Goal: Information Seeking & Learning: Learn about a topic

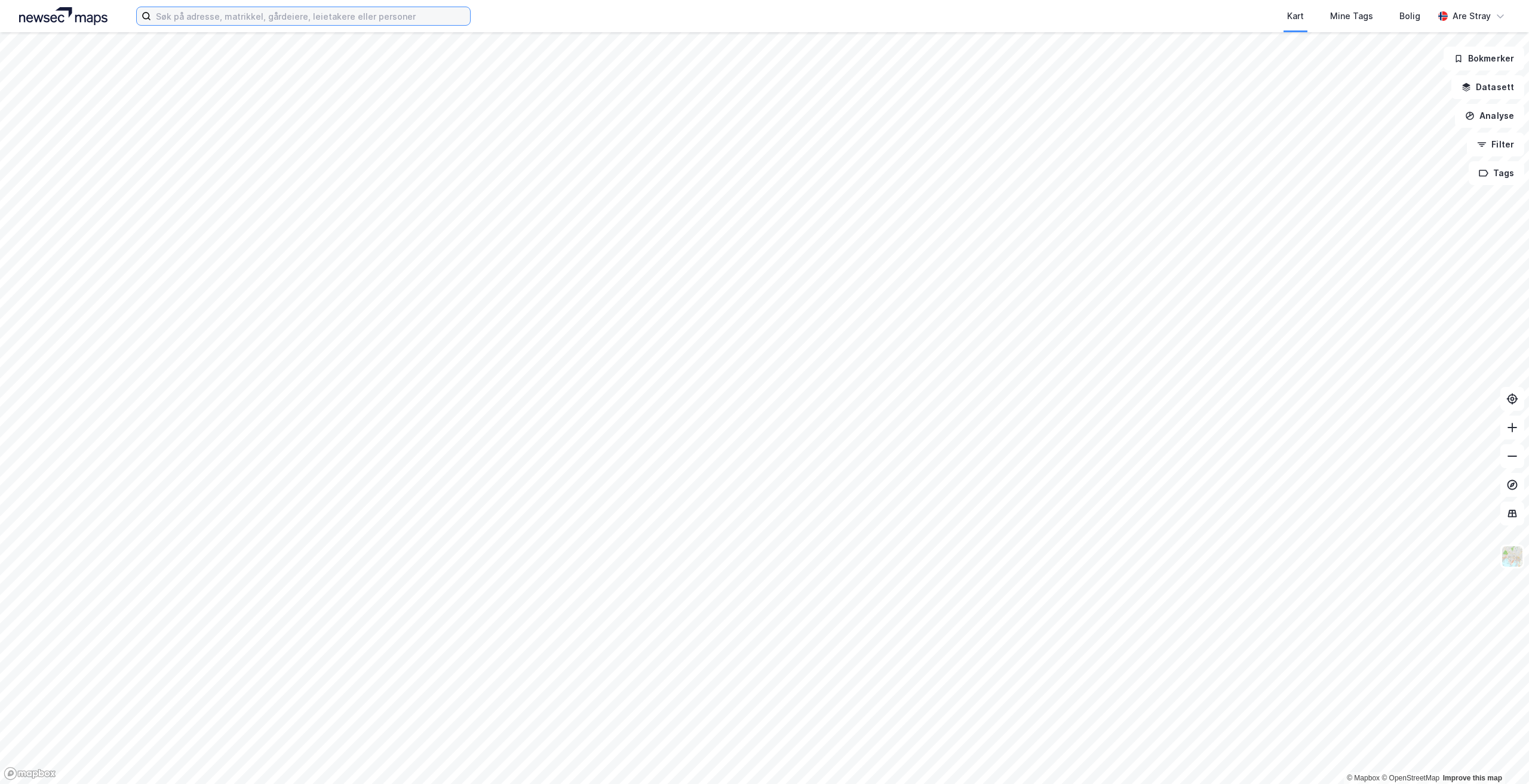
click at [200, 19] on input at bounding box center [310, 16] width 319 height 18
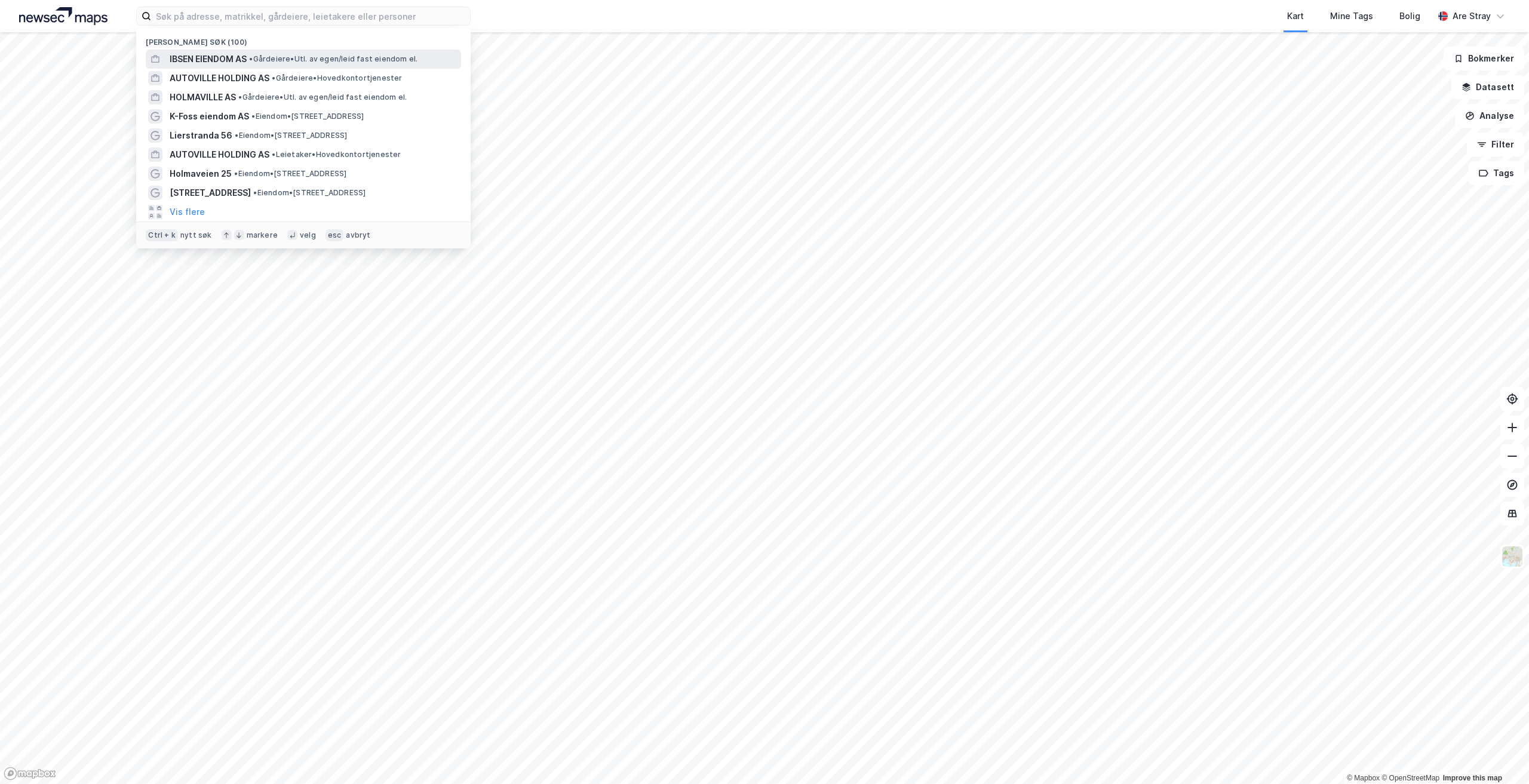
click at [247, 60] on span "IBSEN EIENDOM AS" at bounding box center [208, 59] width 77 height 15
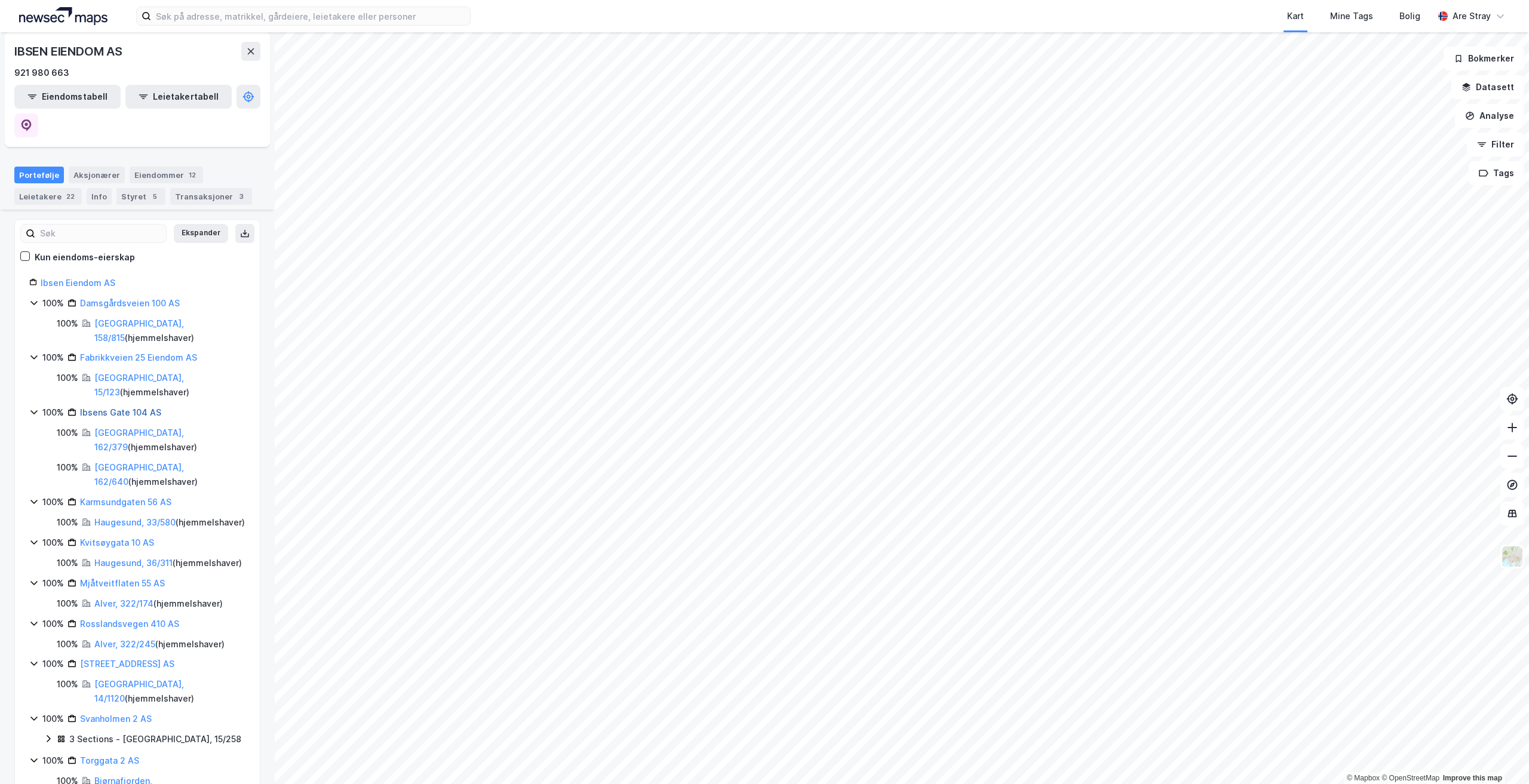
scroll to position [93, 0]
click at [49, 733] on icon at bounding box center [48, 738] width 10 height 10
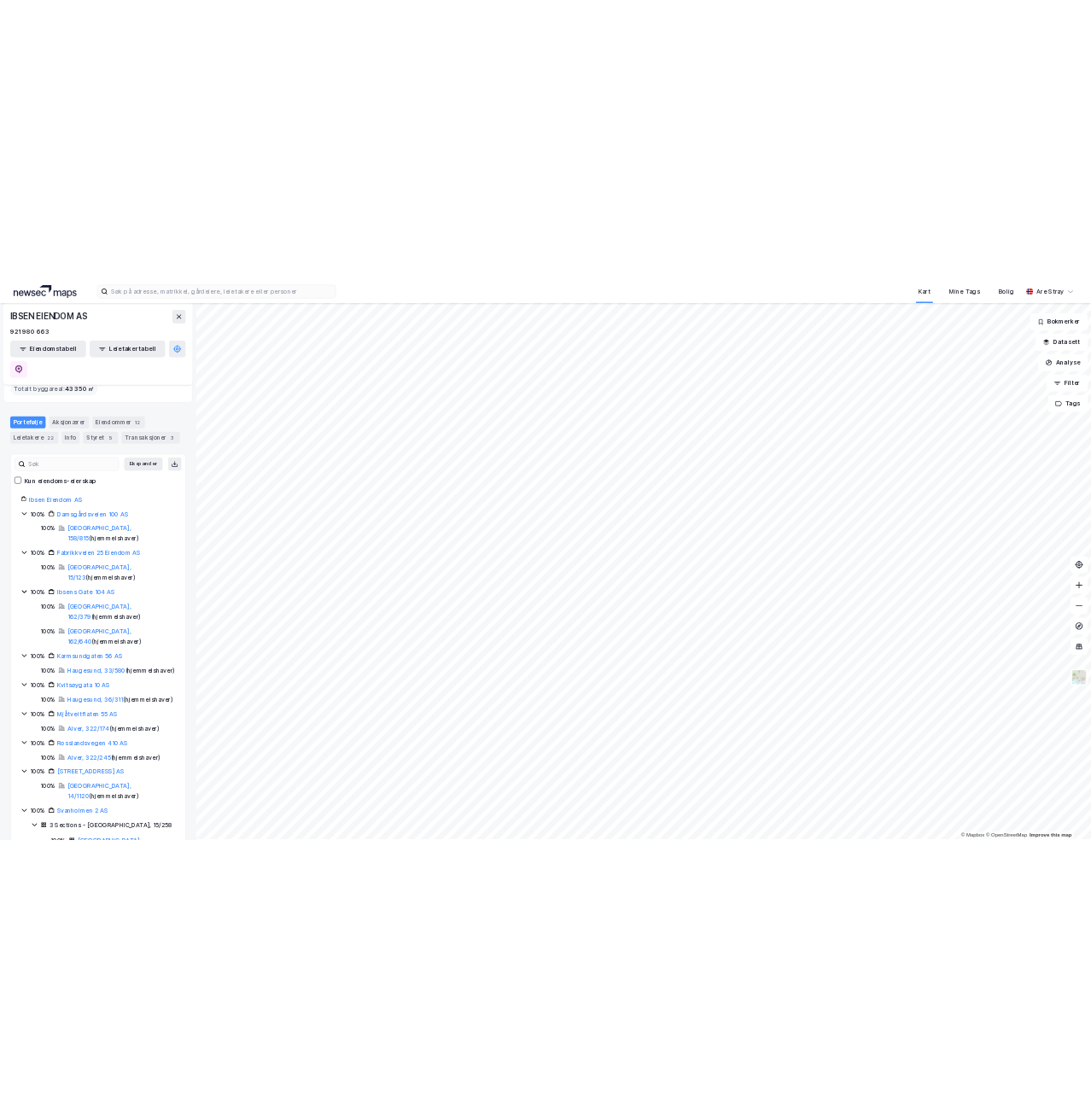
scroll to position [0, 0]
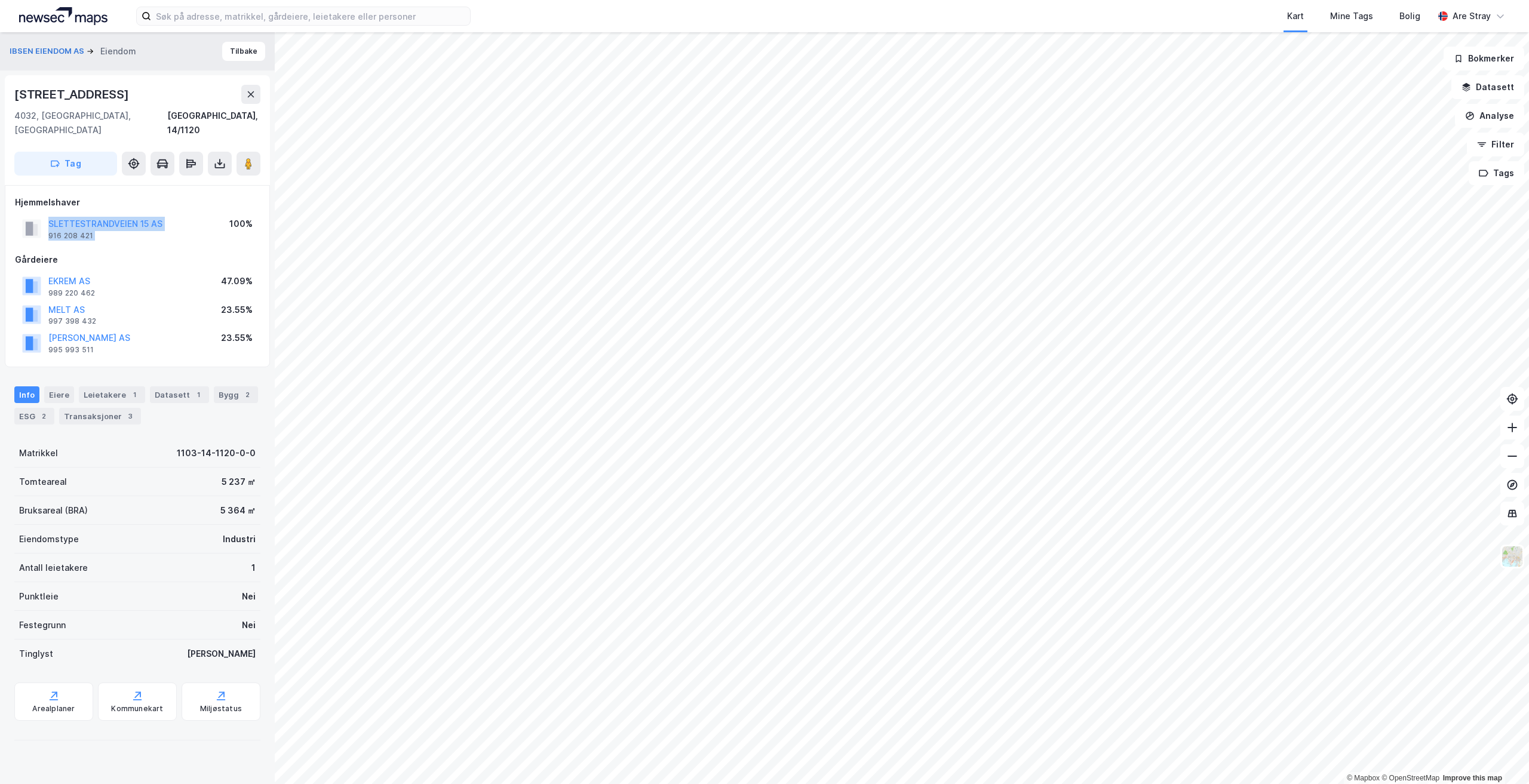
drag, startPoint x: 73, startPoint y: 210, endPoint x: 210, endPoint y: 212, distance: 137.0
click at [210, 215] on div "SLETTESTRANDVEIEN 15 AS 916 208 421 100%" at bounding box center [137, 229] width 245 height 28
copy div "SLETTESTRANDVEIEN 15 AS 916 208 421"
click at [45, 217] on div "SLETTESTRANDVEIEN 15 AS 916 208 421" at bounding box center [92, 229] width 141 height 24
click at [166, 200] on div "Hjemmelshaver SLETTESTRANDVEIEN 15 AS 916 208 421 100%" at bounding box center [137, 219] width 245 height 48
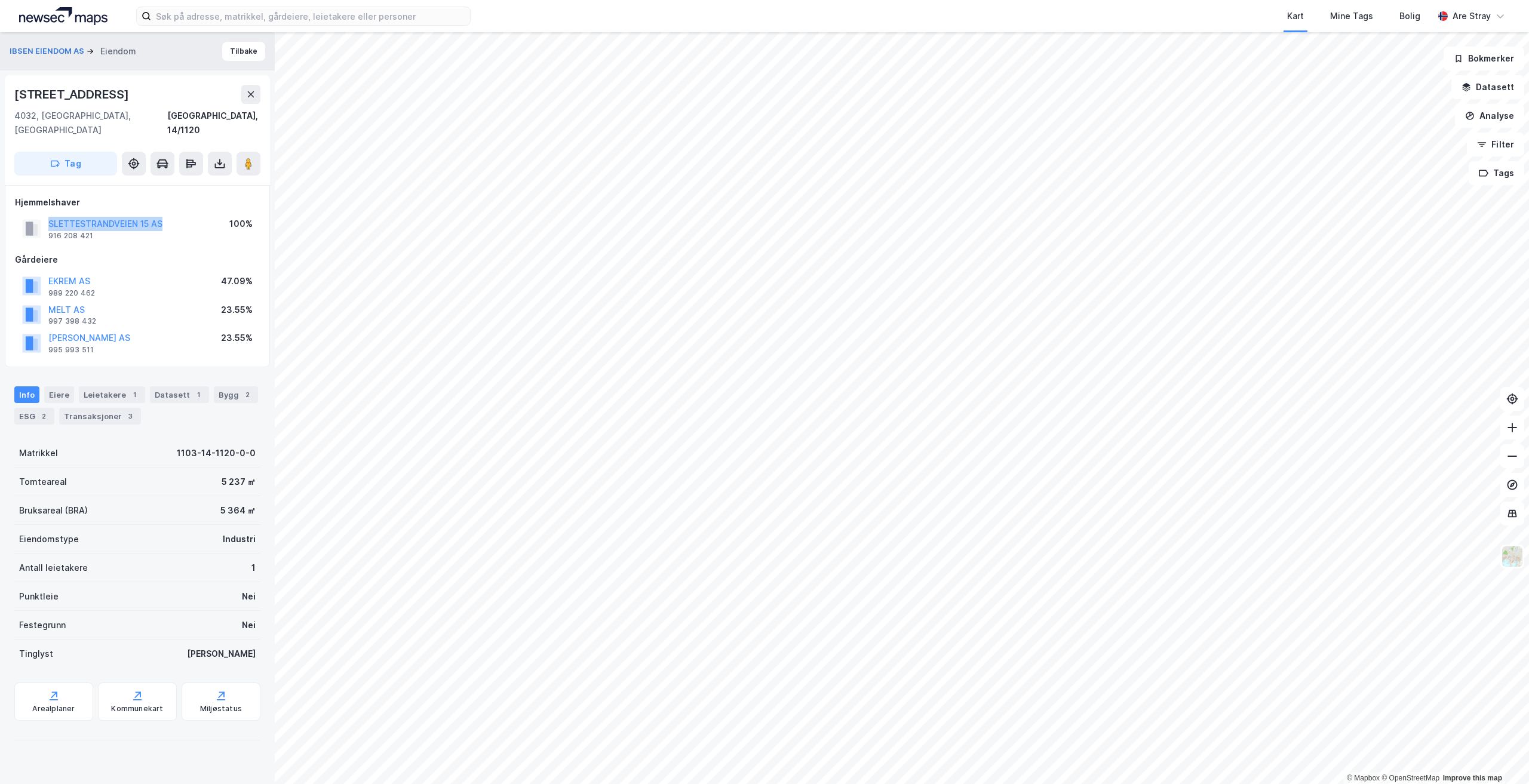
click at [172, 215] on div "SLETTESTRANDVEIEN 15 AS 916 208 421 100%" at bounding box center [137, 229] width 245 height 28
copy button "SLETTESTRANDVEIEN 15 AS"
drag, startPoint x: 50, startPoint y: 114, endPoint x: 132, endPoint y: 113, distance: 82.0
click at [132, 113] on div "[STREET_ADDRESS], 14/1120 Tag" at bounding box center [137, 130] width 265 height 110
copy div "4032, [GEOGRAPHIC_DATA], [GEOGRAPHIC_DATA]"
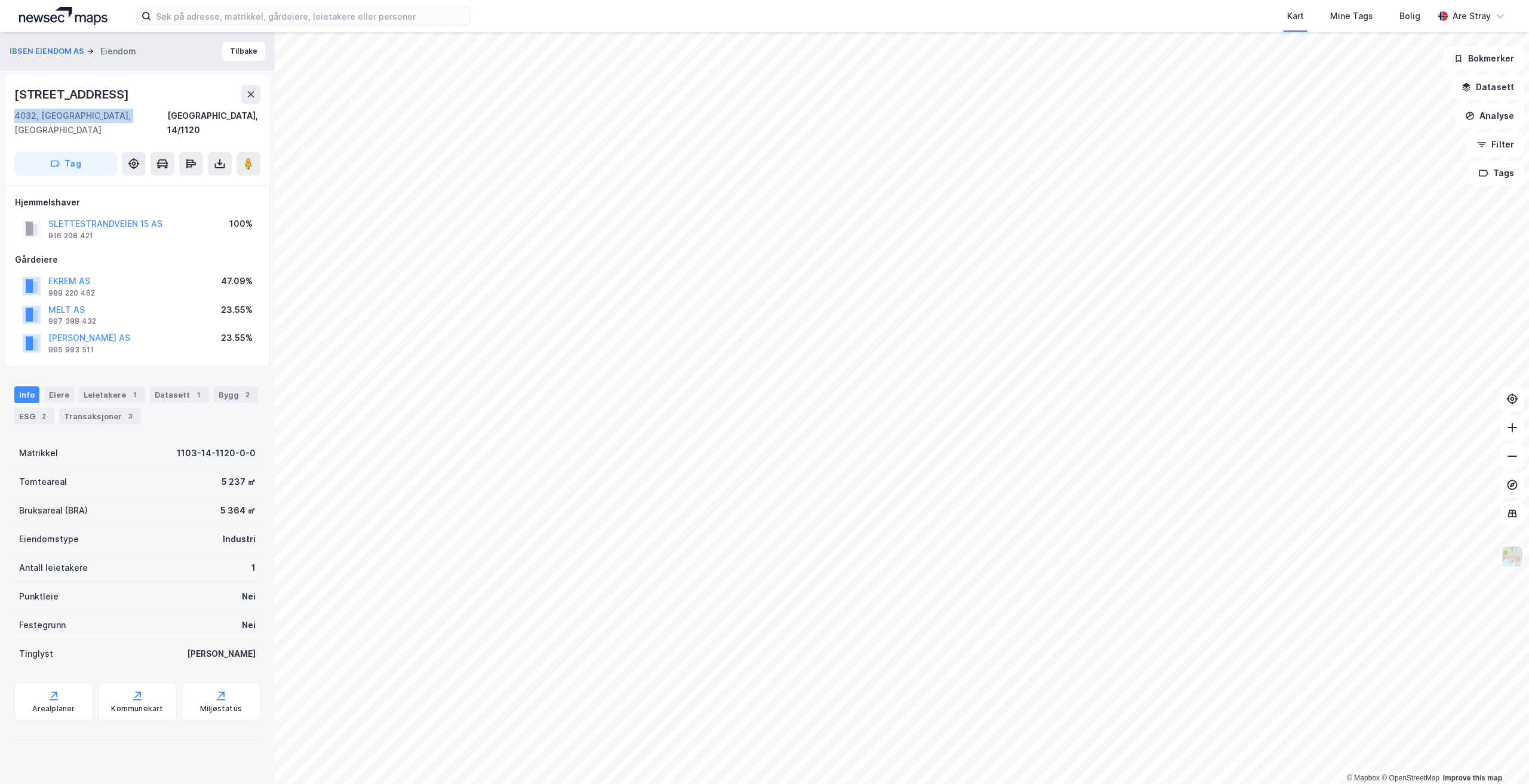
drag, startPoint x: 15, startPoint y: 93, endPoint x: 130, endPoint y: 89, distance: 115.1
click at [130, 89] on div "[STREET_ADDRESS]" at bounding box center [73, 94] width 117 height 19
copy div "[STREET_ADDRESS]"
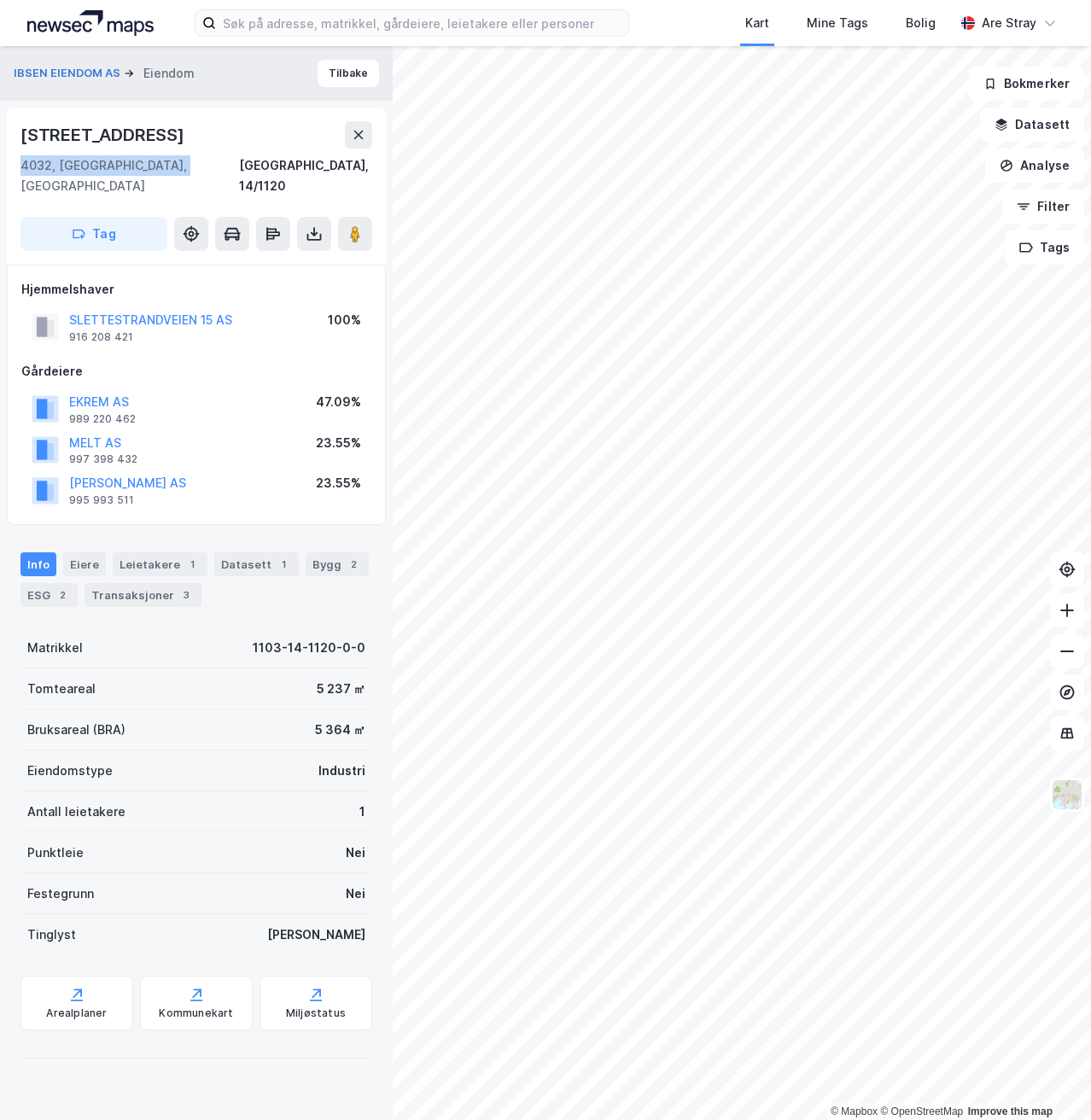
drag, startPoint x: 117, startPoint y: 138, endPoint x: 157, endPoint y: 146, distance: 40.8
click at [157, 146] on div "[STREET_ADDRESS]" at bounding box center [104, 135] width 167 height 28
copy div "[STREET_ADDRESS]"
click at [72, 105] on div "IBSEN EIENDOM AS Eiendom Tilbake [STREET_ADDRESS], 14/1120 Tag Hjemmelshaver SL…" at bounding box center [196, 583] width 393 height 1074
click at [217, 503] on div "Hjemmelshaver SLETTESTRANDVEIEN 15 AS 916 208 421 100% Gårdeiere EKREM AS 989 2…" at bounding box center [196, 394] width 379 height 260
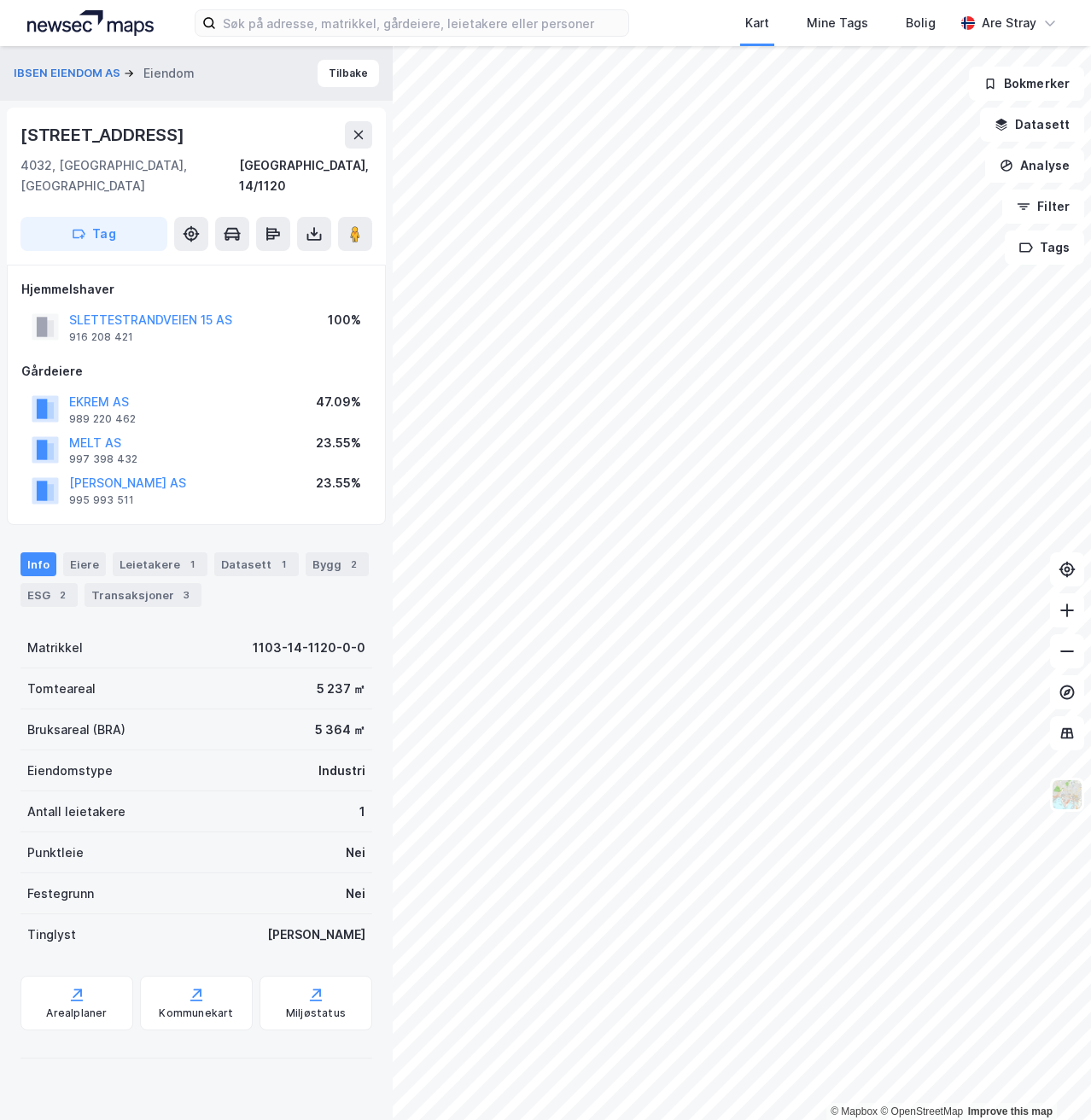
click at [202, 532] on div "Info [PERSON_NAME] 1 Datasett 1 Bygg 2 ESG 2 Transaksjoner 3" at bounding box center [196, 572] width 393 height 82
click at [142, 553] on div "Leietakere 1" at bounding box center [160, 564] width 95 height 24
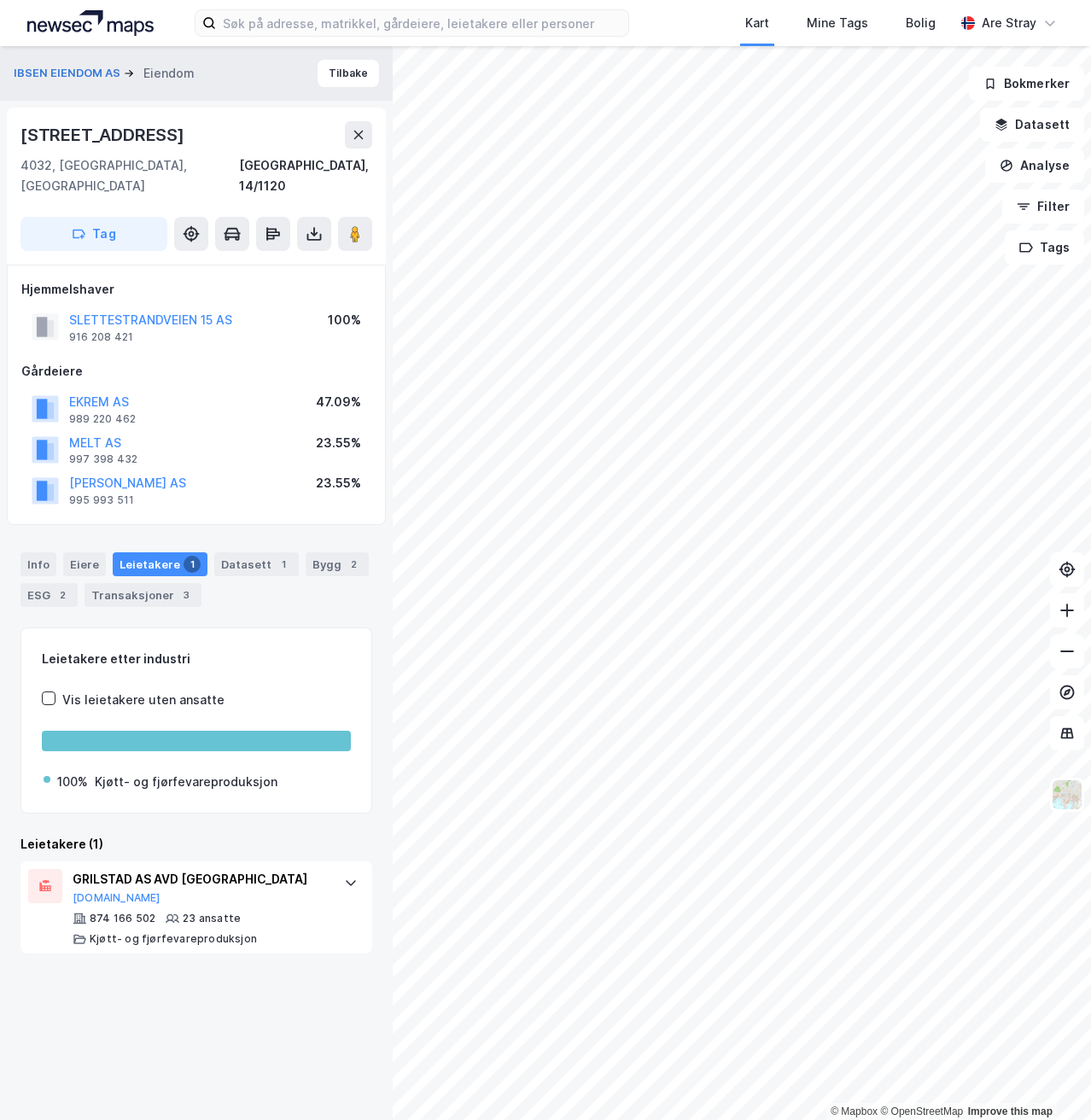
click at [210, 834] on div "Leietakere (1)" at bounding box center [196, 844] width 351 height 21
drag, startPoint x: 71, startPoint y: 860, endPoint x: 250, endPoint y: 864, distance: 179.0
click at [250, 864] on div "GRILSTAD AS AVD STAVANGER [DOMAIN_NAME] 874 166 502 23 ansatte Kjøtt- og fjørfe…" at bounding box center [196, 907] width 351 height 92
copy div "GRILSTAD AS AVD [GEOGRAPHIC_DATA]"
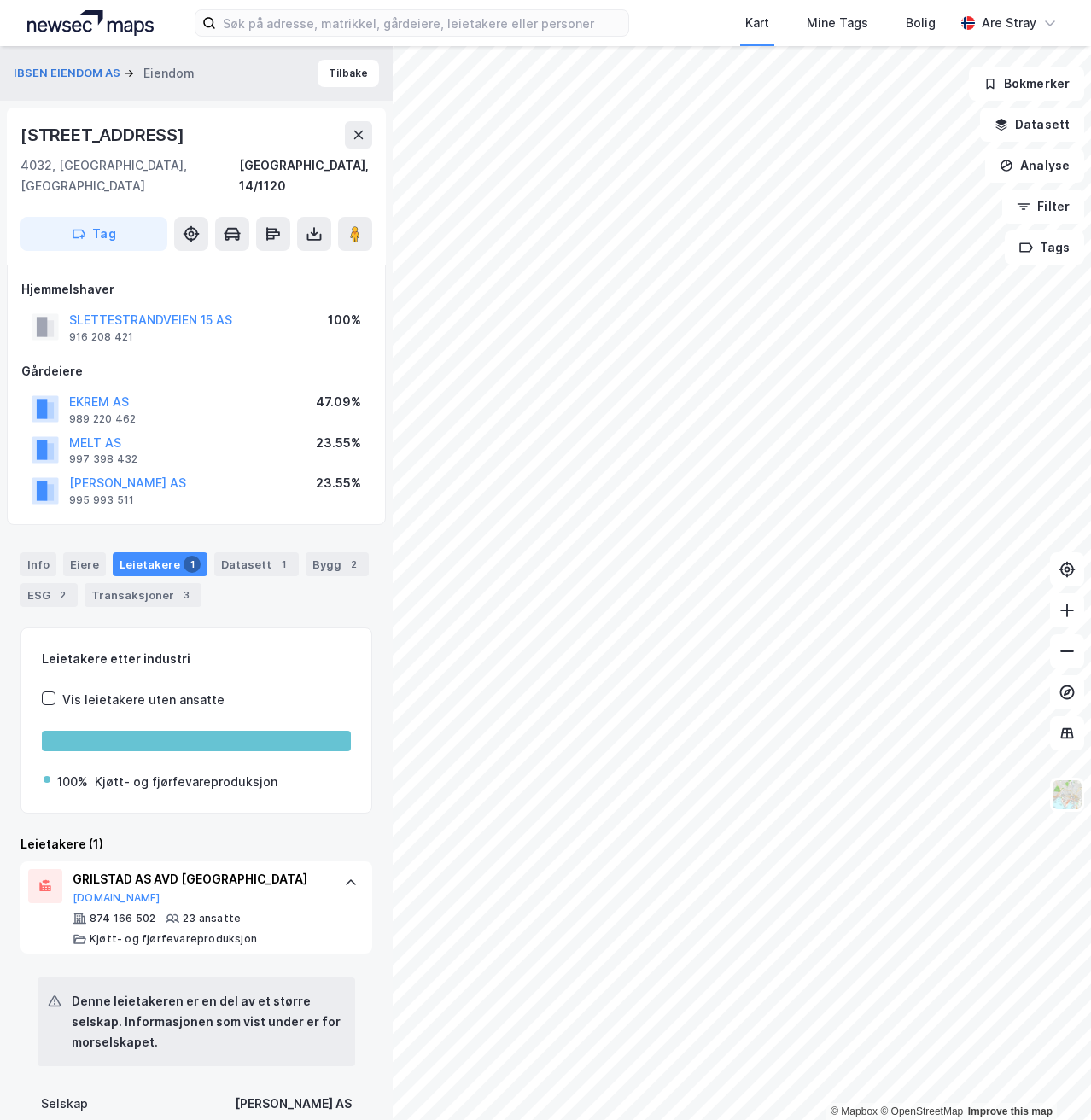
click at [411, 38] on div "Kart Mine Tags Bolig Are Stray" at bounding box center [546, 23] width 1091 height 47
click at [411, 33] on input at bounding box center [422, 23] width 412 height 26
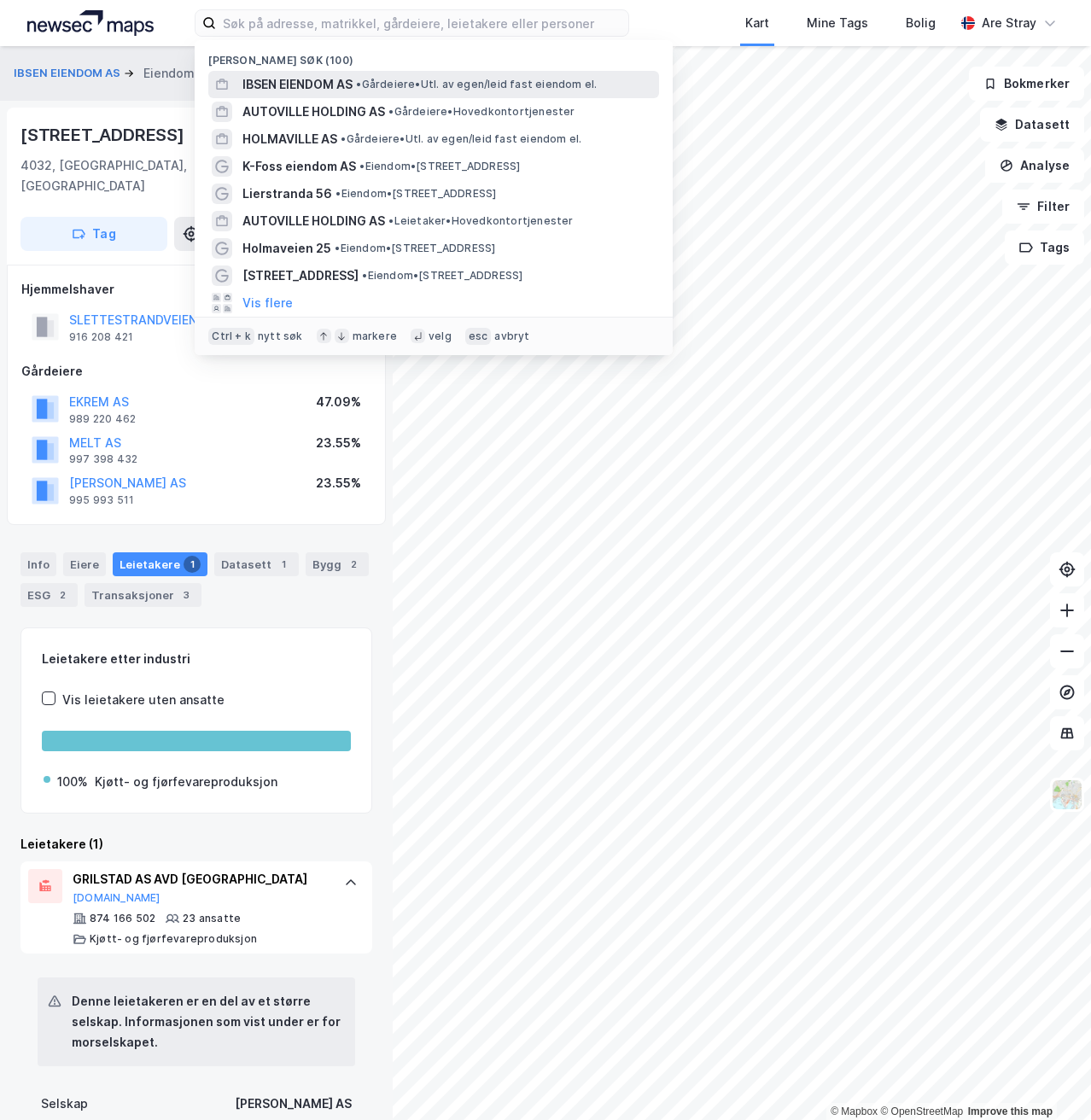
click at [356, 94] on div "[PERSON_NAME] EIENDOM AS • Gårdeiere • Utl. av egen/leid fast eiendom el." at bounding box center [448, 84] width 413 height 21
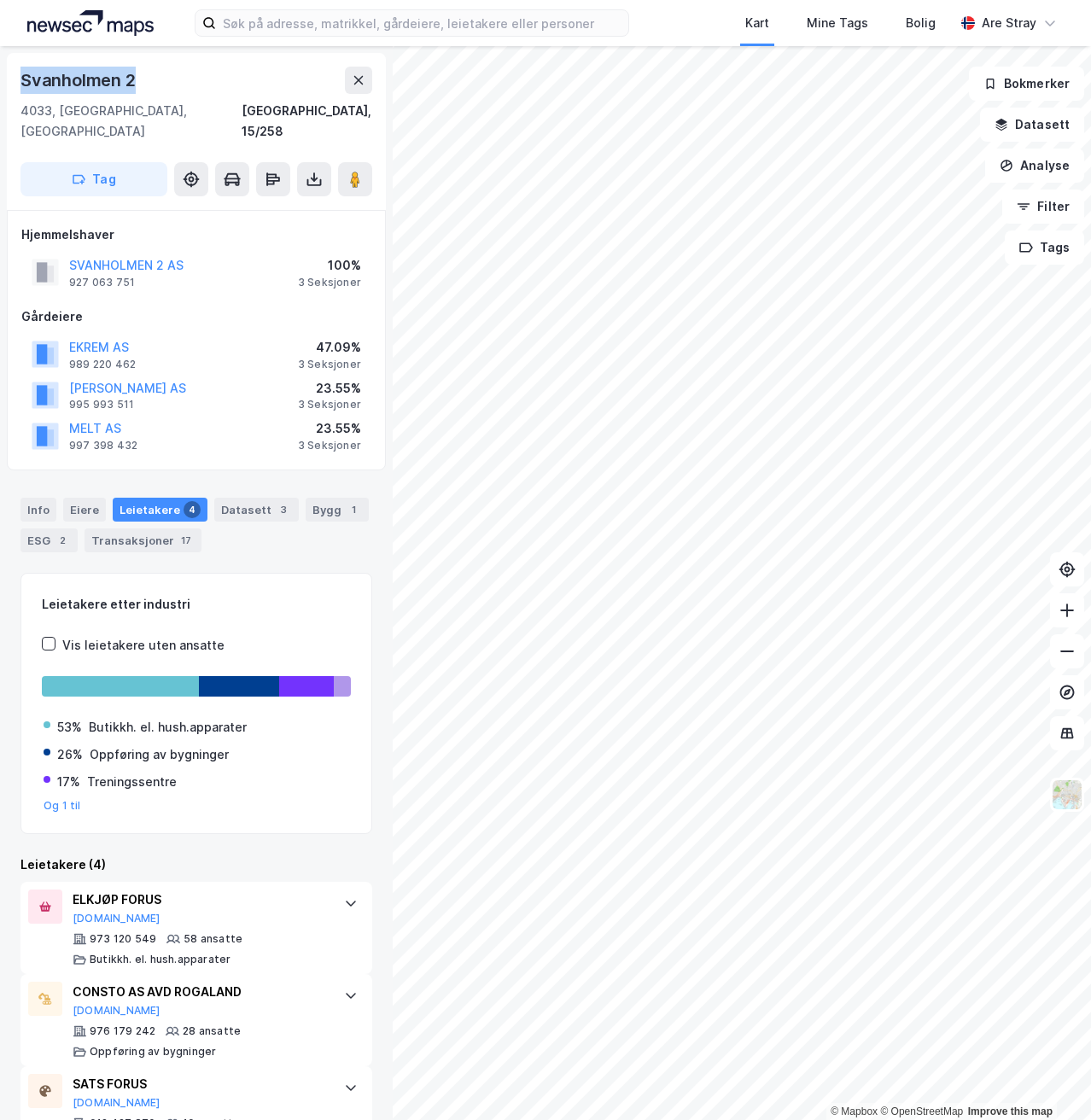
drag, startPoint x: 23, startPoint y: 77, endPoint x: 157, endPoint y: 83, distance: 134.1
click at [157, 83] on div "Svanholmen 2" at bounding box center [196, 80] width 351 height 28
copy div "Svanholmen 2"
drag, startPoint x: 21, startPoint y: 112, endPoint x: 199, endPoint y: 121, distance: 178.2
click at [199, 121] on div "4033, [GEOGRAPHIC_DATA], [GEOGRAPHIC_DATA] [GEOGRAPHIC_DATA], 15/258" at bounding box center [196, 121] width 351 height 41
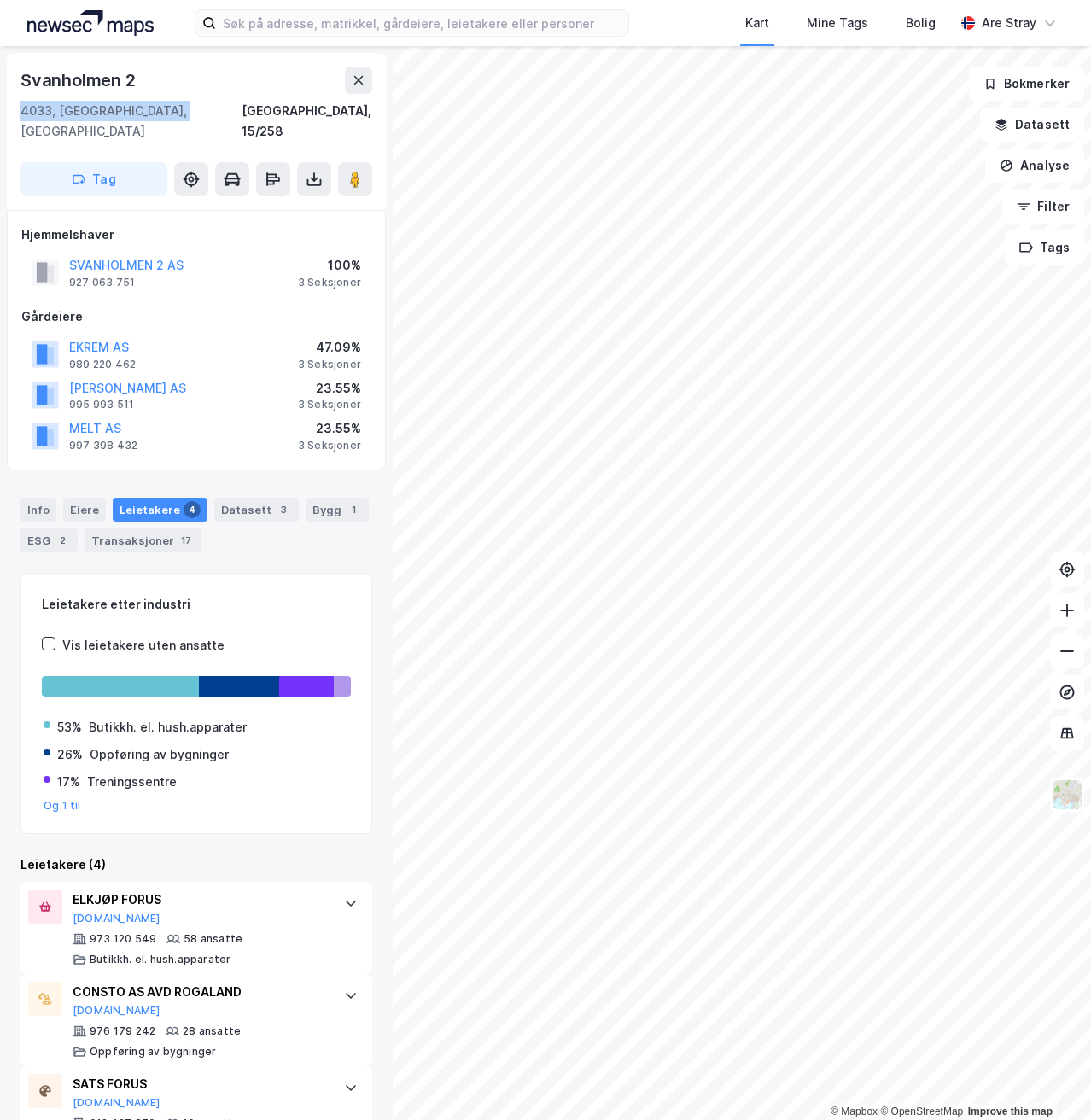
copy div "4033, [GEOGRAPHIC_DATA], [GEOGRAPHIC_DATA]"
click at [189, 75] on div "Svanholmen 2" at bounding box center [196, 80] width 351 height 28
click at [8, 486] on div "Info Eiere Leietakere 4 Datasett 3 Bygg 1 ESG 2 Transaksjoner 17" at bounding box center [196, 518] width 393 height 82
click at [38, 498] on div "Info" at bounding box center [39, 510] width 36 height 24
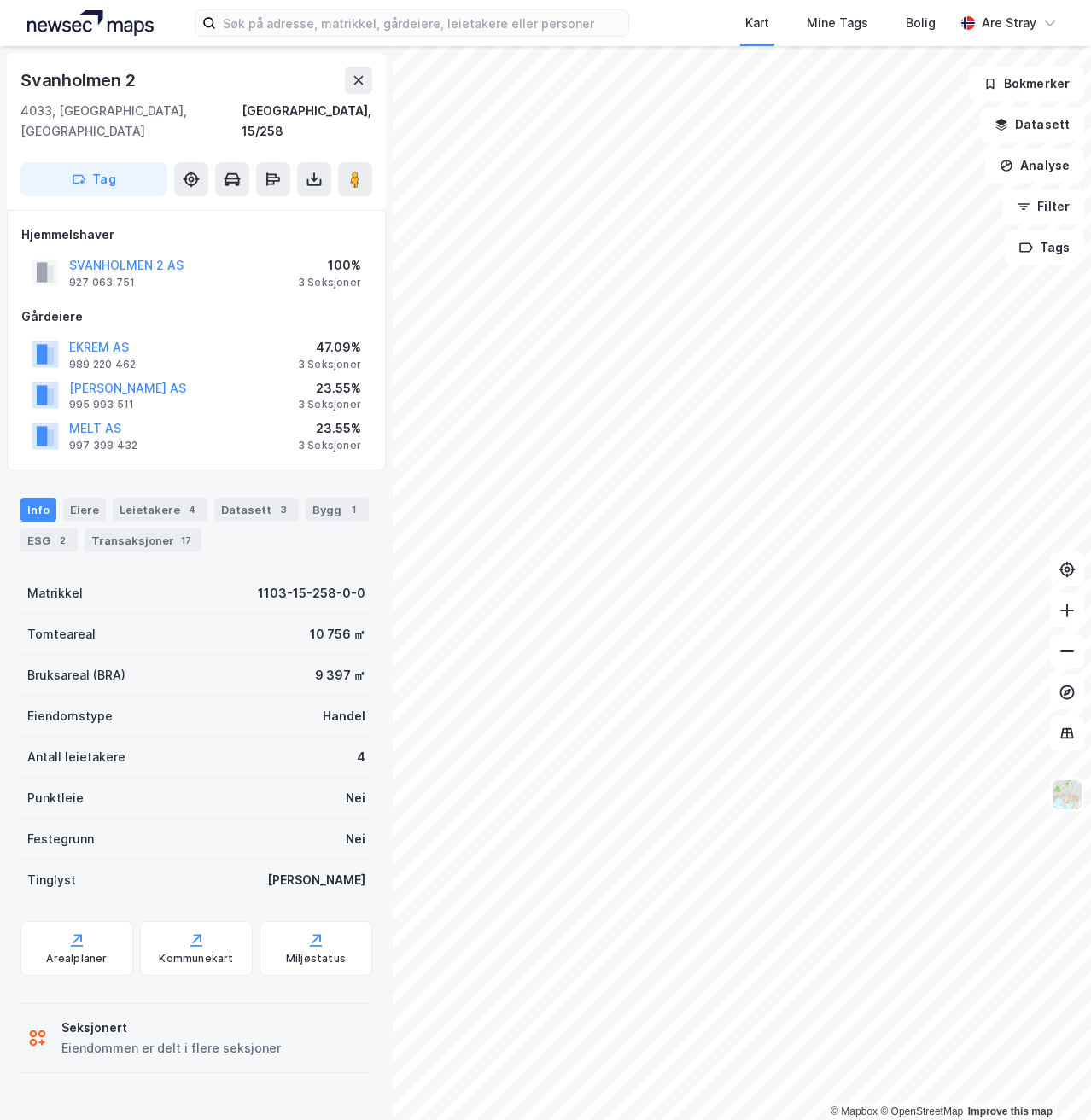
click at [152, 551] on div "Info Eiere Leietakere 4 Datasett 3 Bygg 1 ESG 2 Transaksjoner 17 Matrikkel 1103…" at bounding box center [196, 778] width 351 height 603
click at [140, 498] on div "Leietakere 4" at bounding box center [160, 510] width 95 height 24
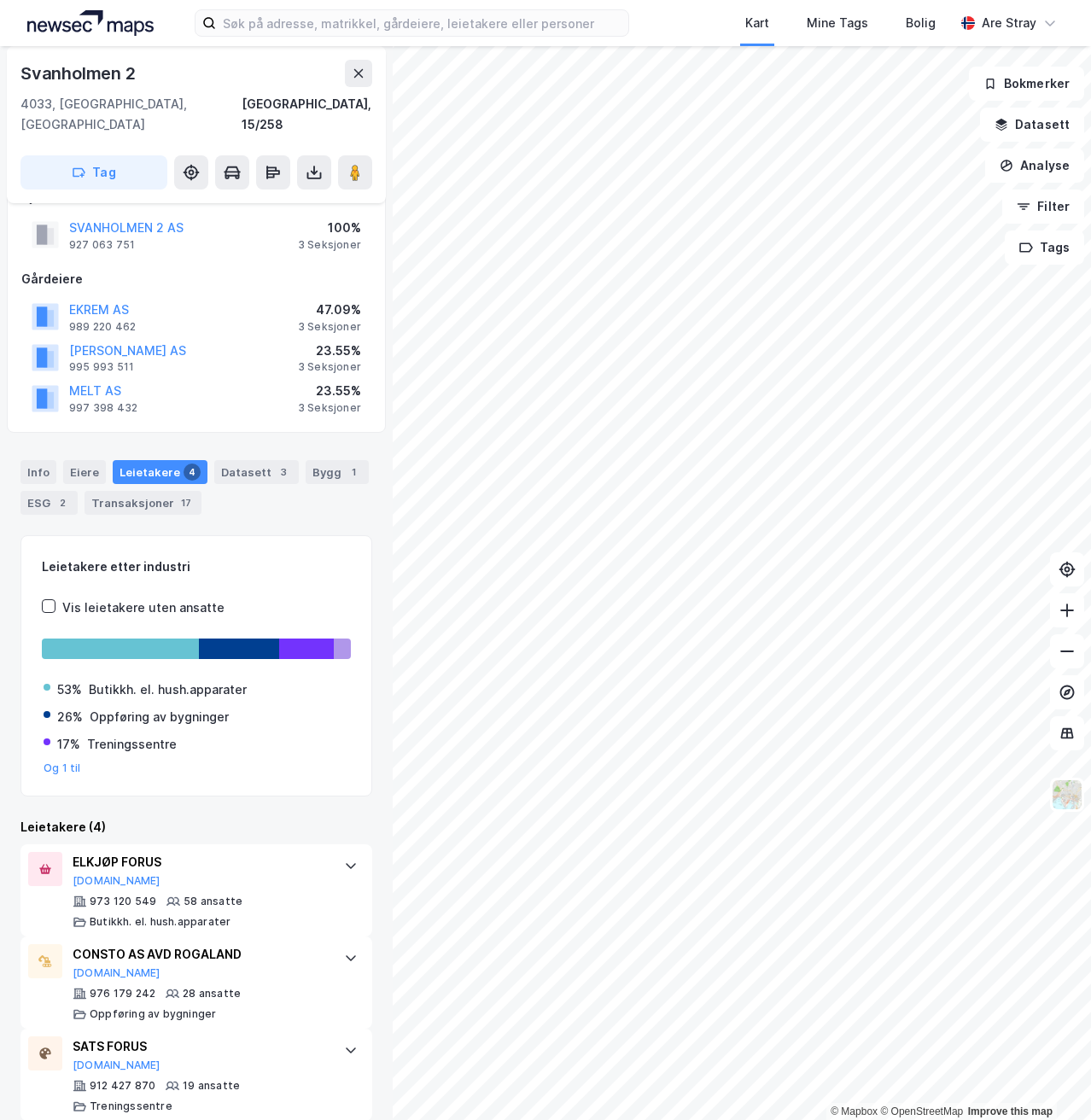
scroll to position [131, 0]
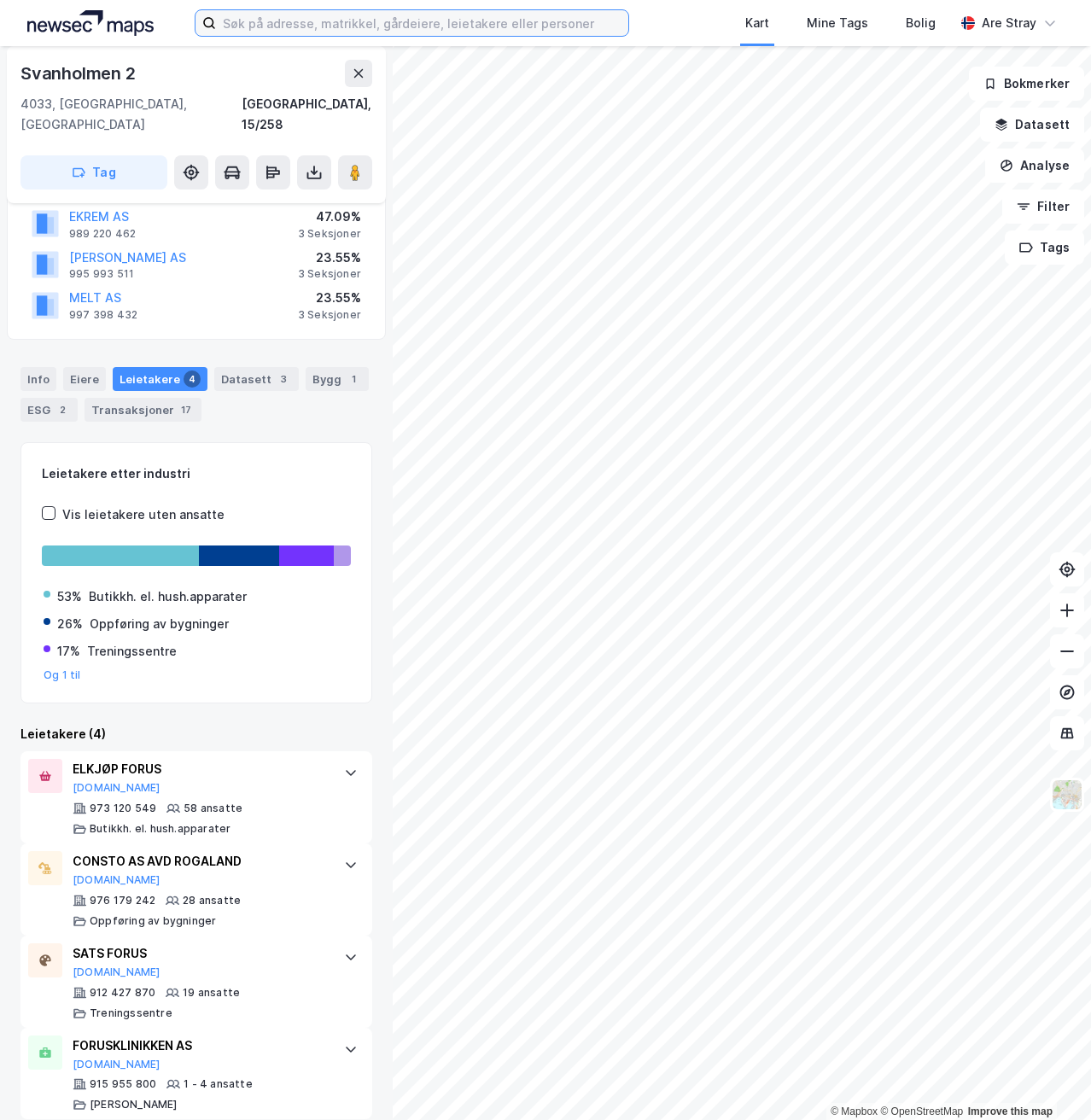
click at [373, 34] on input at bounding box center [422, 23] width 412 height 26
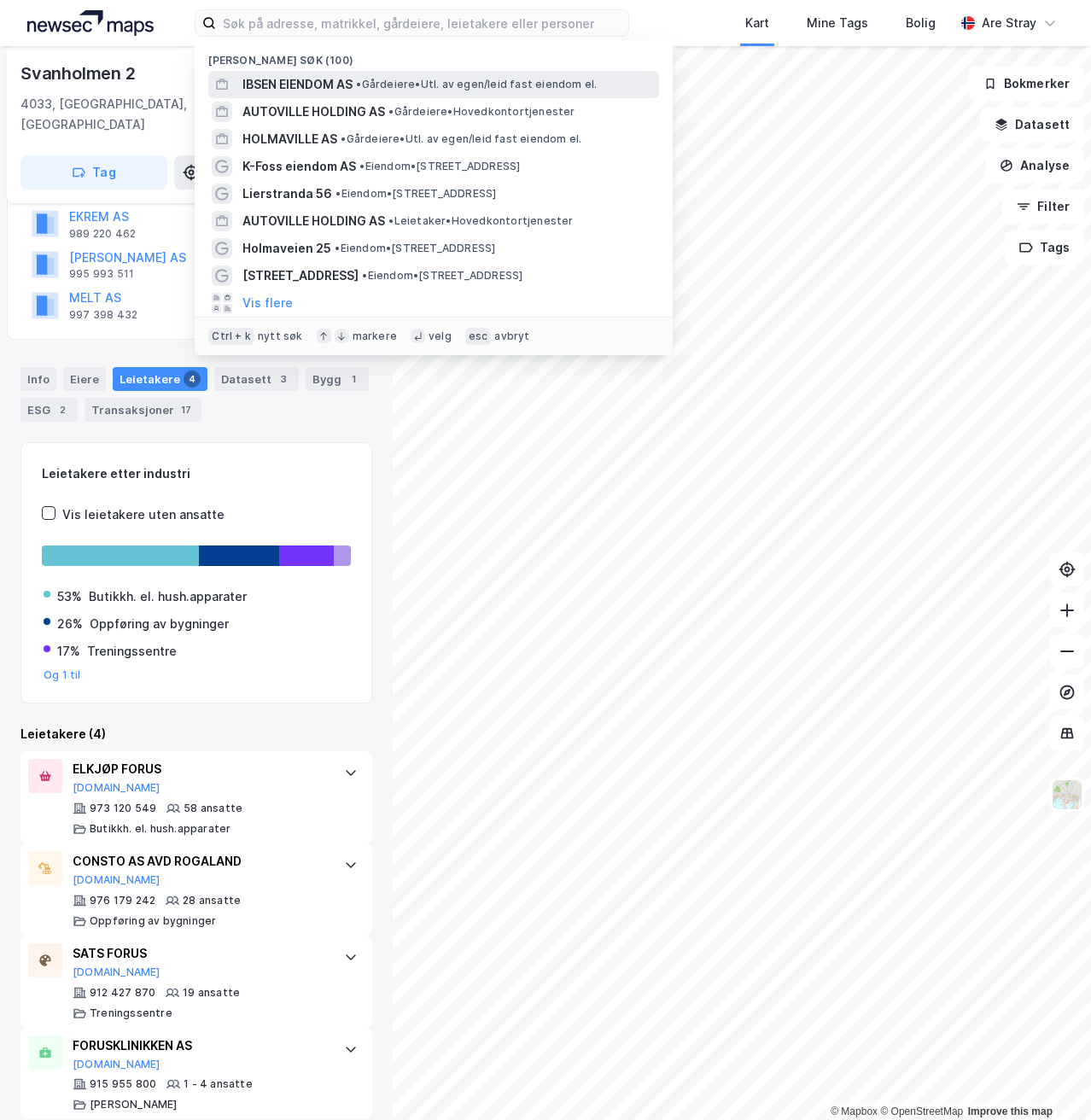
click at [357, 87] on div "[PERSON_NAME] EIENDOM AS • Gårdeiere • Utl. av egen/leid fast eiendom el." at bounding box center [448, 84] width 413 height 21
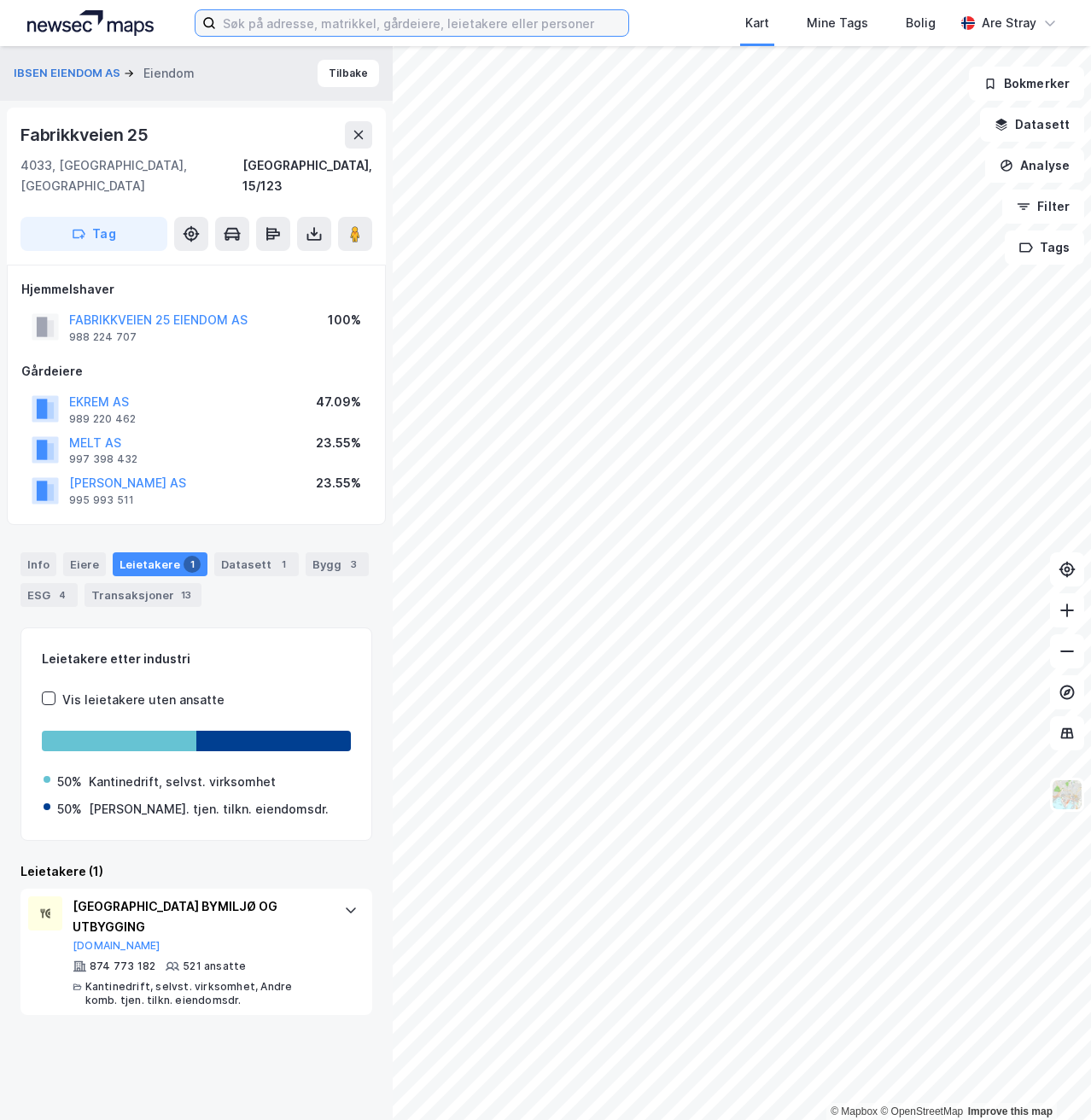
click at [406, 34] on input at bounding box center [422, 23] width 412 height 26
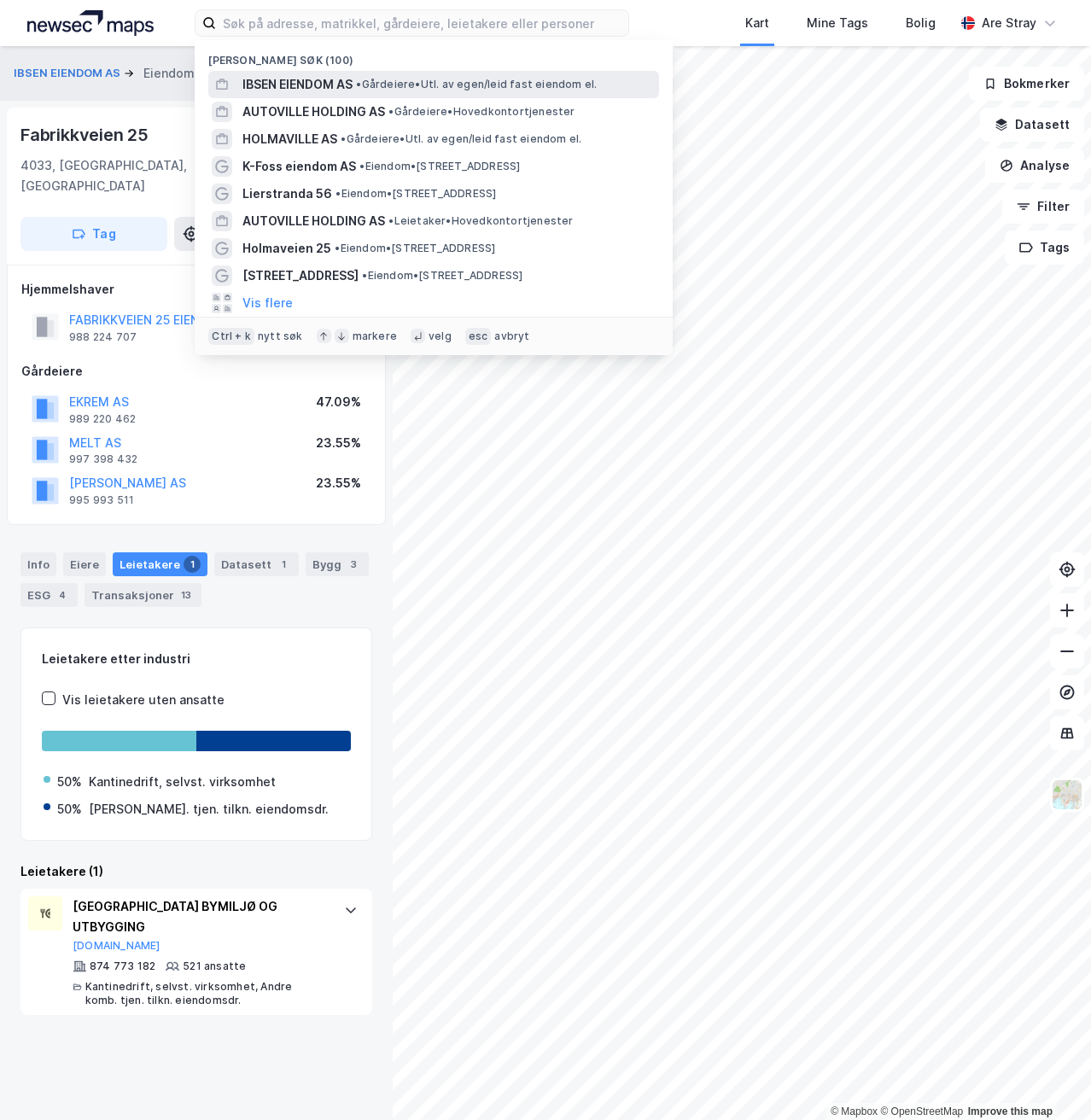
click at [352, 80] on span "IBSEN EIENDOM AS" at bounding box center [297, 84] width 110 height 21
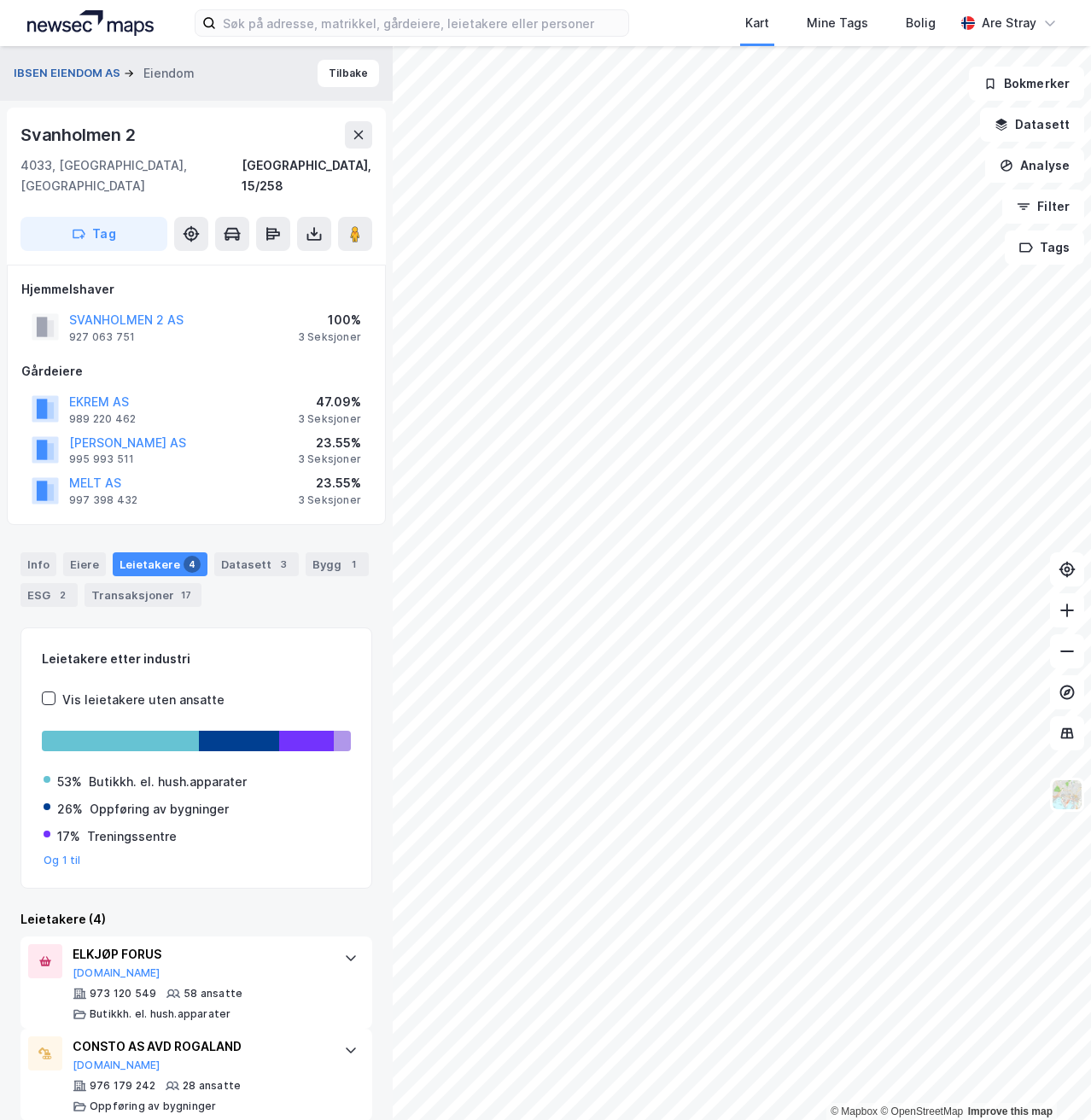
click at [73, 75] on button "IBSEN EIENDOM AS" at bounding box center [68, 73] width 110 height 17
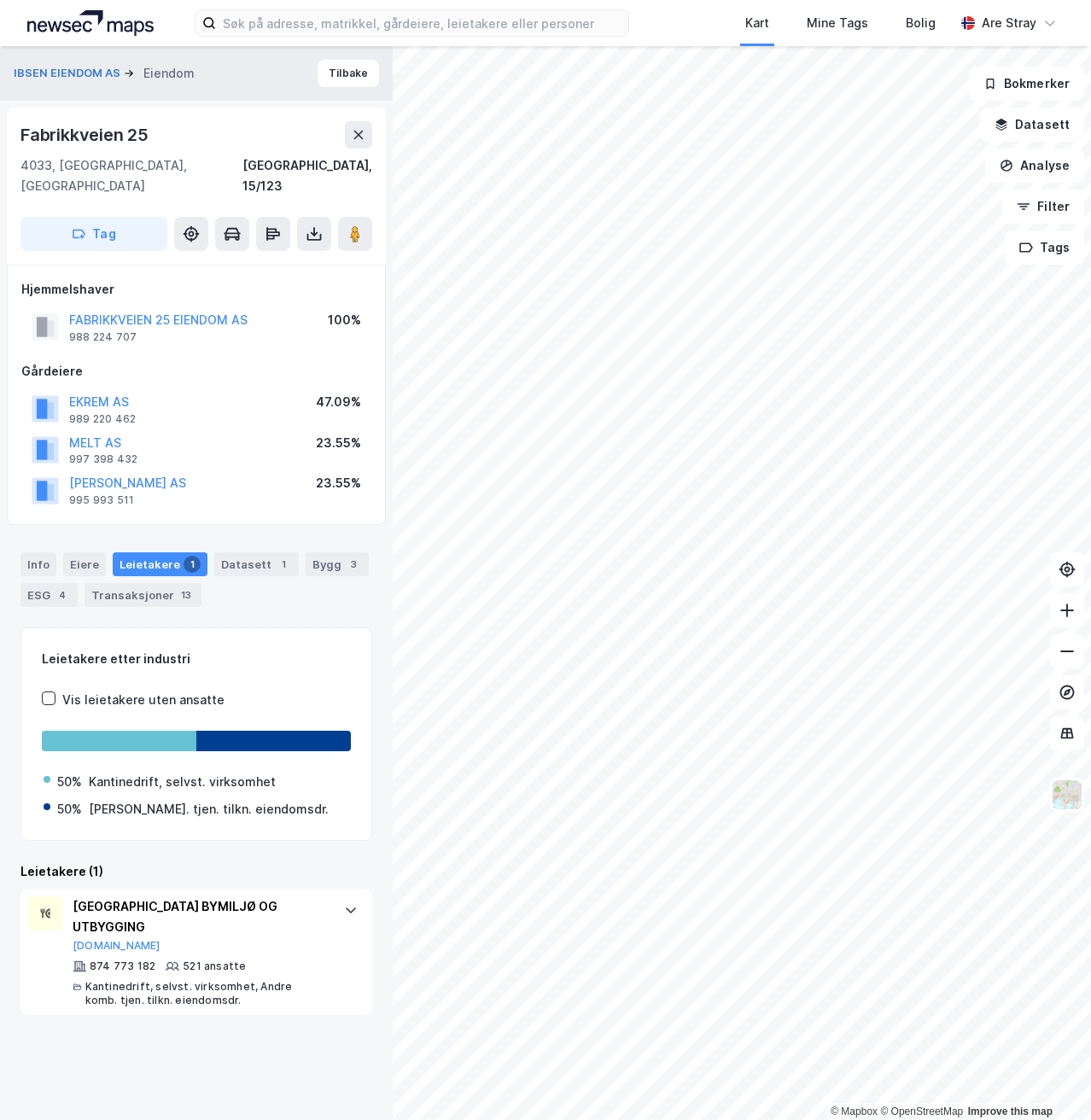
click at [267, 588] on div "Info [PERSON_NAME] 1 Datasett 1 Bygg 3 ESG 4 Transaksjoner 13" at bounding box center [196, 572] width 393 height 82
drag, startPoint x: 55, startPoint y: 550, endPoint x: 46, endPoint y: 551, distance: 9.1
click at [55, 553] on div "Info [PERSON_NAME] 1 Datasett 1 Bygg 3 ESG 4 Transaksjoner 13" at bounding box center [196, 579] width 351 height 54
click at [36, 553] on div "Info" at bounding box center [39, 564] width 36 height 24
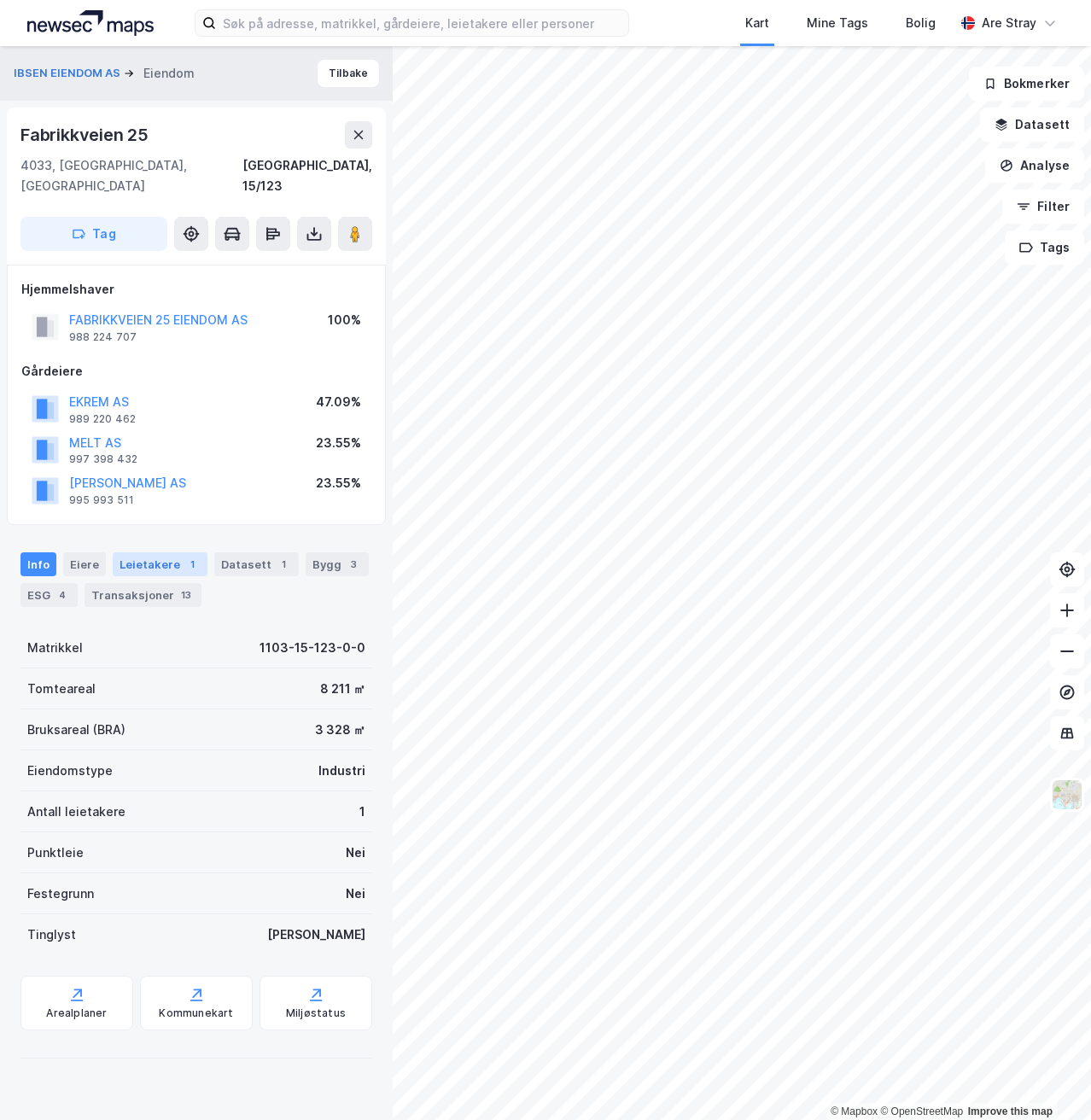
click at [151, 553] on div "Leietakere 1" at bounding box center [160, 564] width 95 height 24
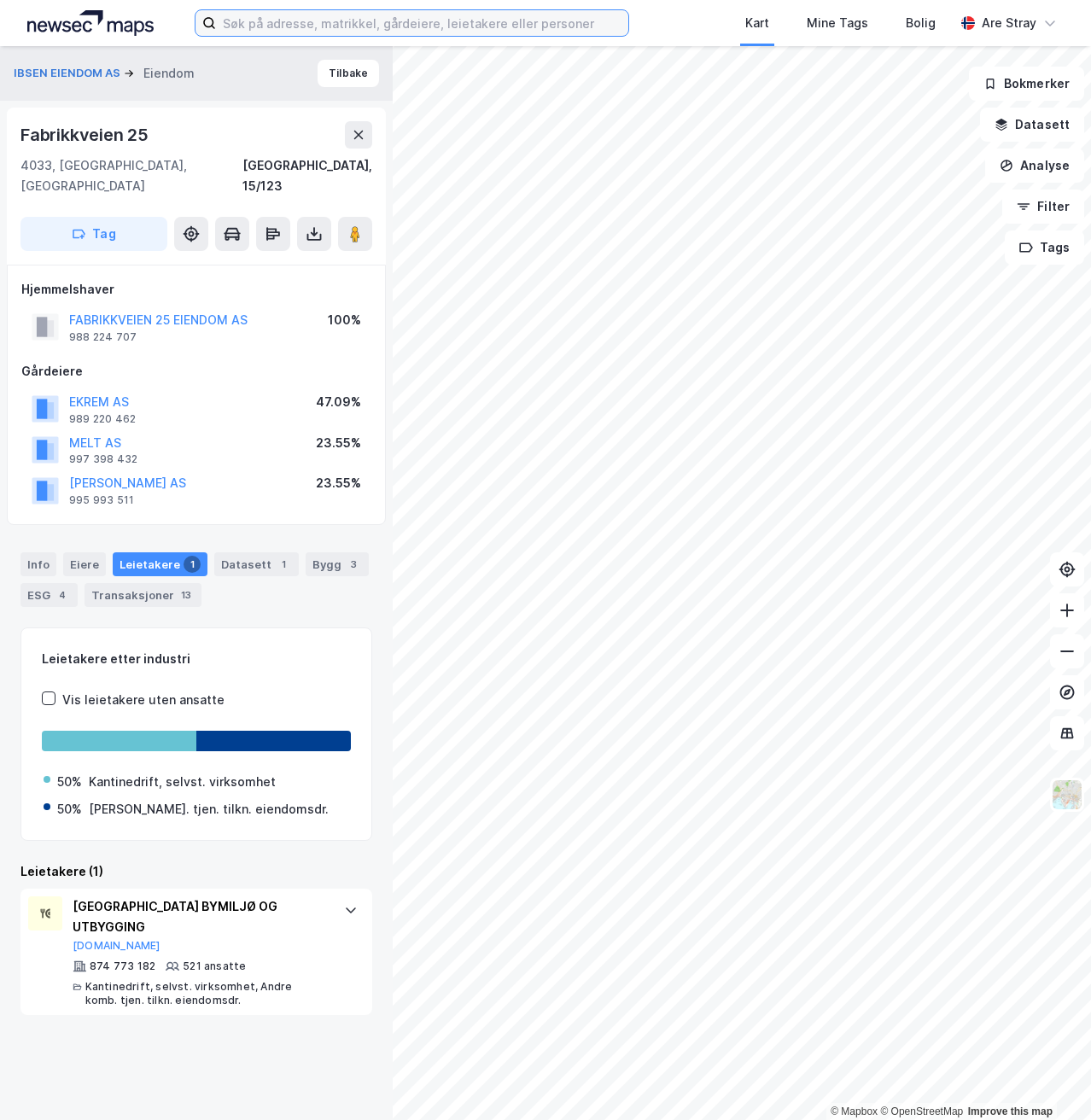
click at [344, 16] on input at bounding box center [422, 23] width 412 height 26
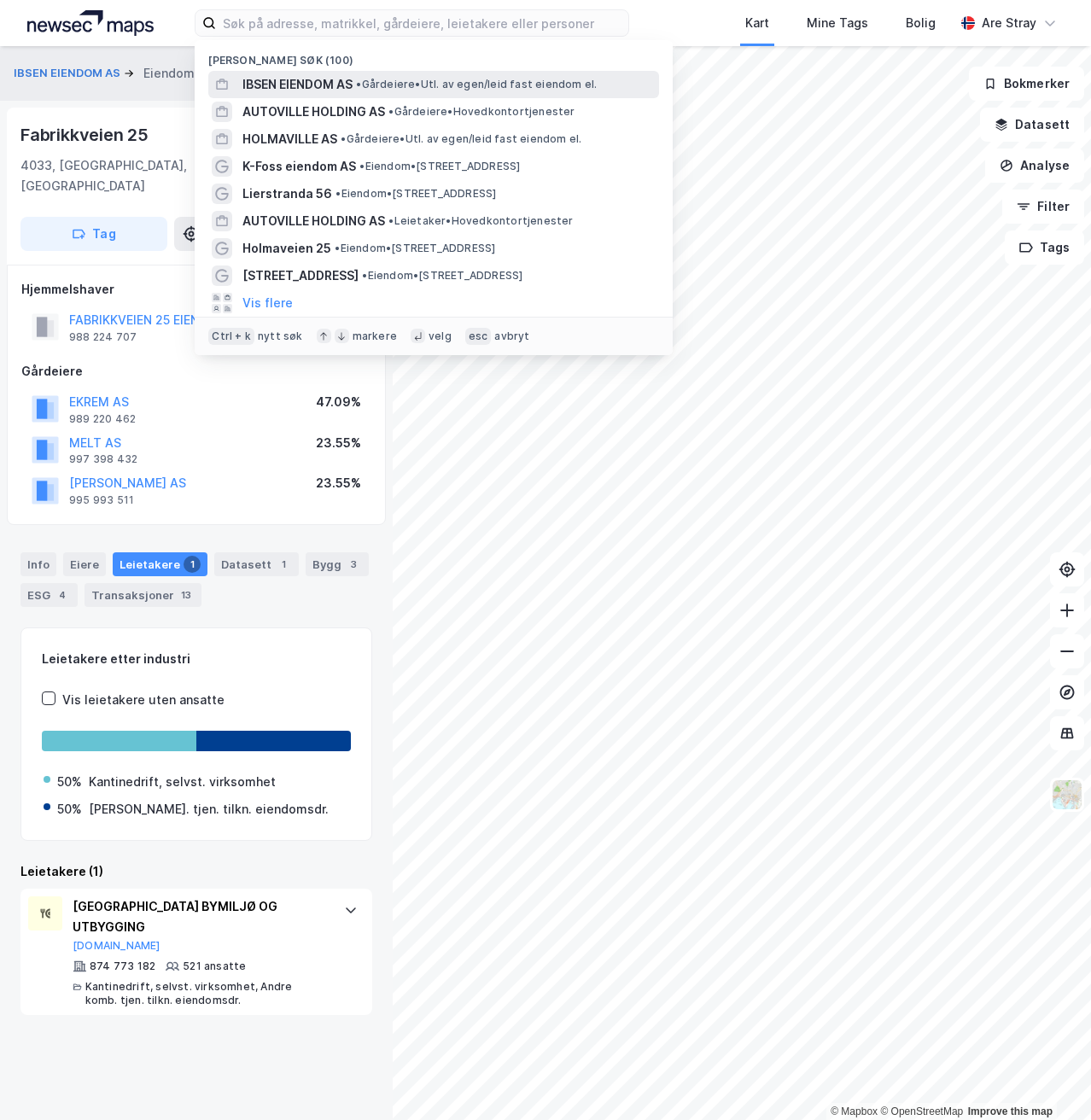
click at [298, 83] on span "IBSEN EIENDOM AS" at bounding box center [297, 84] width 110 height 21
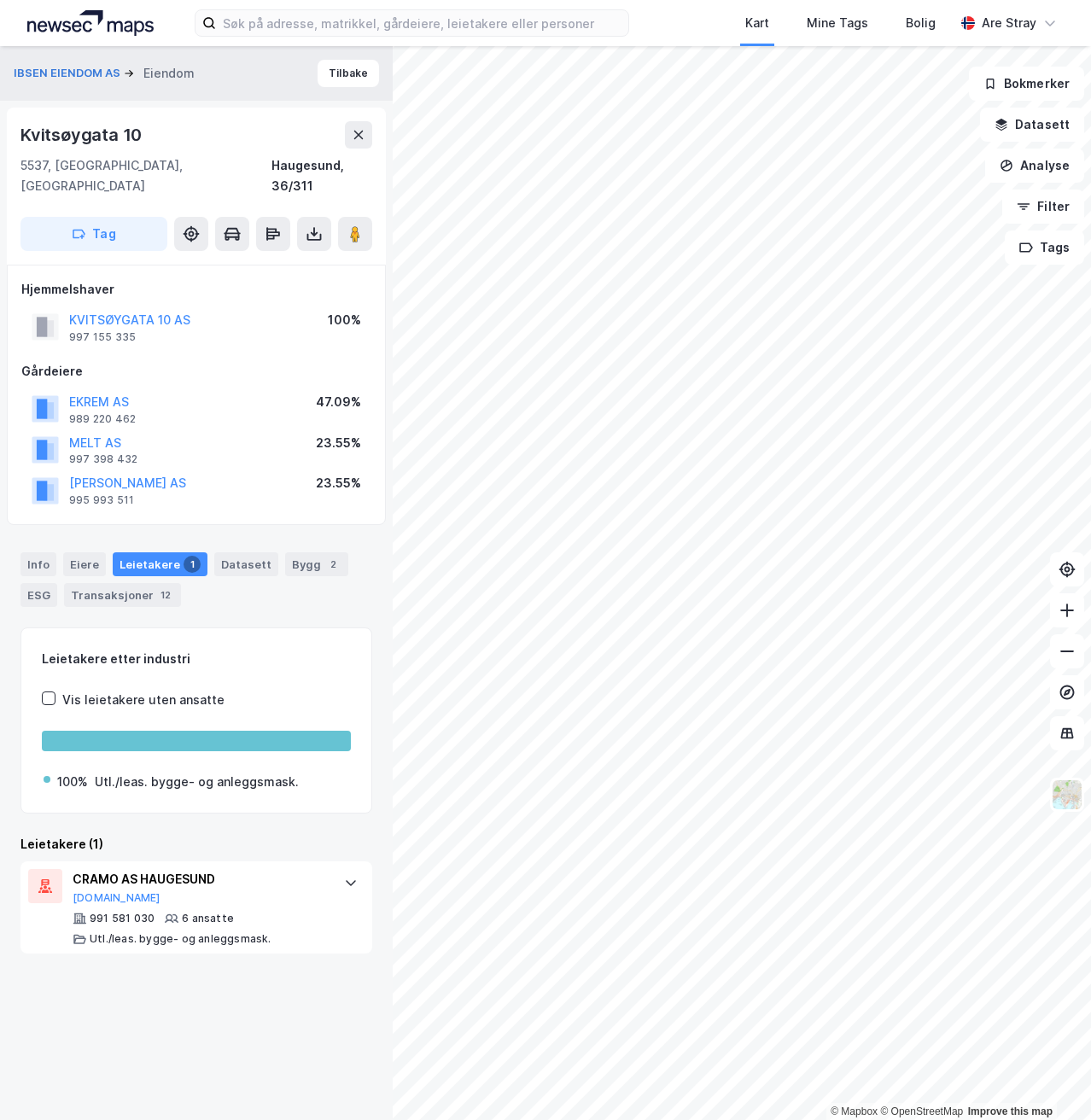
click at [219, 279] on div "Hjemmelshaver" at bounding box center [196, 289] width 349 height 21
click at [34, 553] on div "Info" at bounding box center [39, 564] width 36 height 24
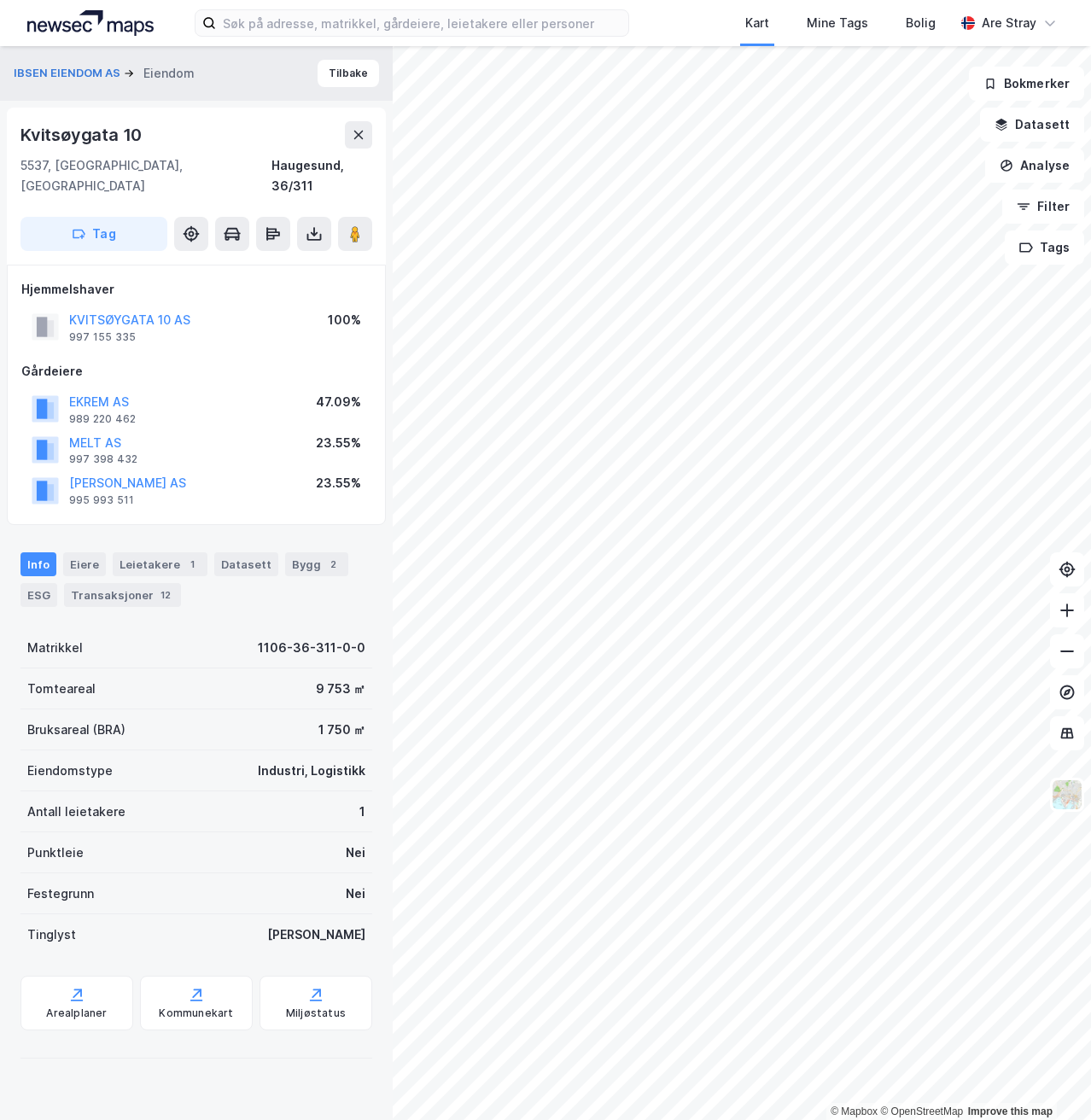
click at [294, 574] on div "Info [PERSON_NAME] 1 Datasett Bygg 2 ESG Transaksjoner 12" at bounding box center [196, 579] width 351 height 54
click at [159, 553] on div "Leietakere 1" at bounding box center [160, 564] width 95 height 24
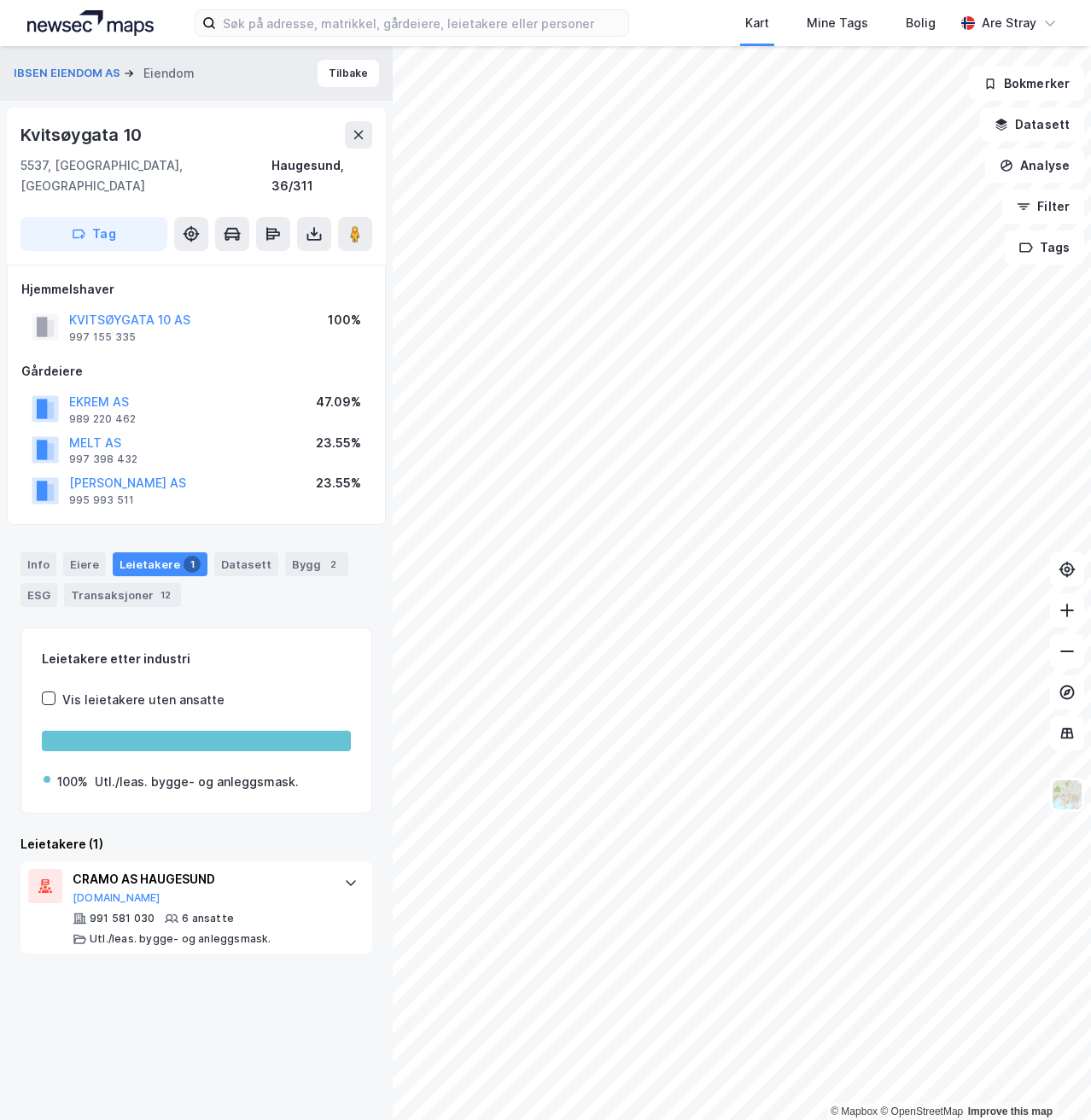
click at [201, 834] on div "Leietakere (1)" at bounding box center [196, 844] width 351 height 21
click at [256, 22] on input at bounding box center [422, 23] width 412 height 26
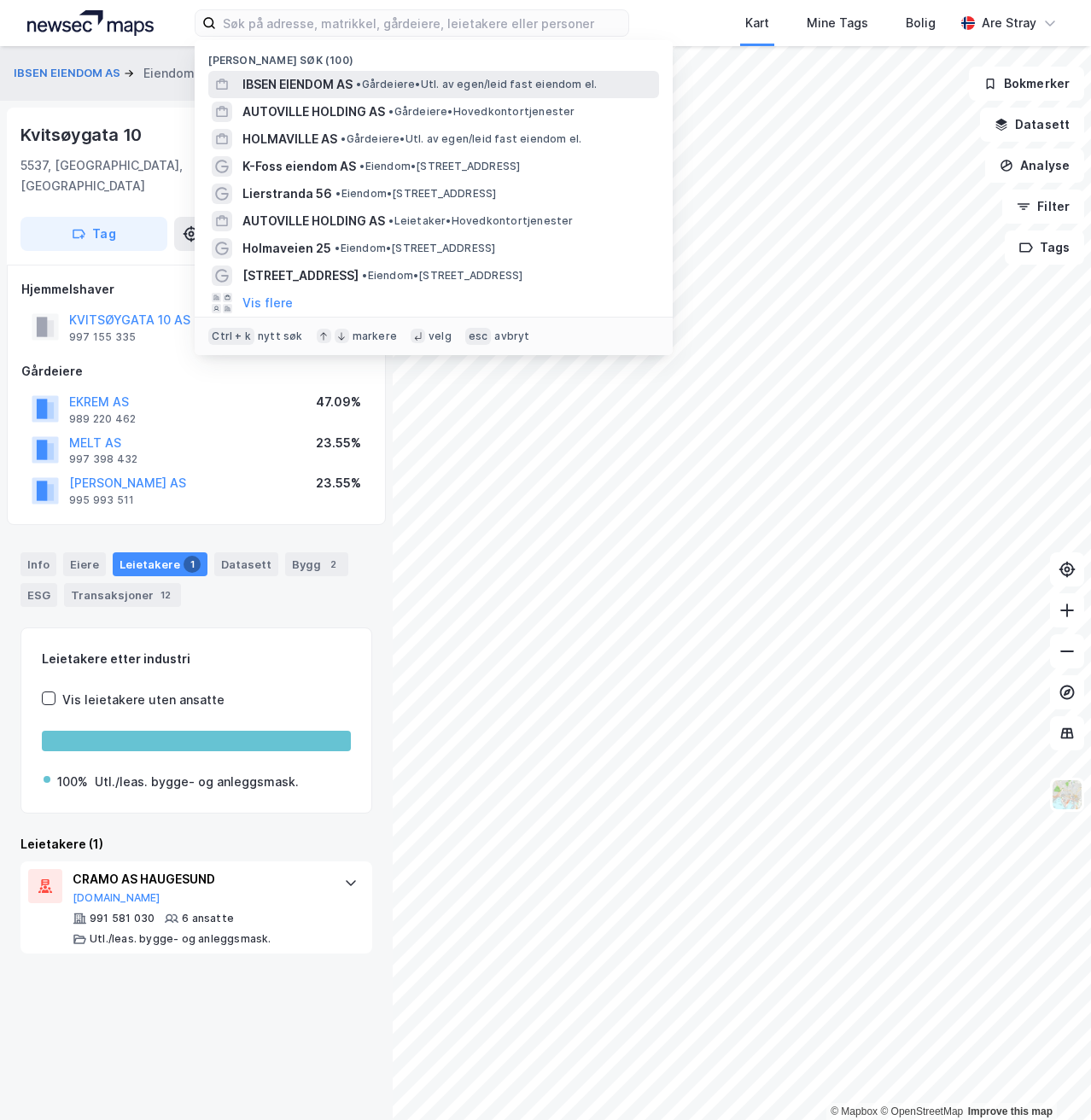
click at [296, 79] on span "IBSEN EIENDOM AS" at bounding box center [297, 84] width 110 height 21
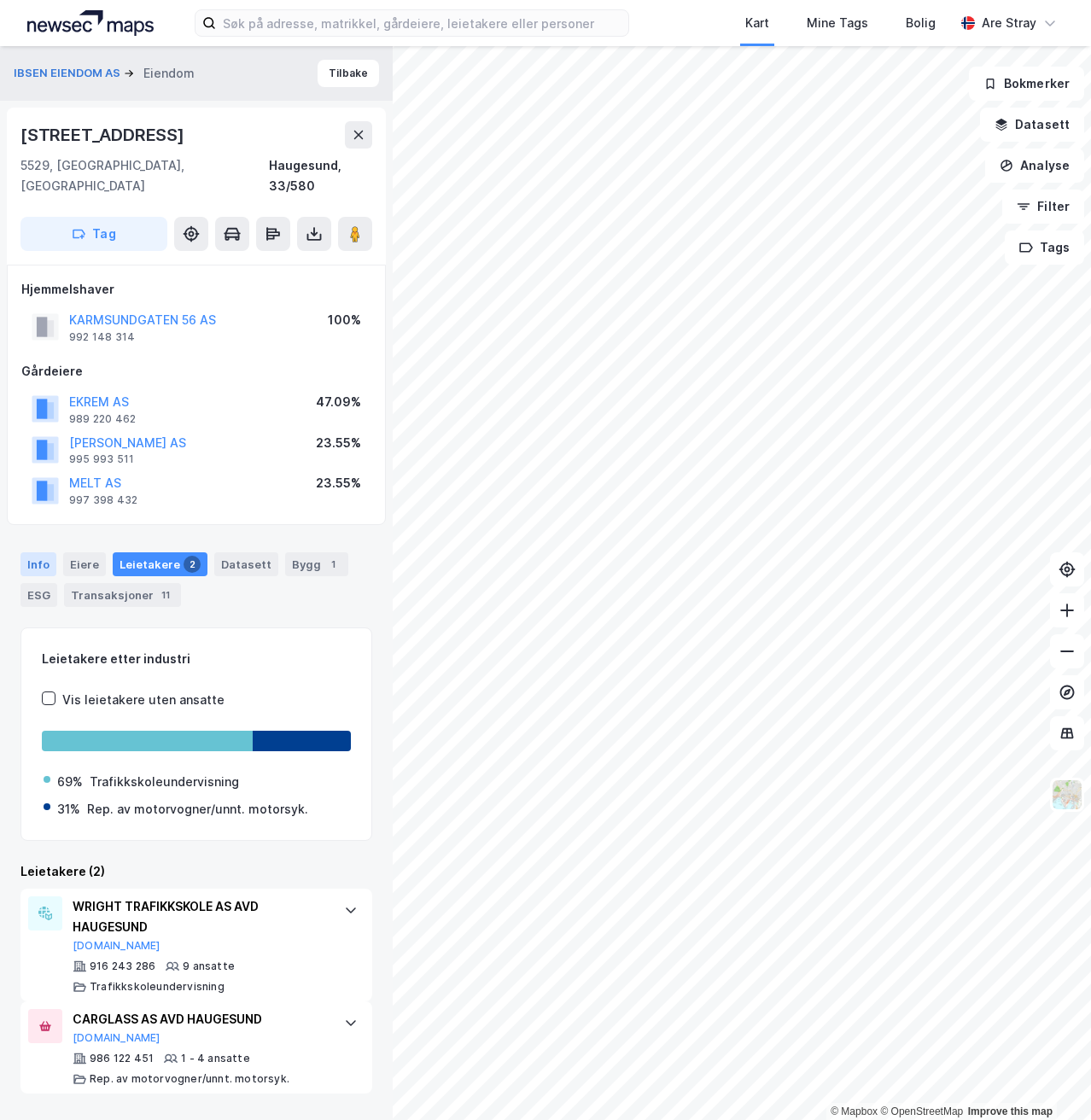
click at [26, 553] on div "Info" at bounding box center [39, 564] width 36 height 24
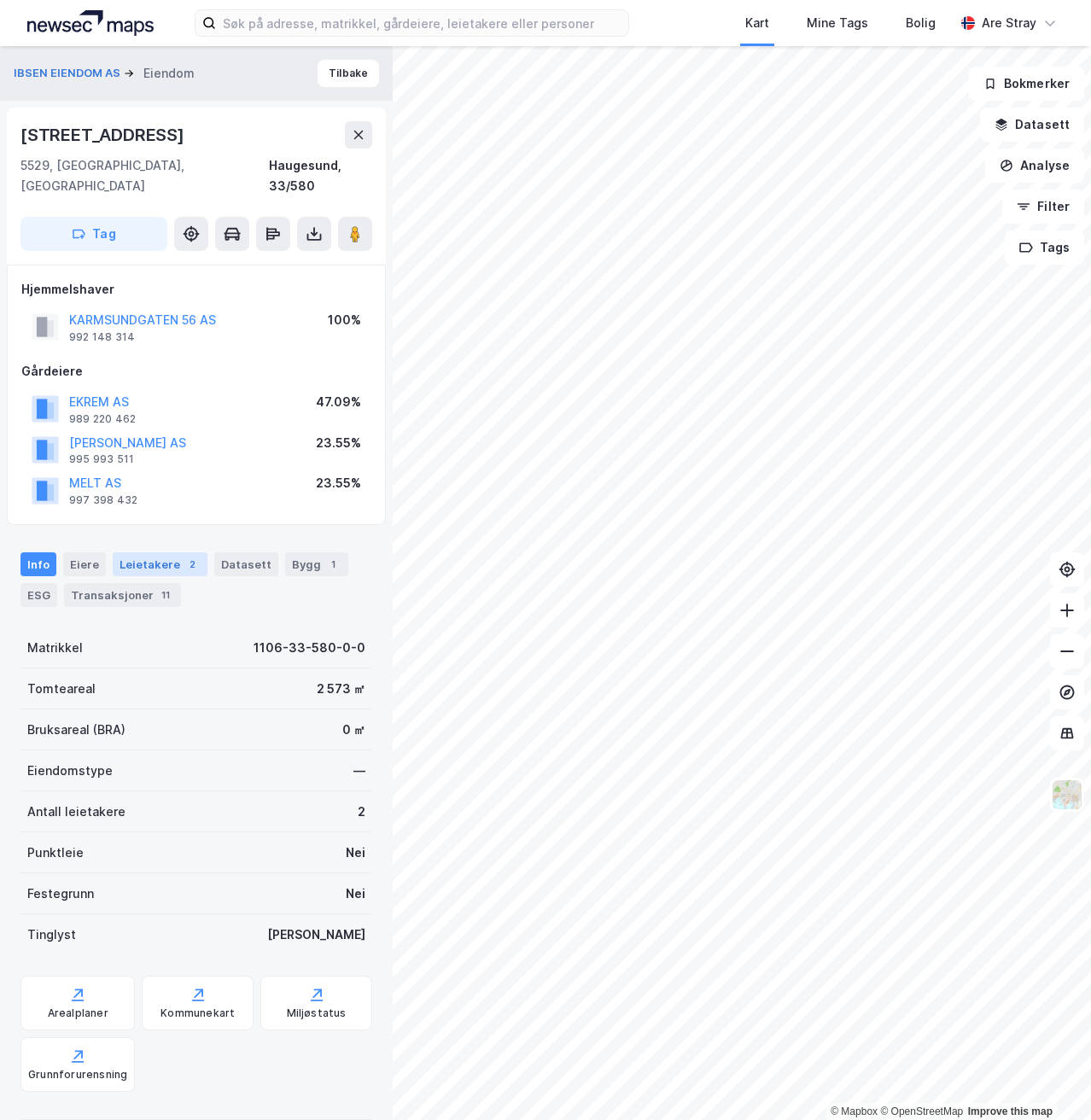
click at [151, 553] on div "Leietakere 2" at bounding box center [160, 564] width 95 height 24
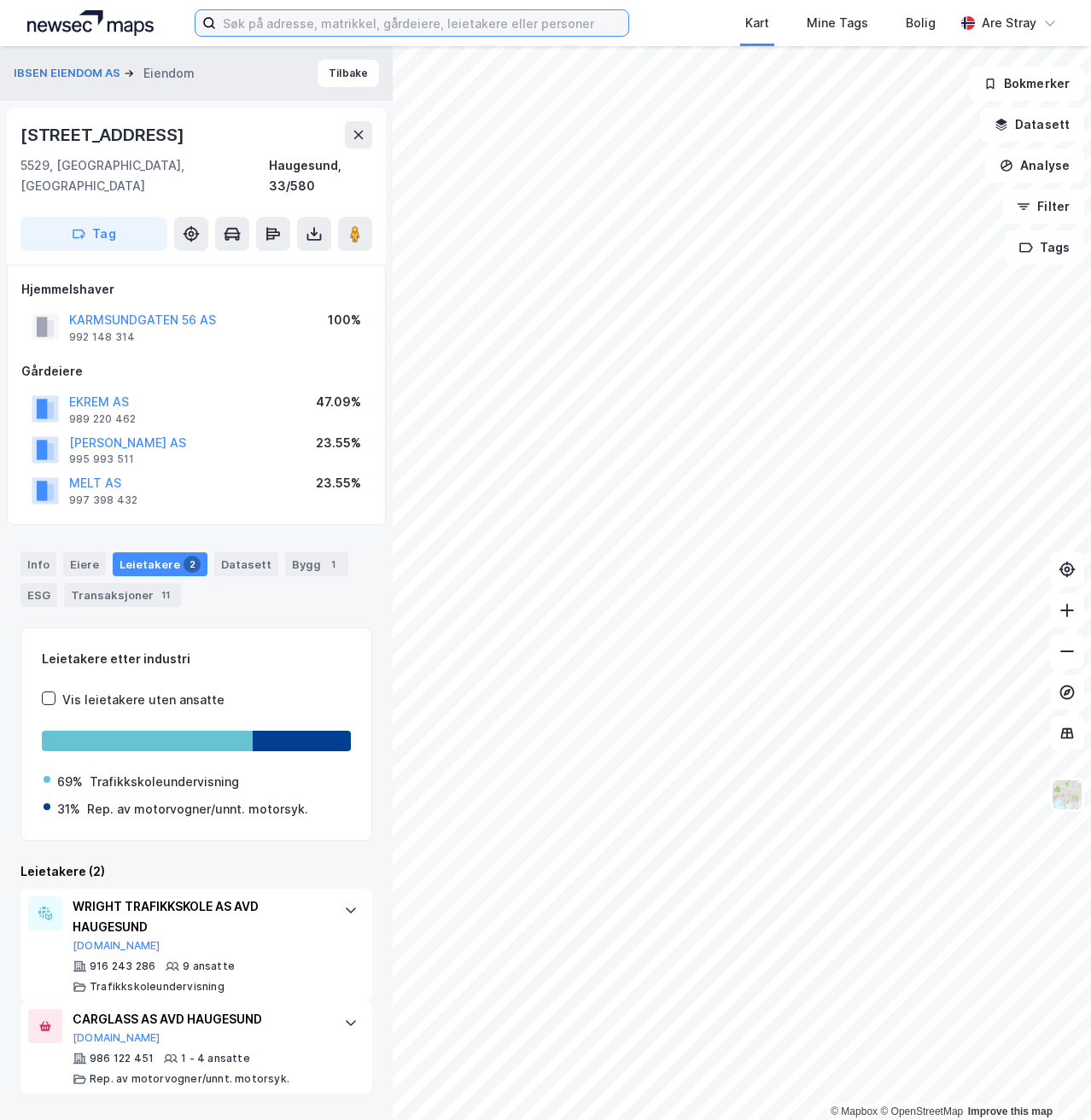
click at [397, 28] on input at bounding box center [422, 23] width 412 height 26
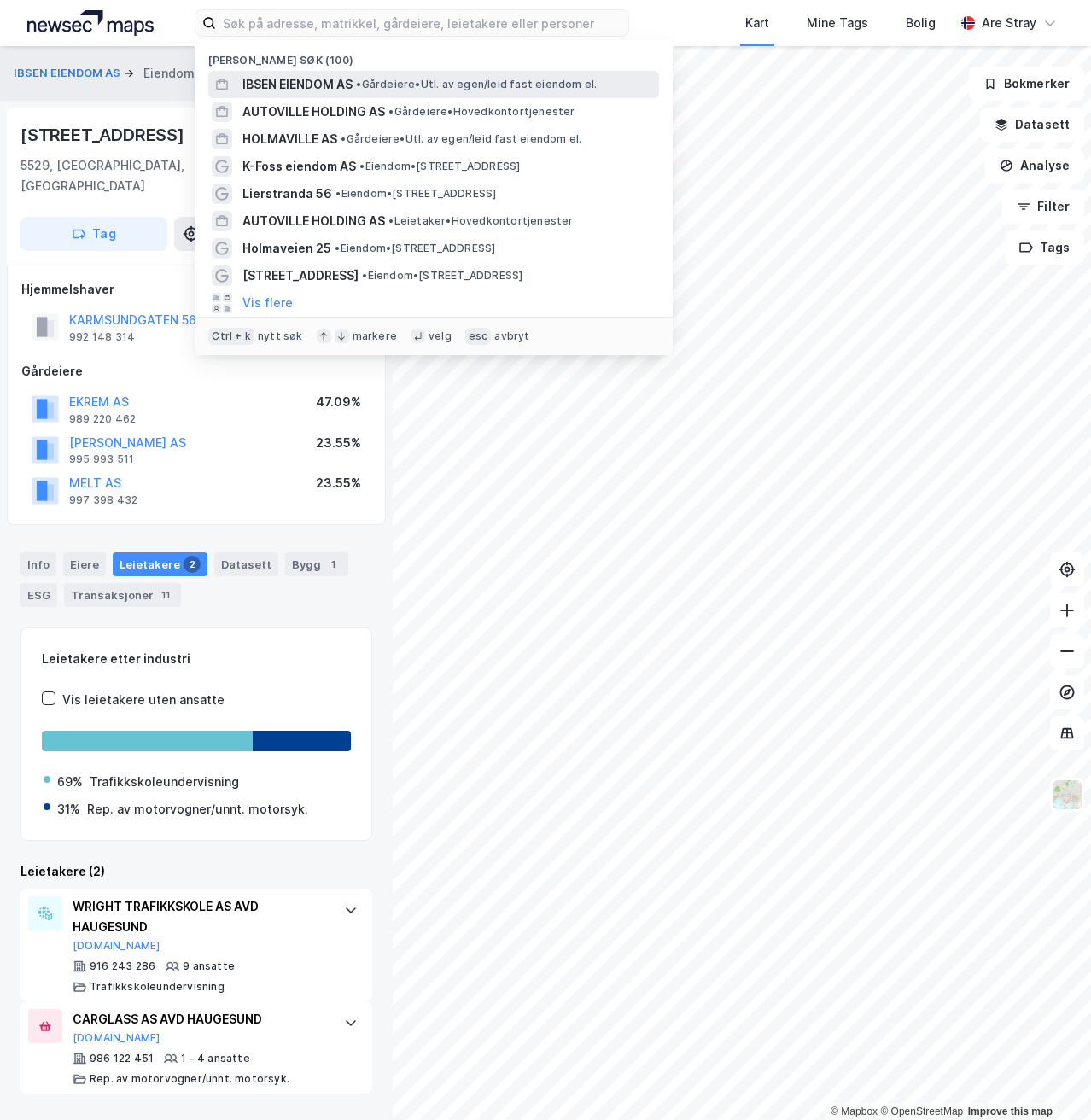
click at [342, 76] on span "IBSEN EIENDOM AS" at bounding box center [297, 84] width 110 height 21
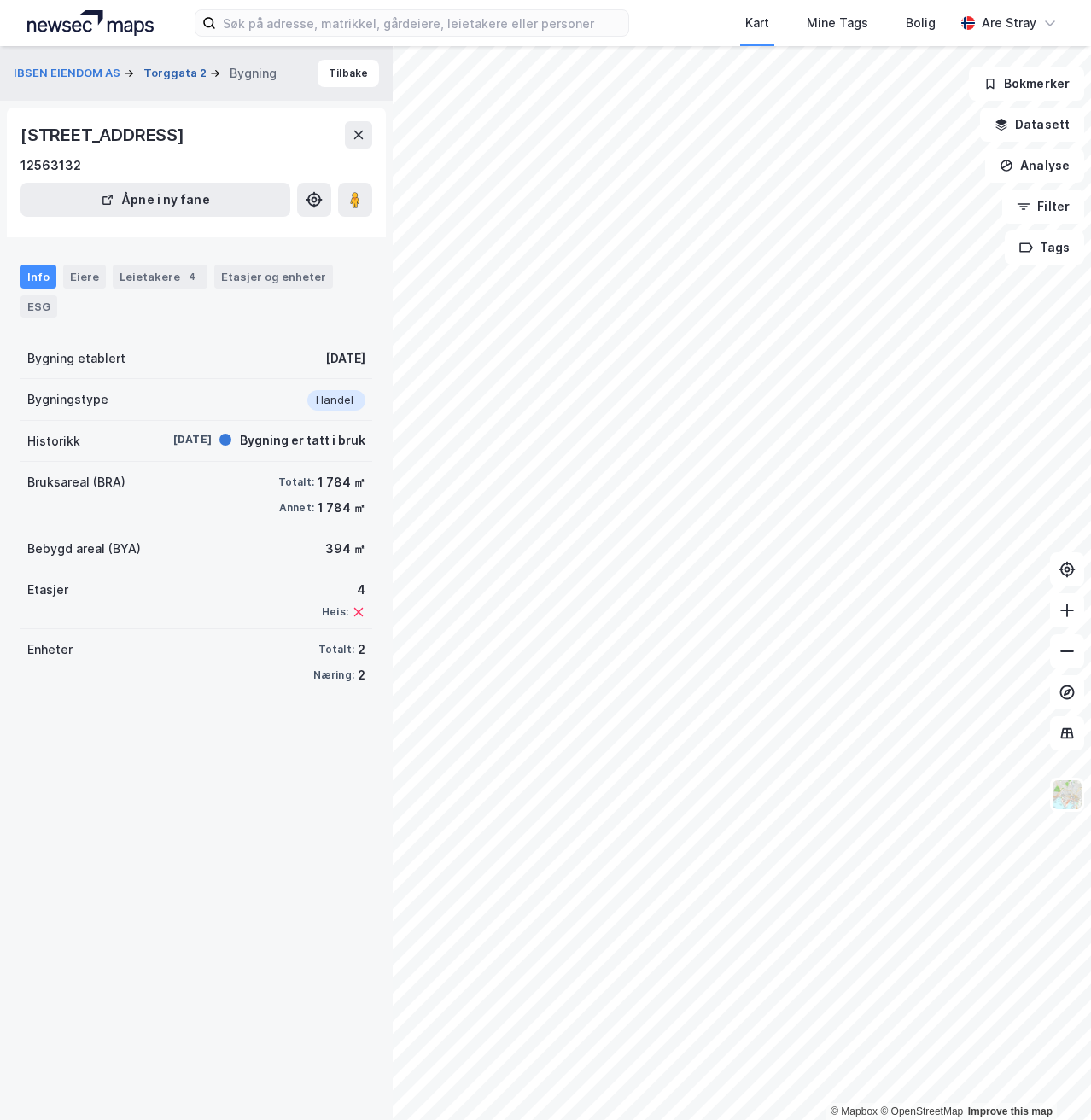
click at [164, 76] on button "Torggata 2" at bounding box center [176, 73] width 66 height 17
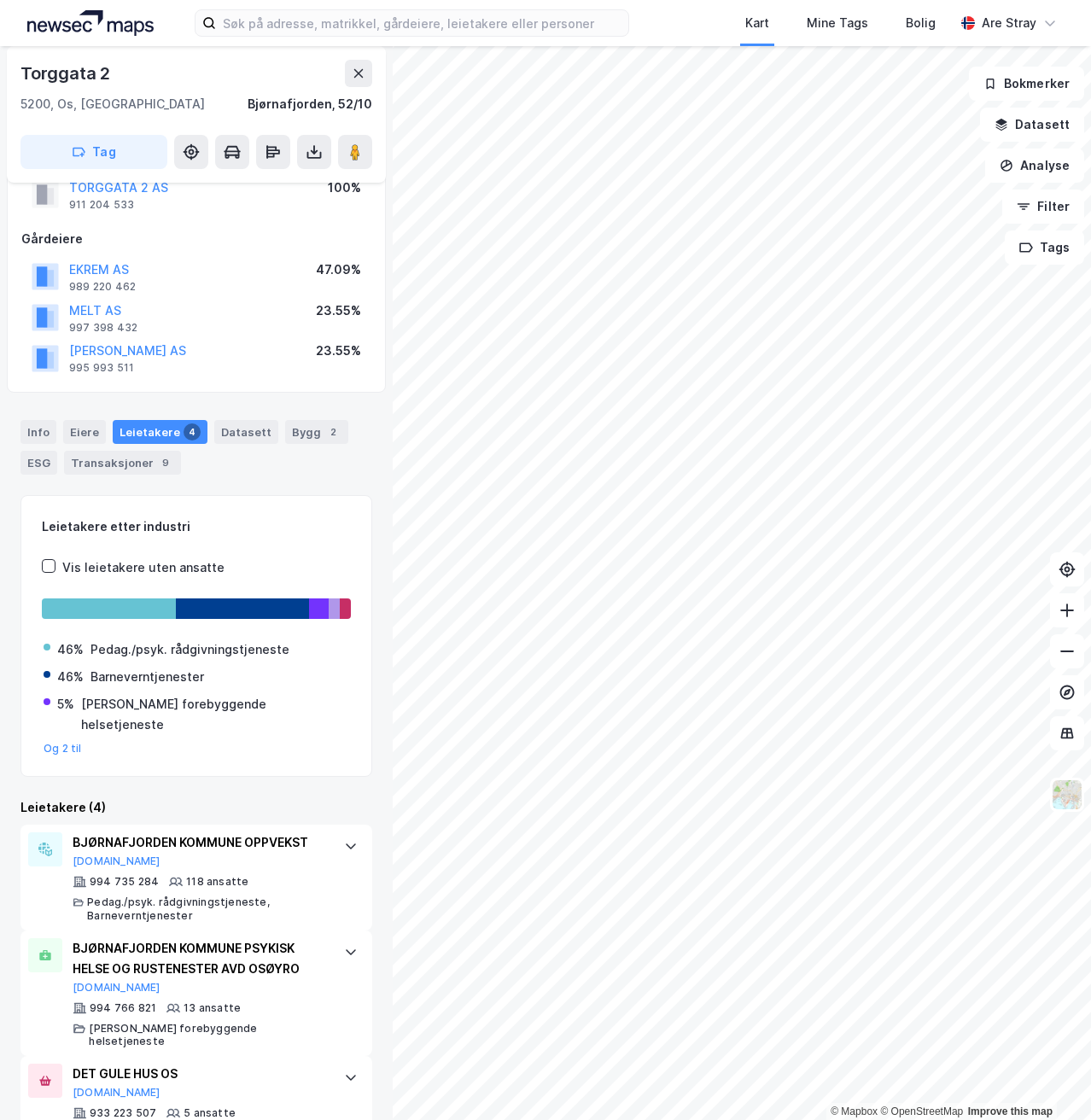
scroll to position [220, 0]
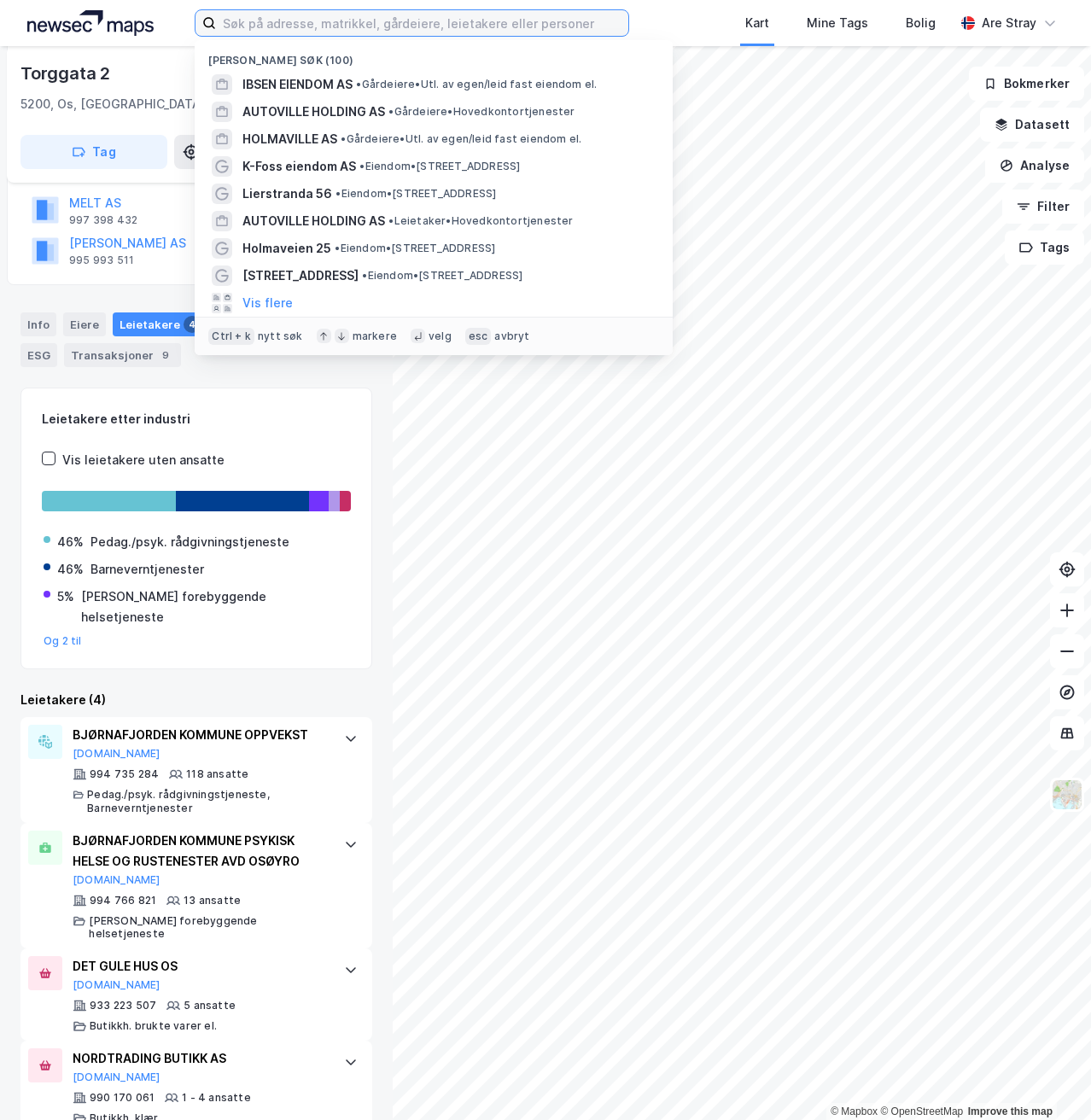
click at [427, 27] on input at bounding box center [422, 23] width 412 height 26
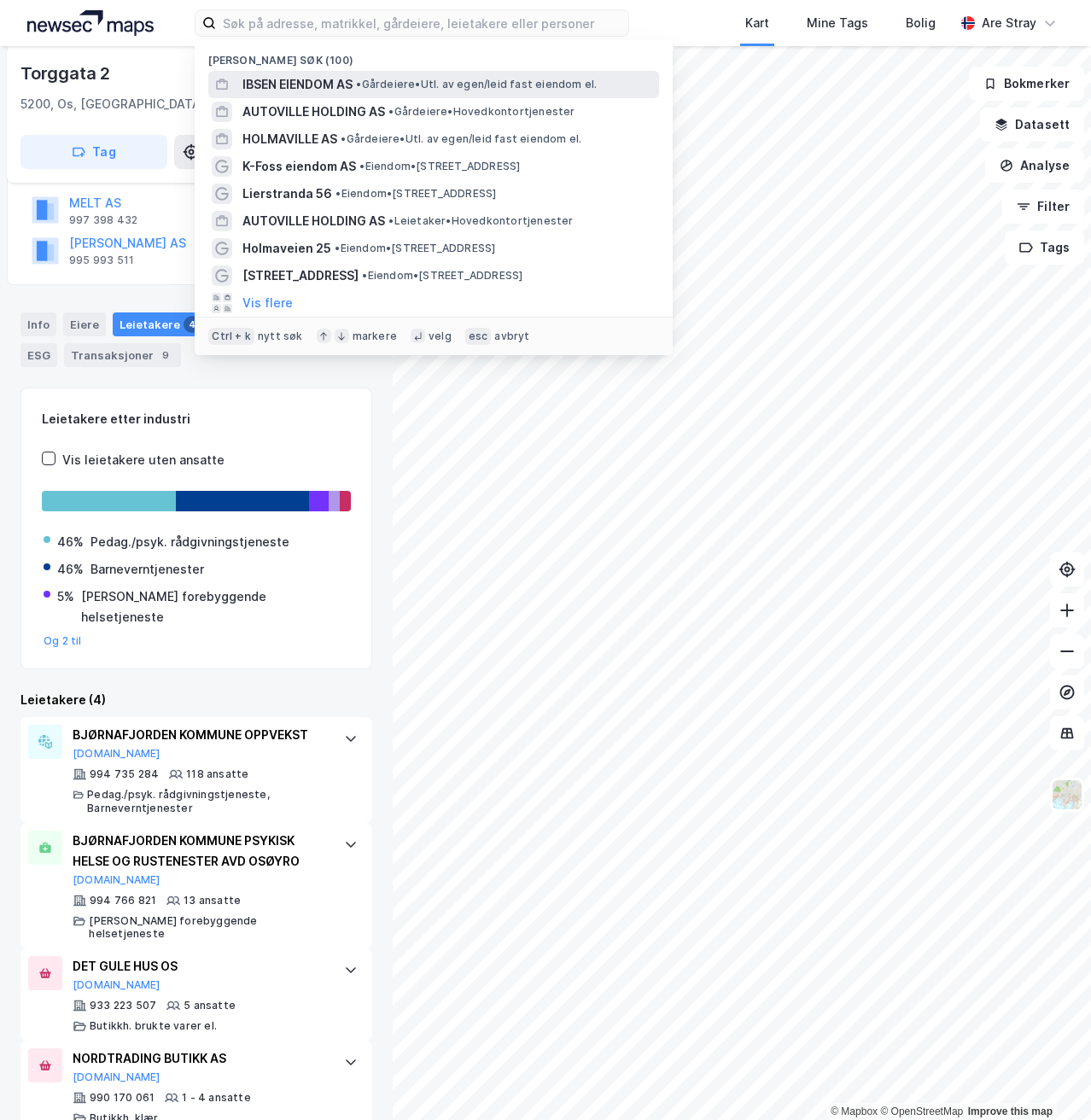
click at [369, 74] on div "[PERSON_NAME] EIENDOM AS • Gårdeiere • Utl. av egen/leid fast eiendom el." at bounding box center [448, 84] width 413 height 21
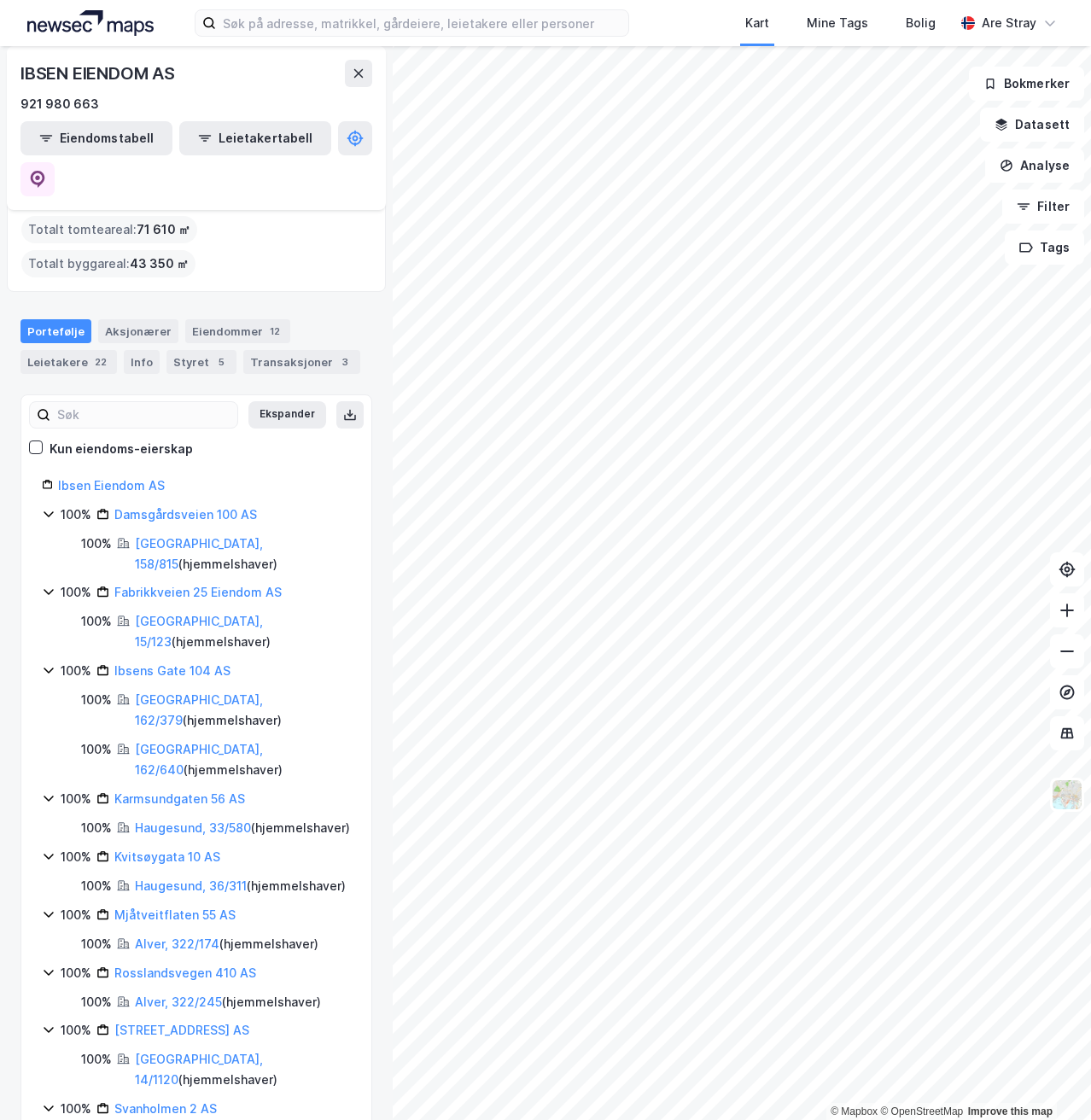
scroll to position [133, 0]
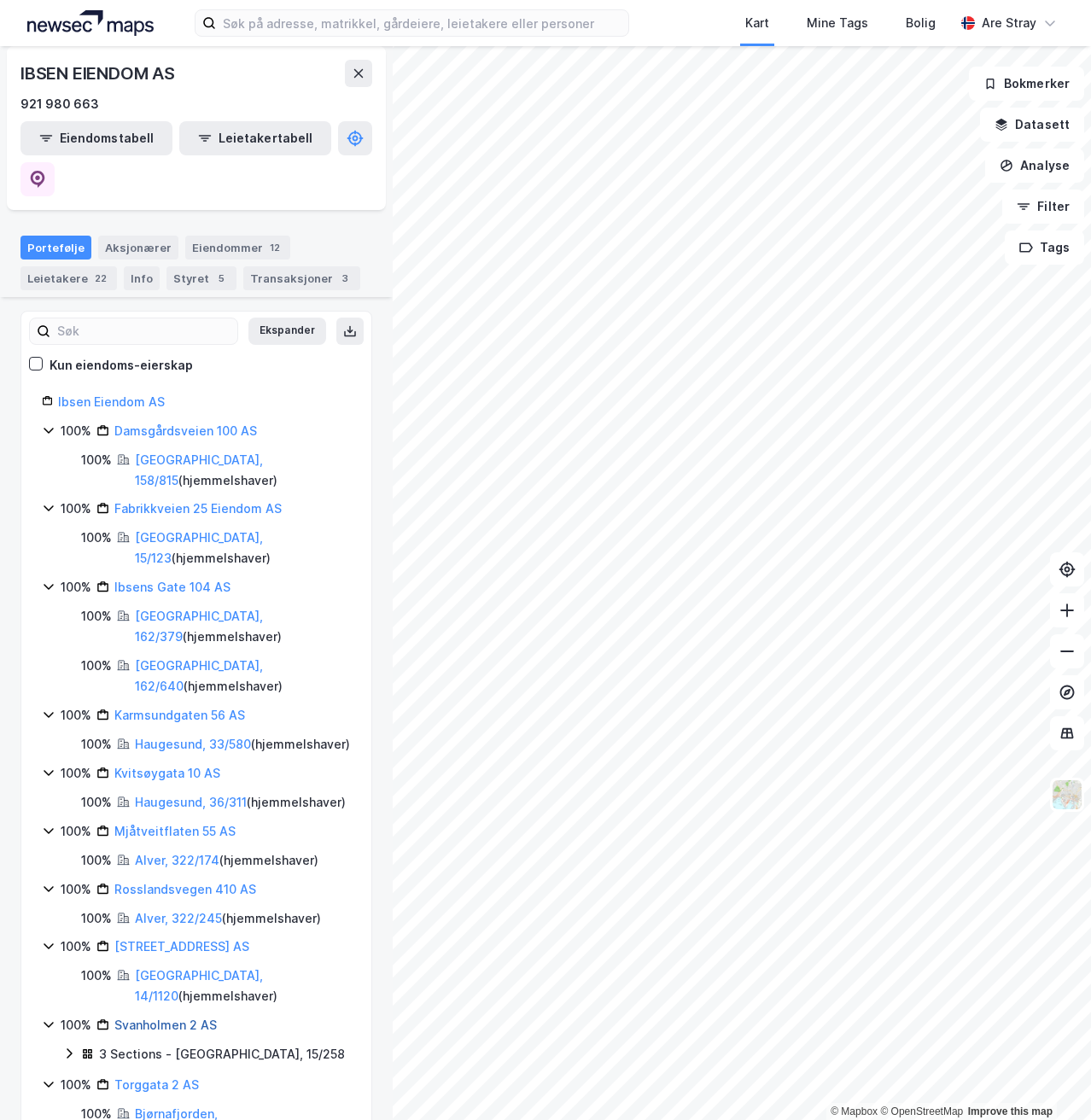
click at [171, 1018] on link "Svanholmen 2 AS" at bounding box center [165, 1025] width 102 height 15
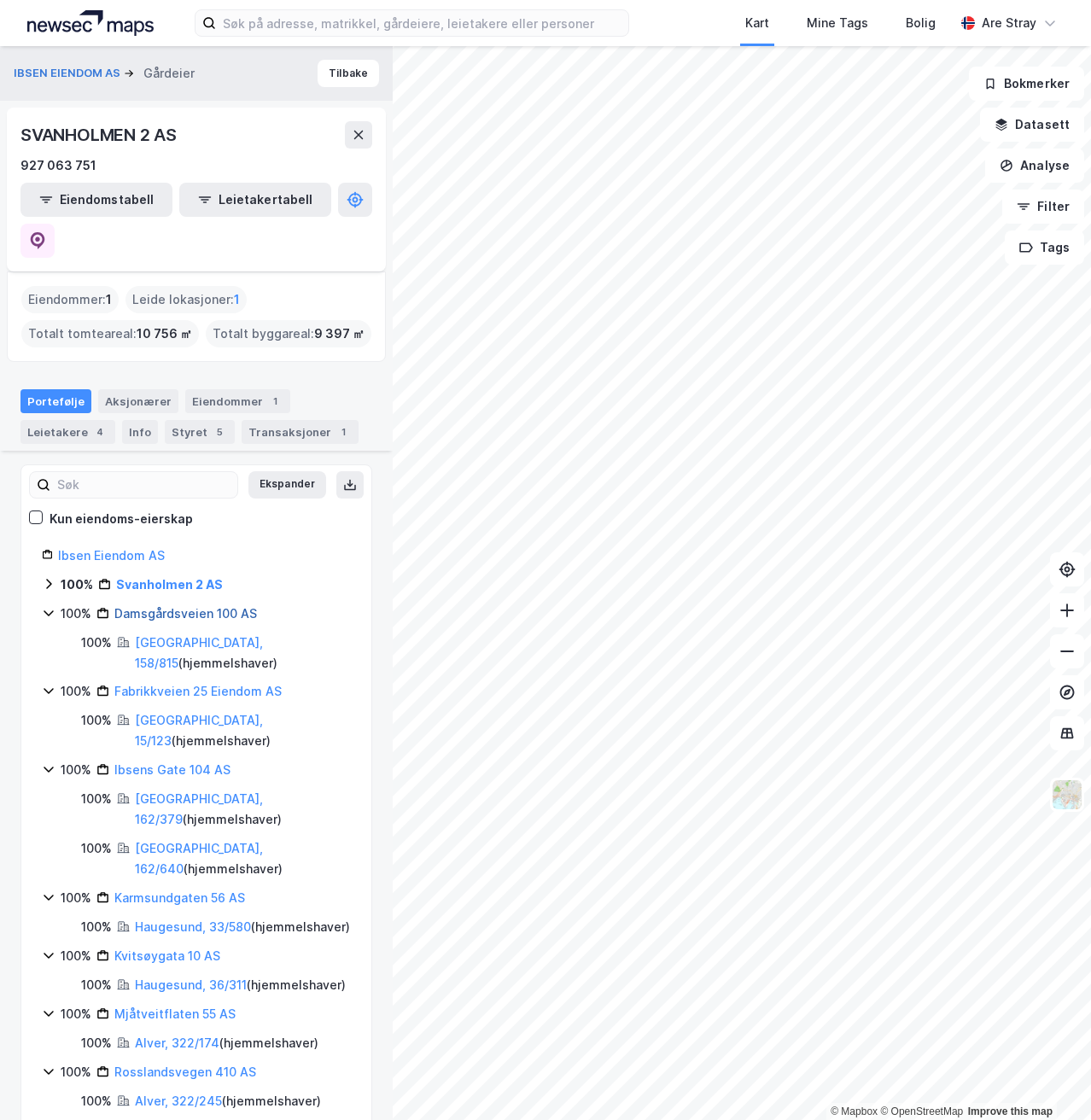
click at [145, 606] on link "Damsgårdsveien 100 AS" at bounding box center [186, 613] width 143 height 15
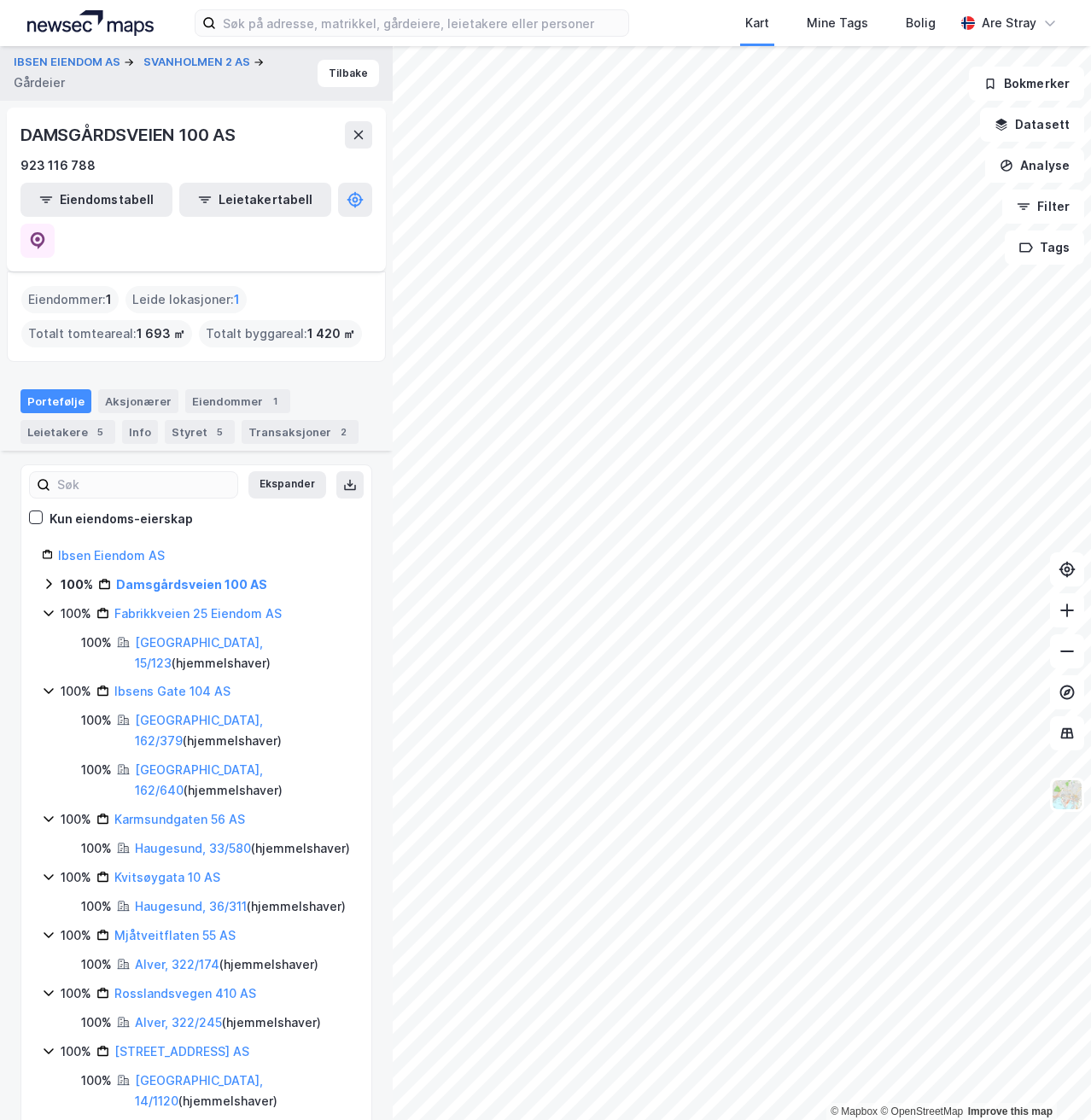
click at [47, 579] on icon at bounding box center [49, 584] width 5 height 10
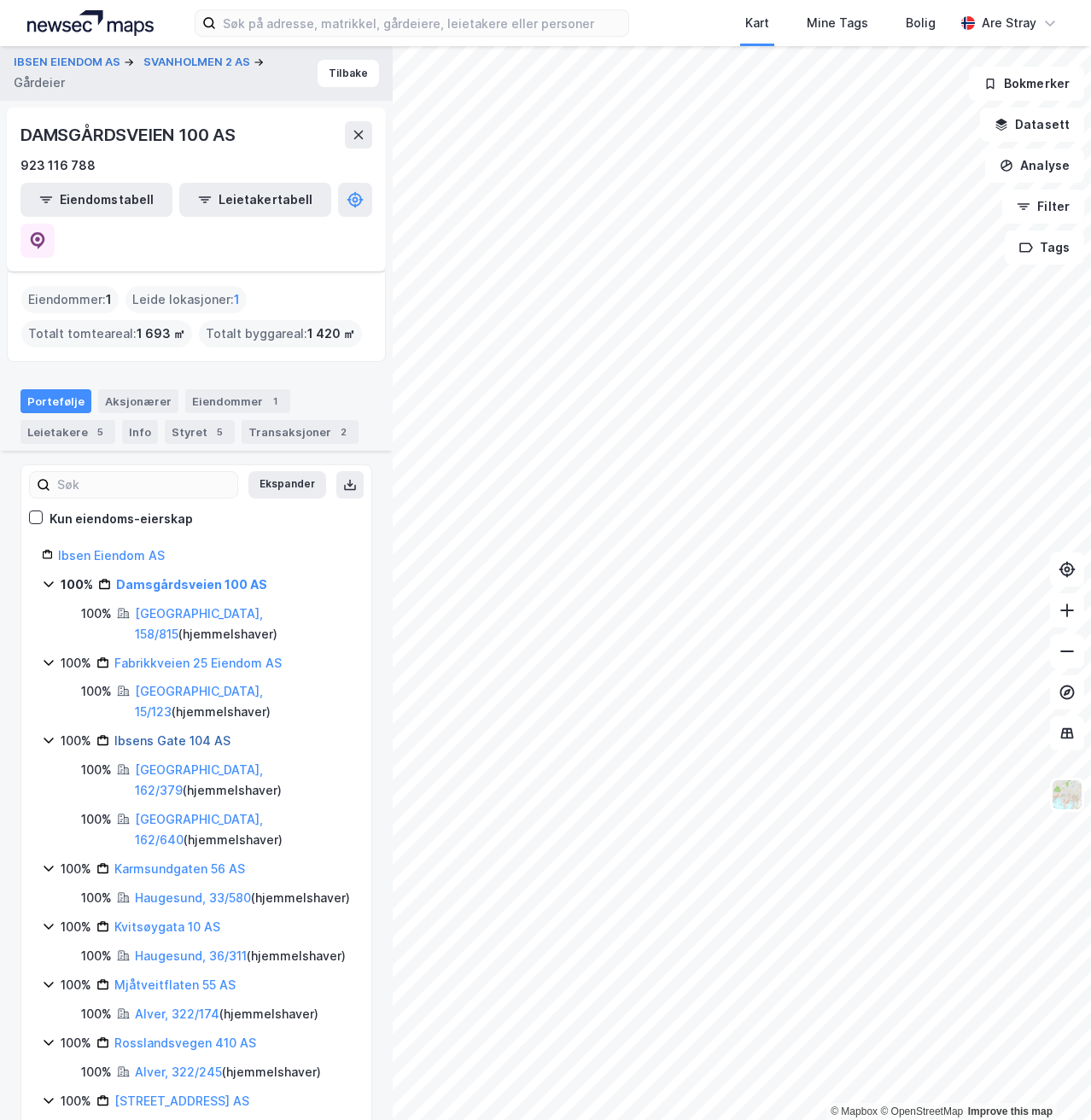
click at [162, 734] on link "Ibsens Gate 104 AS" at bounding box center [172, 741] width 116 height 15
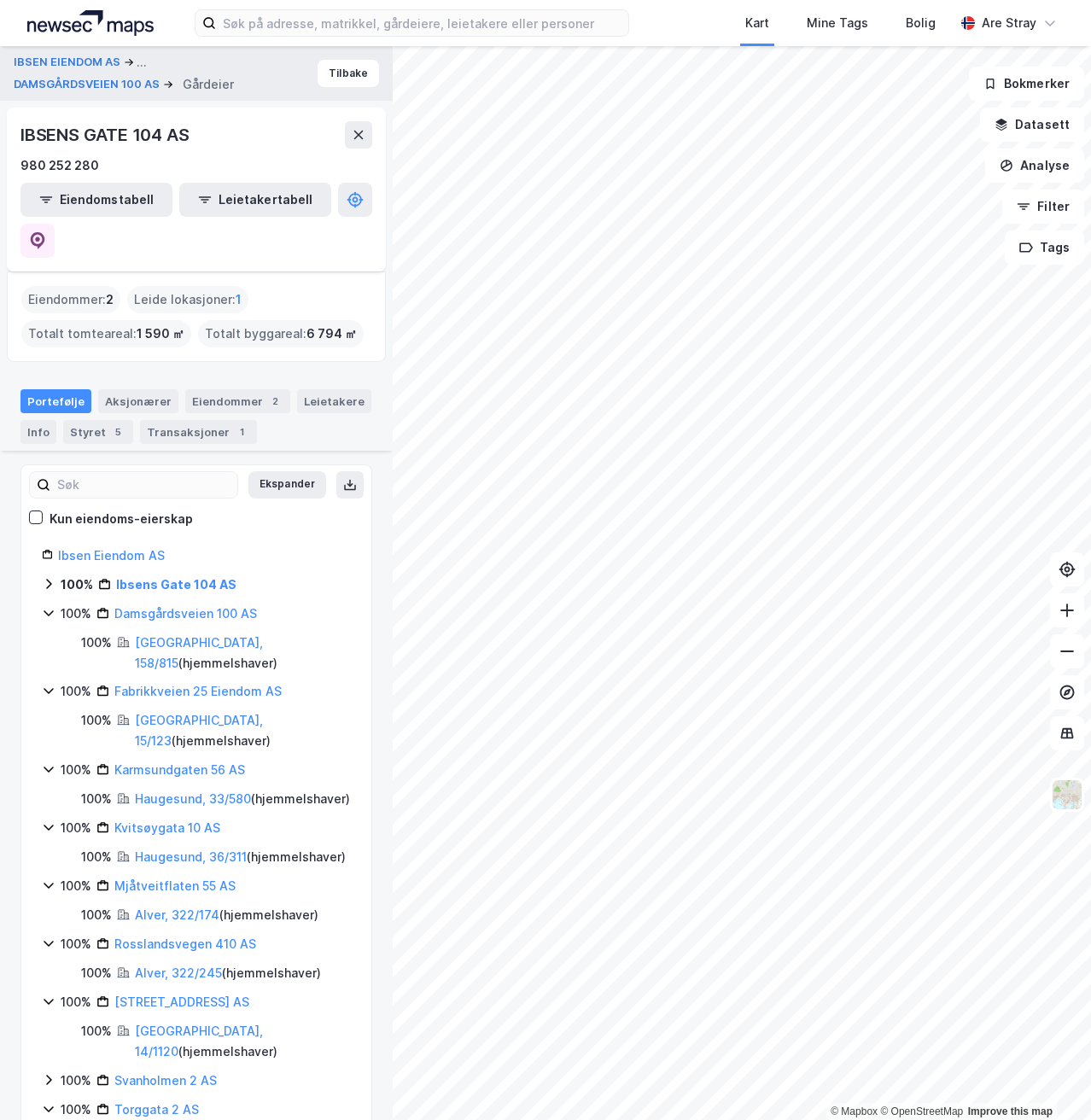
click at [47, 577] on icon at bounding box center [49, 584] width 14 height 14
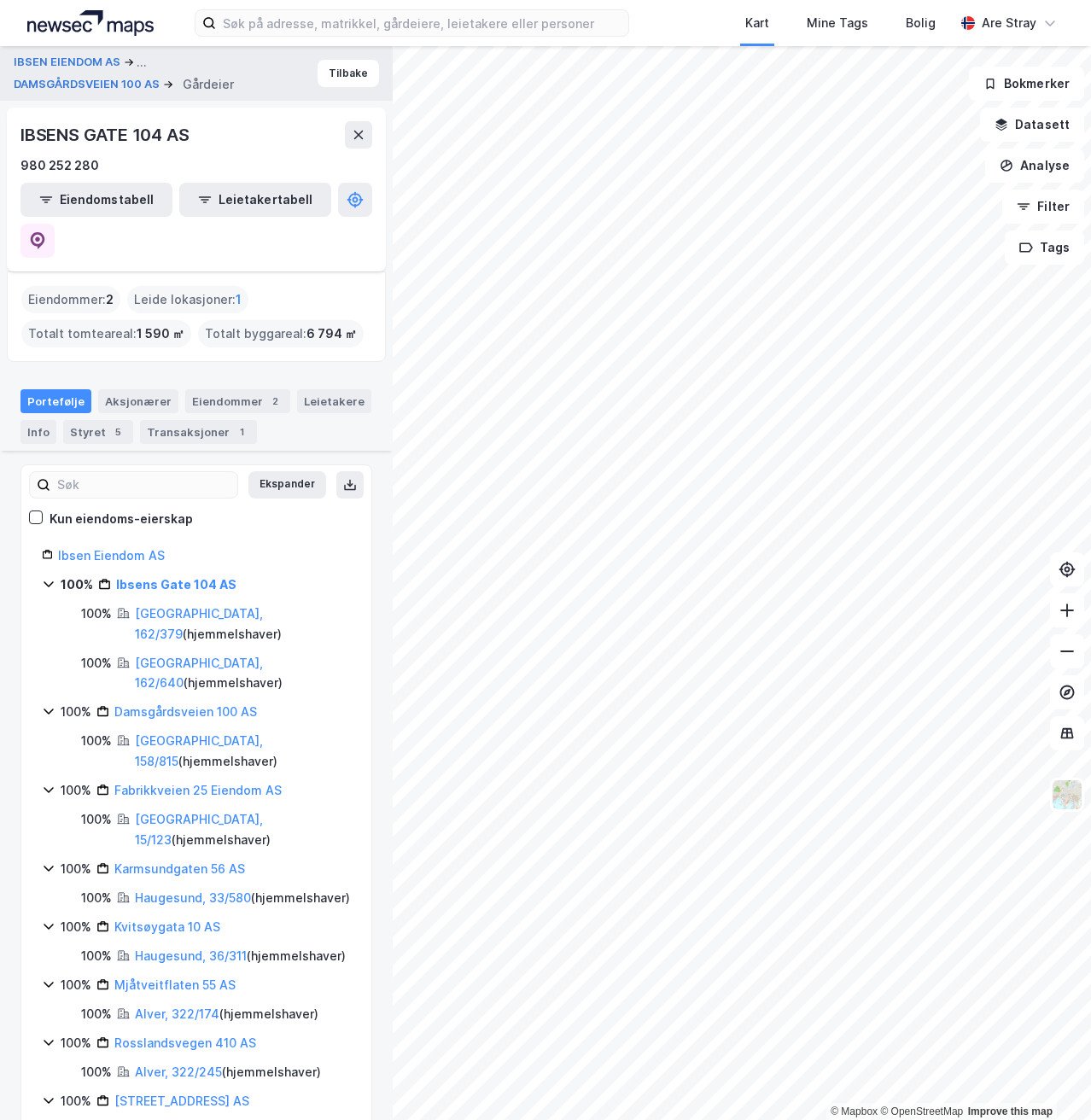
click at [336, 560] on div "© Mapbox © OpenStreetMap Improve this map IBSEN EIENDOM AS ... DAMSGÅRDSVEIEN 1…" at bounding box center [546, 583] width 1091 height 1074
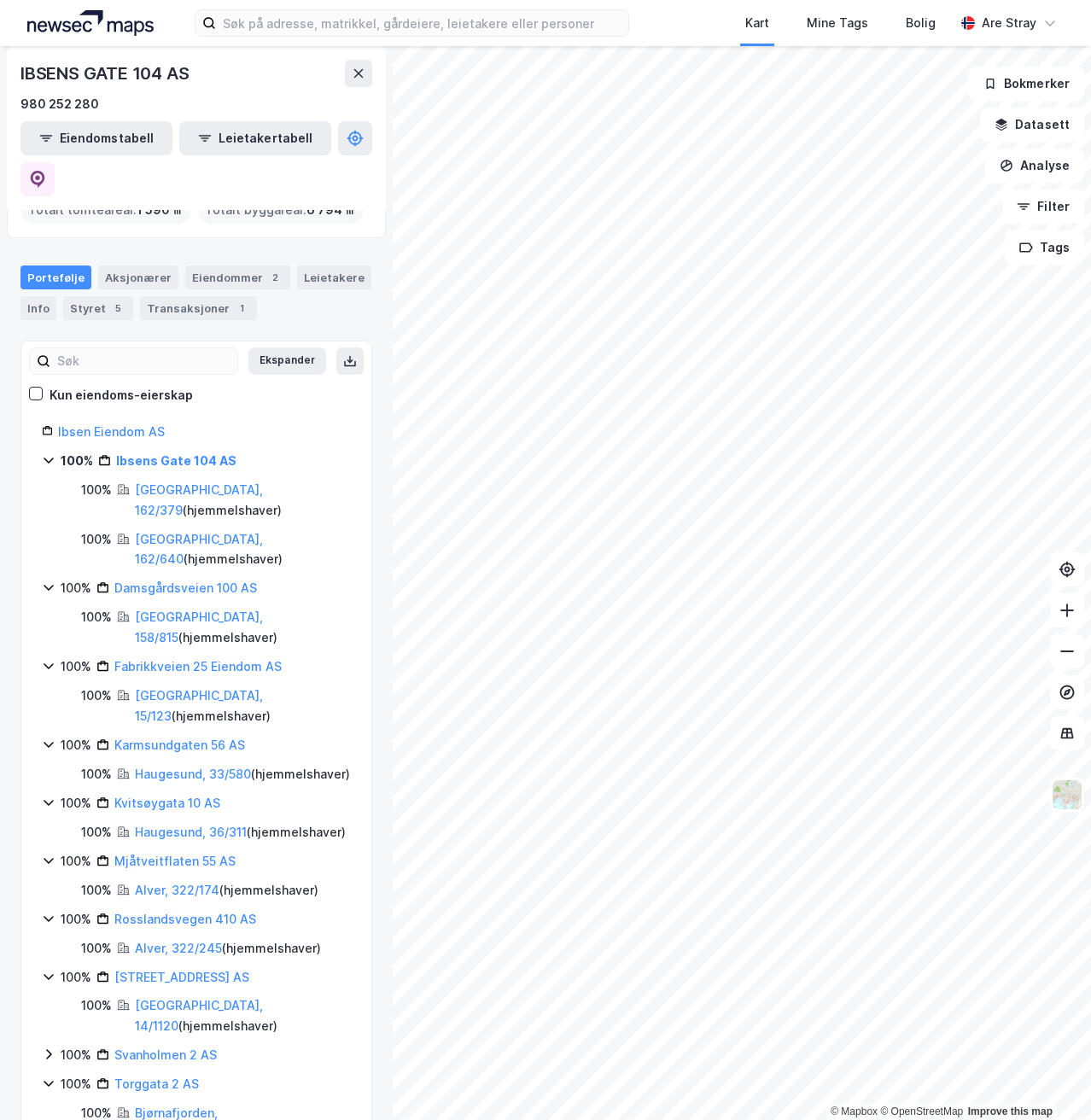
scroll to position [157, 0]
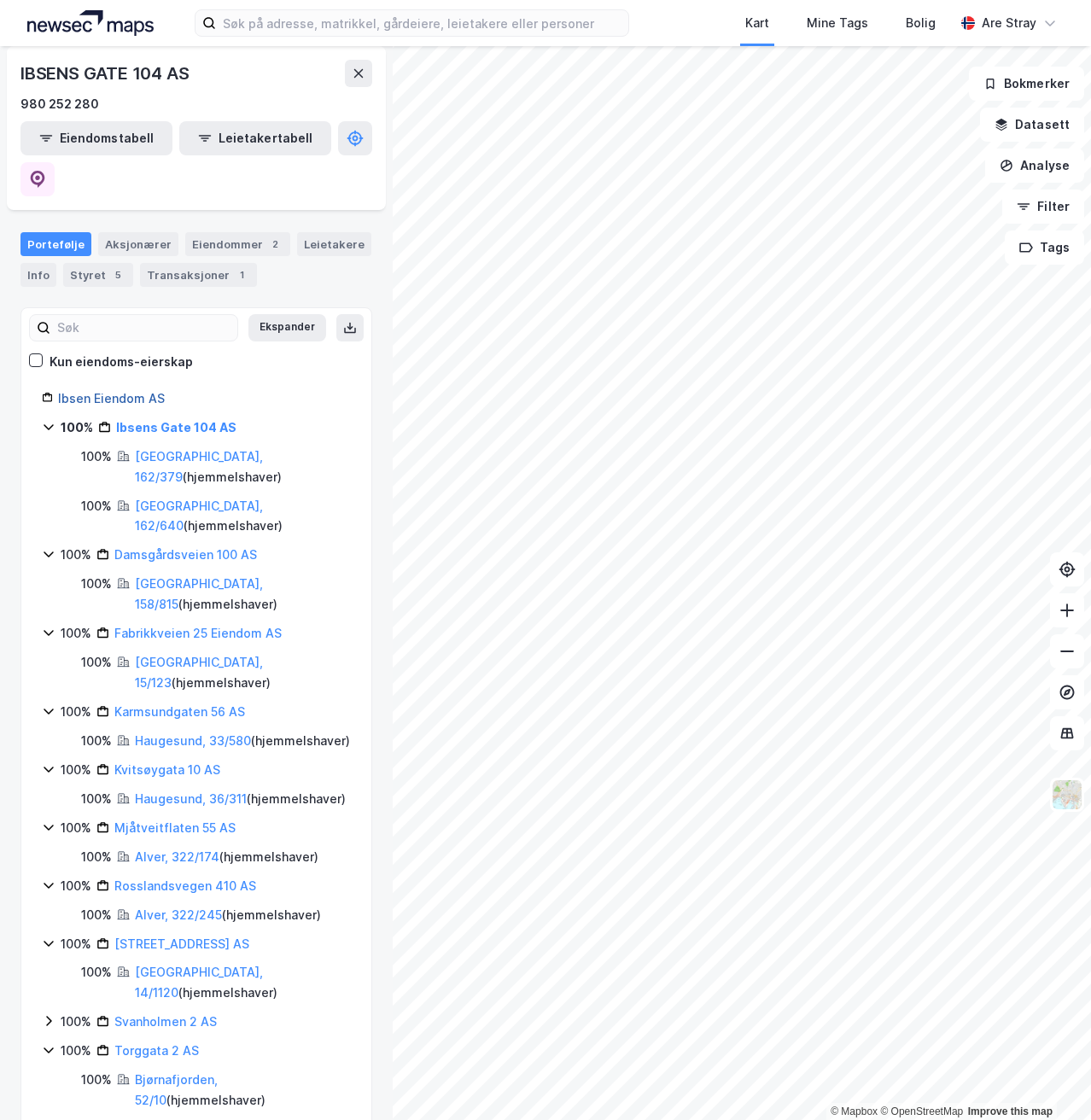
click at [112, 391] on link "Ibsen Eiendom AS" at bounding box center [112, 398] width 107 height 15
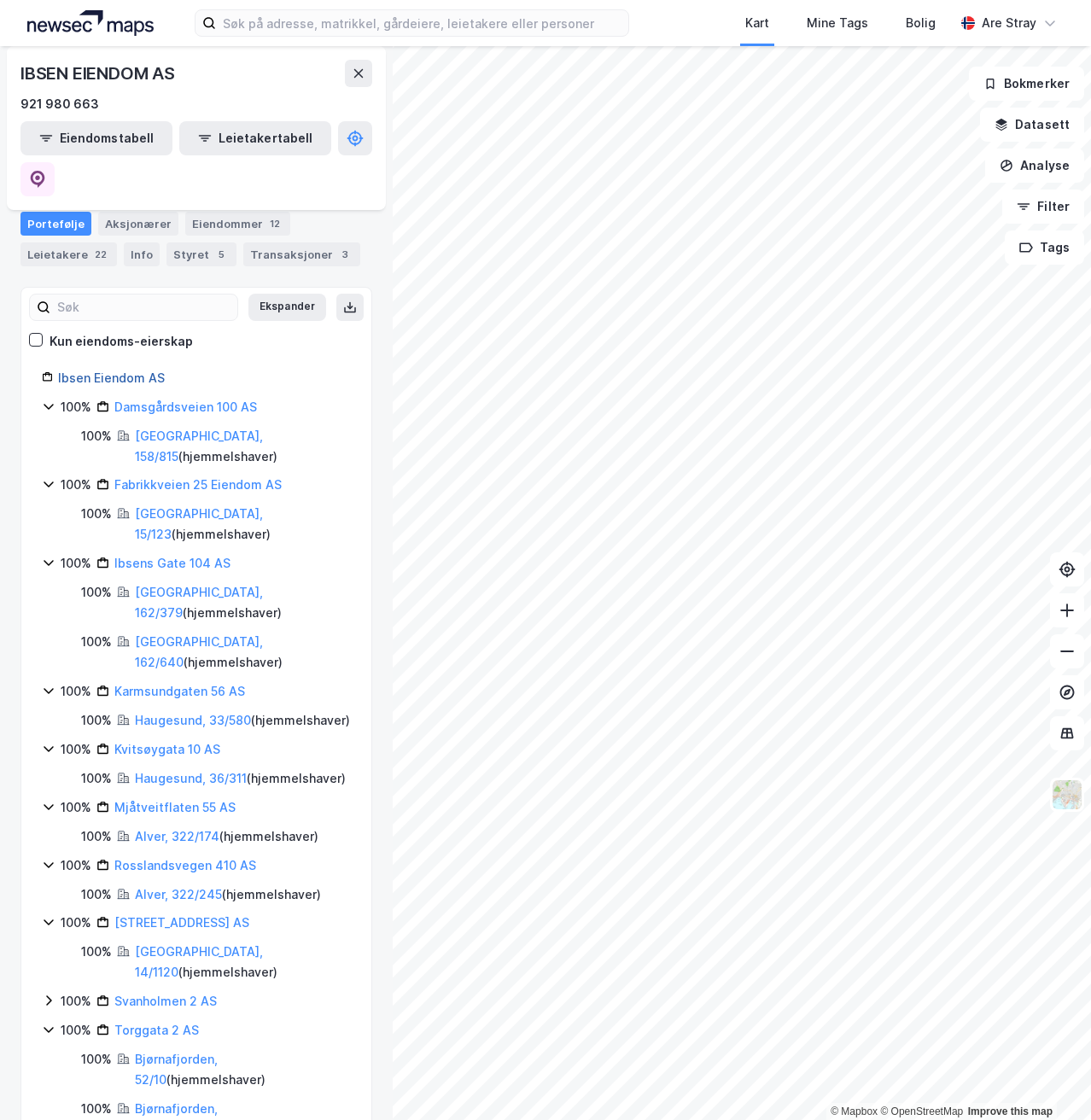
scroll to position [102, 0]
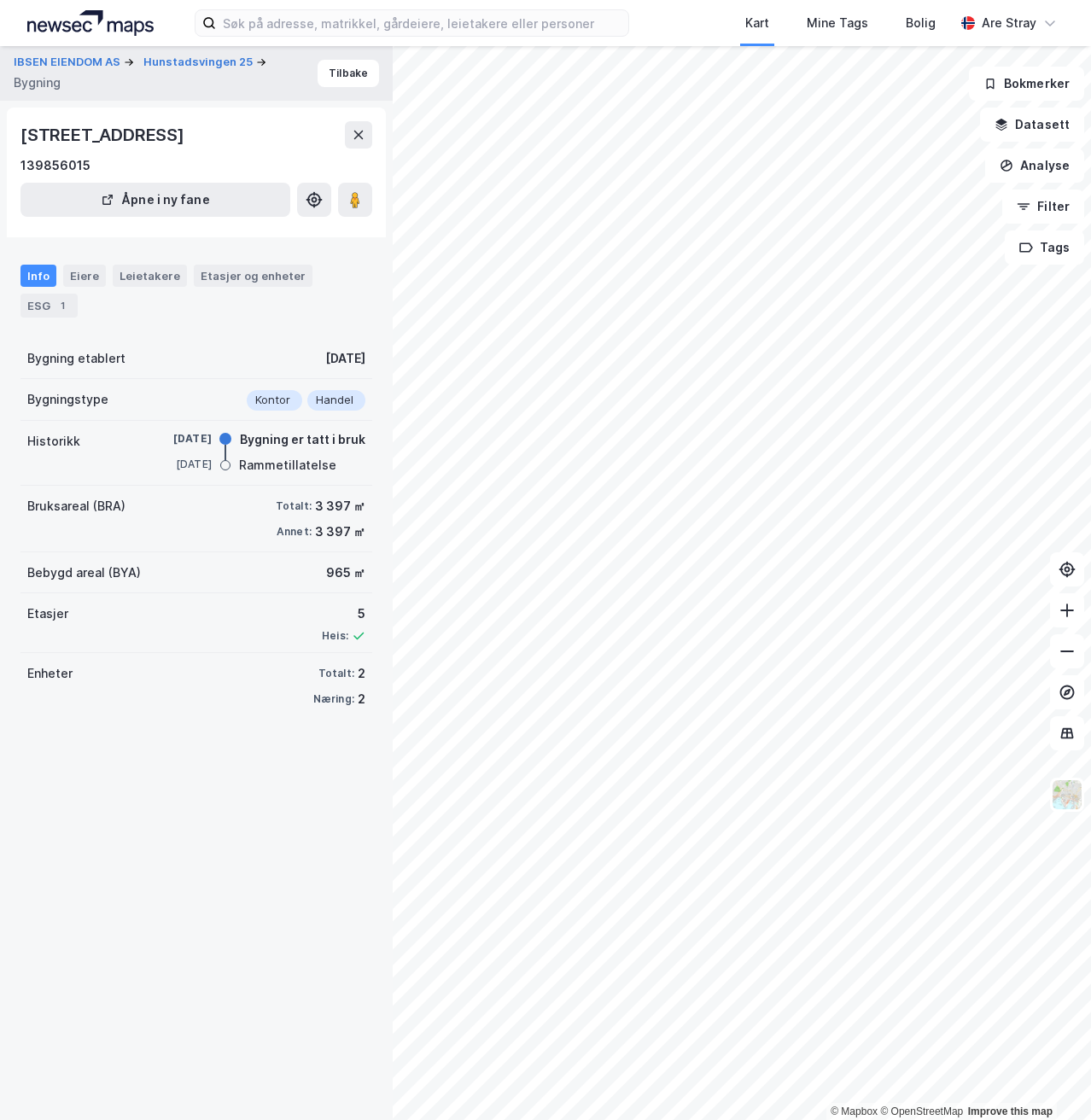
click at [100, 71] on div "IBSEN EIENDOM AS Hunstadsvingen 25 Bygning" at bounding box center [165, 72] width 304 height 39
click at [102, 62] on button "IBSEN EIENDOM AS" at bounding box center [68, 61] width 110 height 17
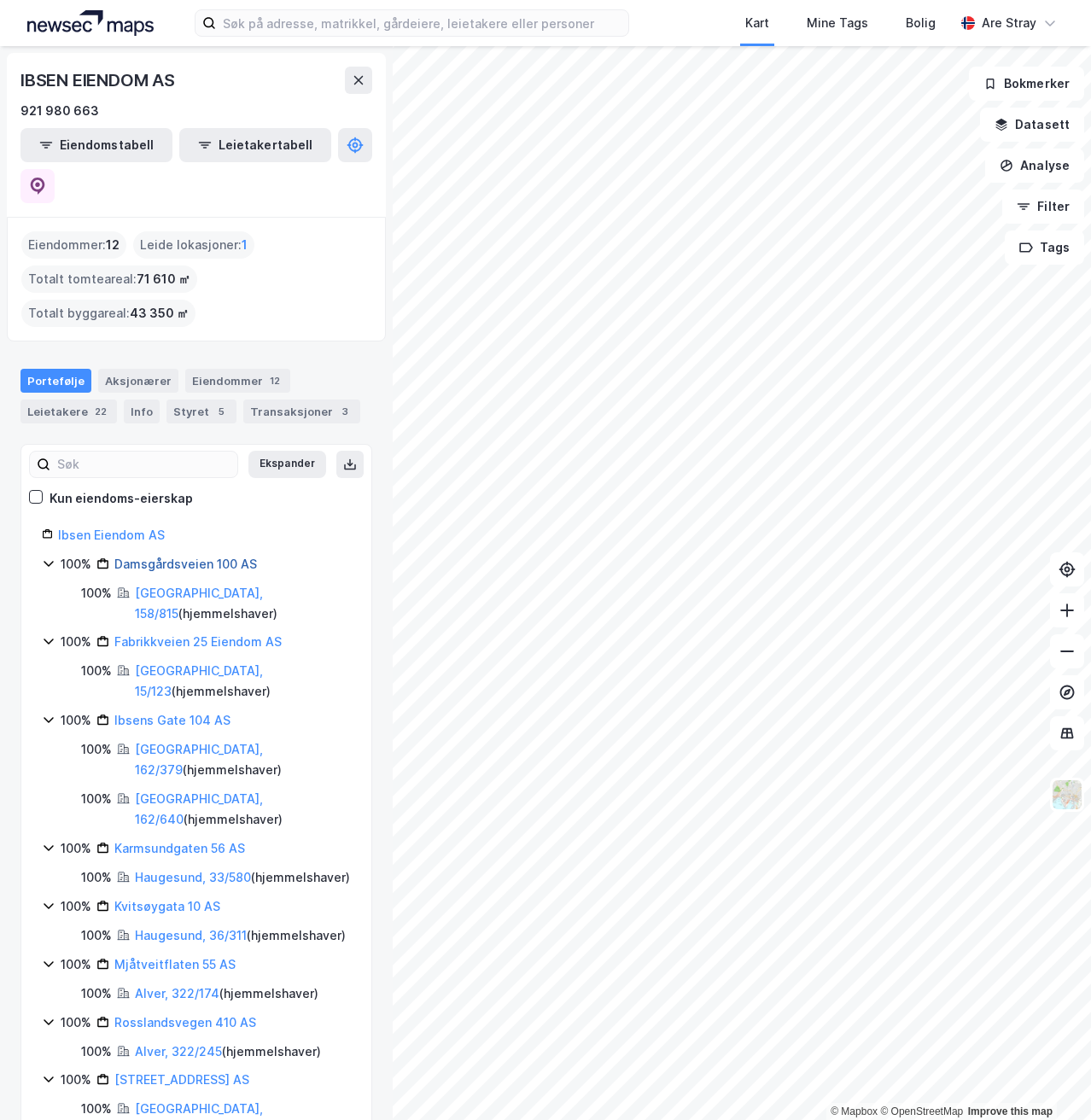
click at [209, 557] on link "Damsgårdsveien 100 AS" at bounding box center [186, 563] width 143 height 15
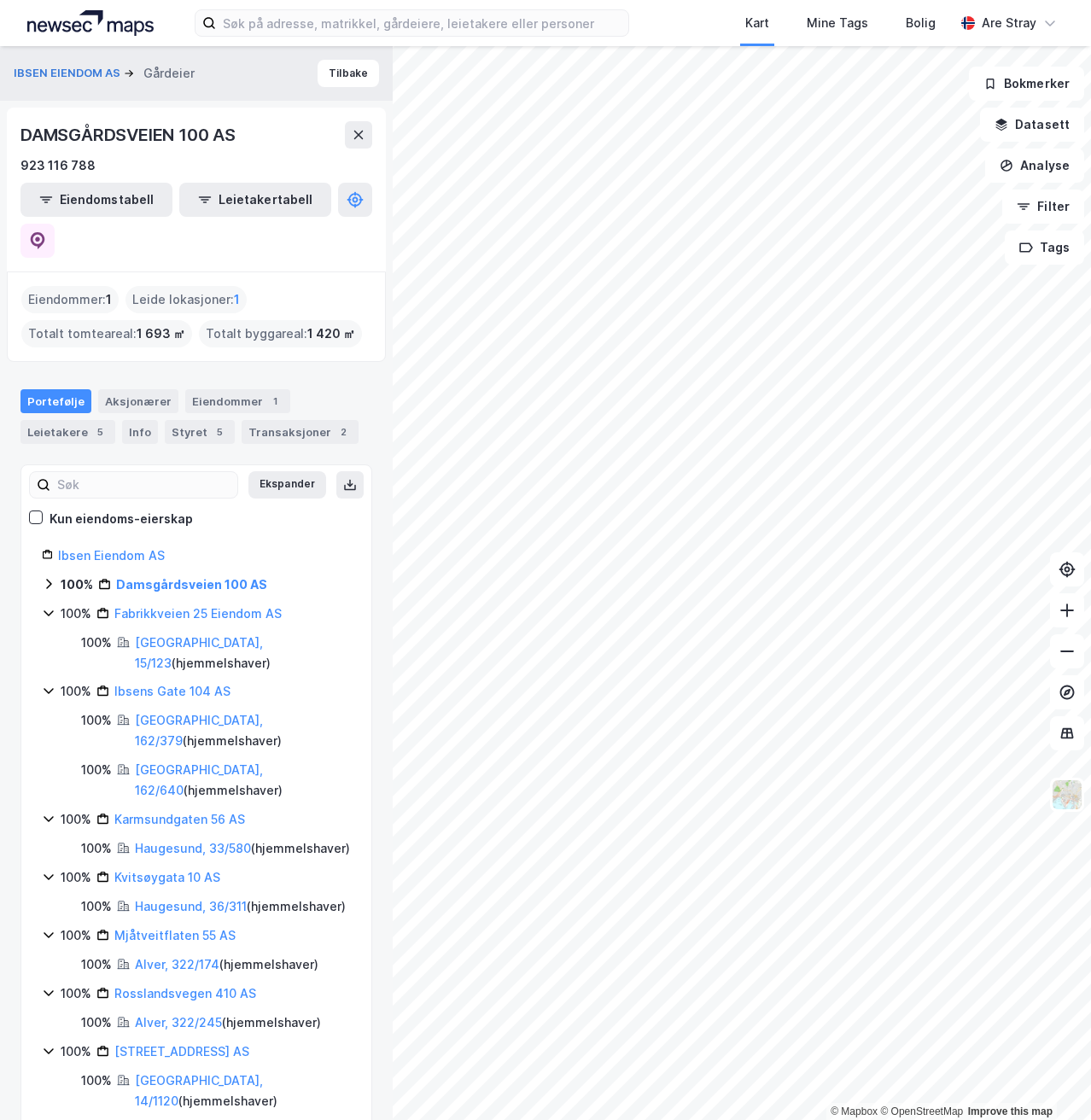
click at [49, 577] on icon at bounding box center [49, 584] width 14 height 14
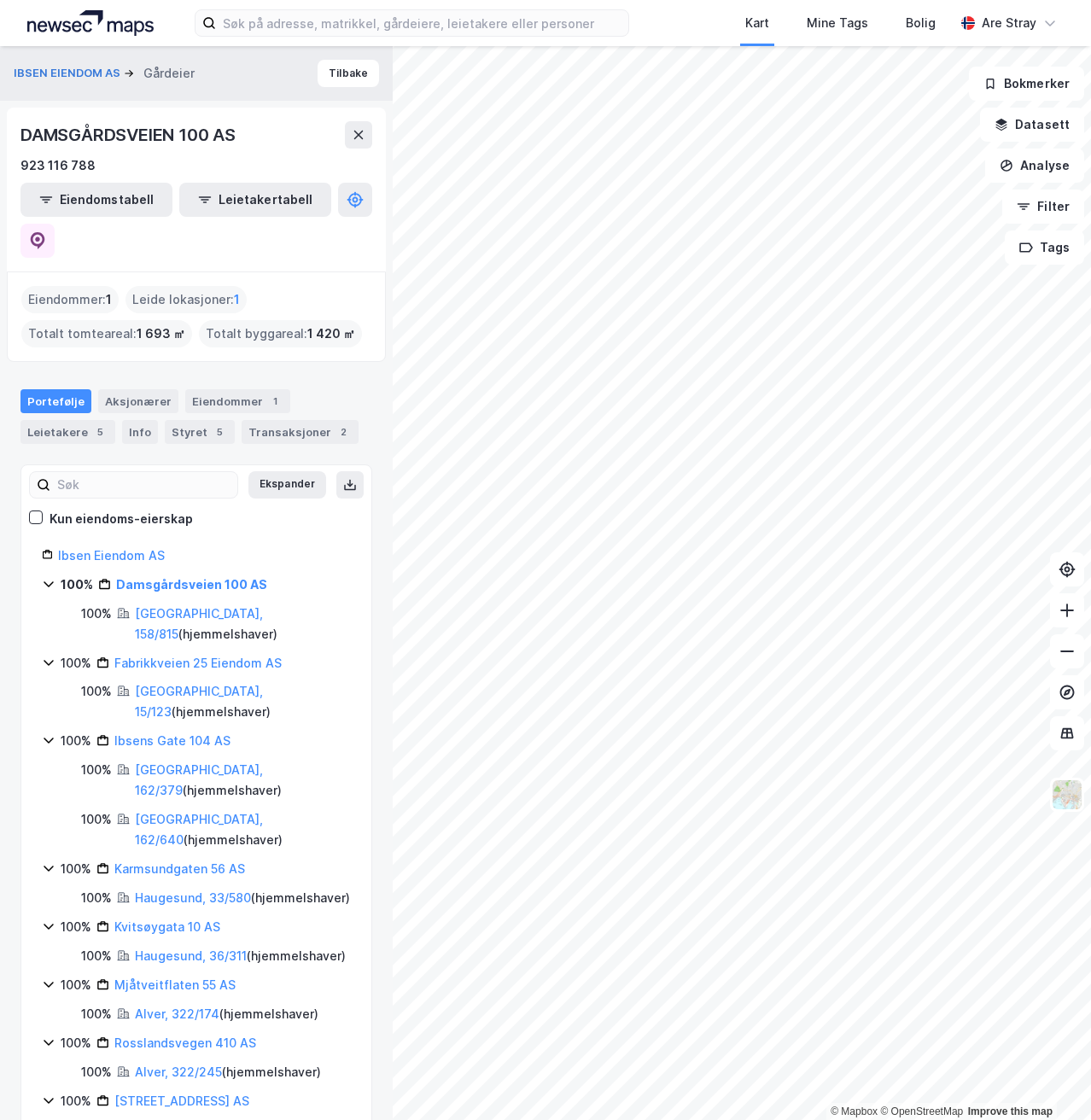
click at [49, 577] on icon at bounding box center [49, 584] width 14 height 14
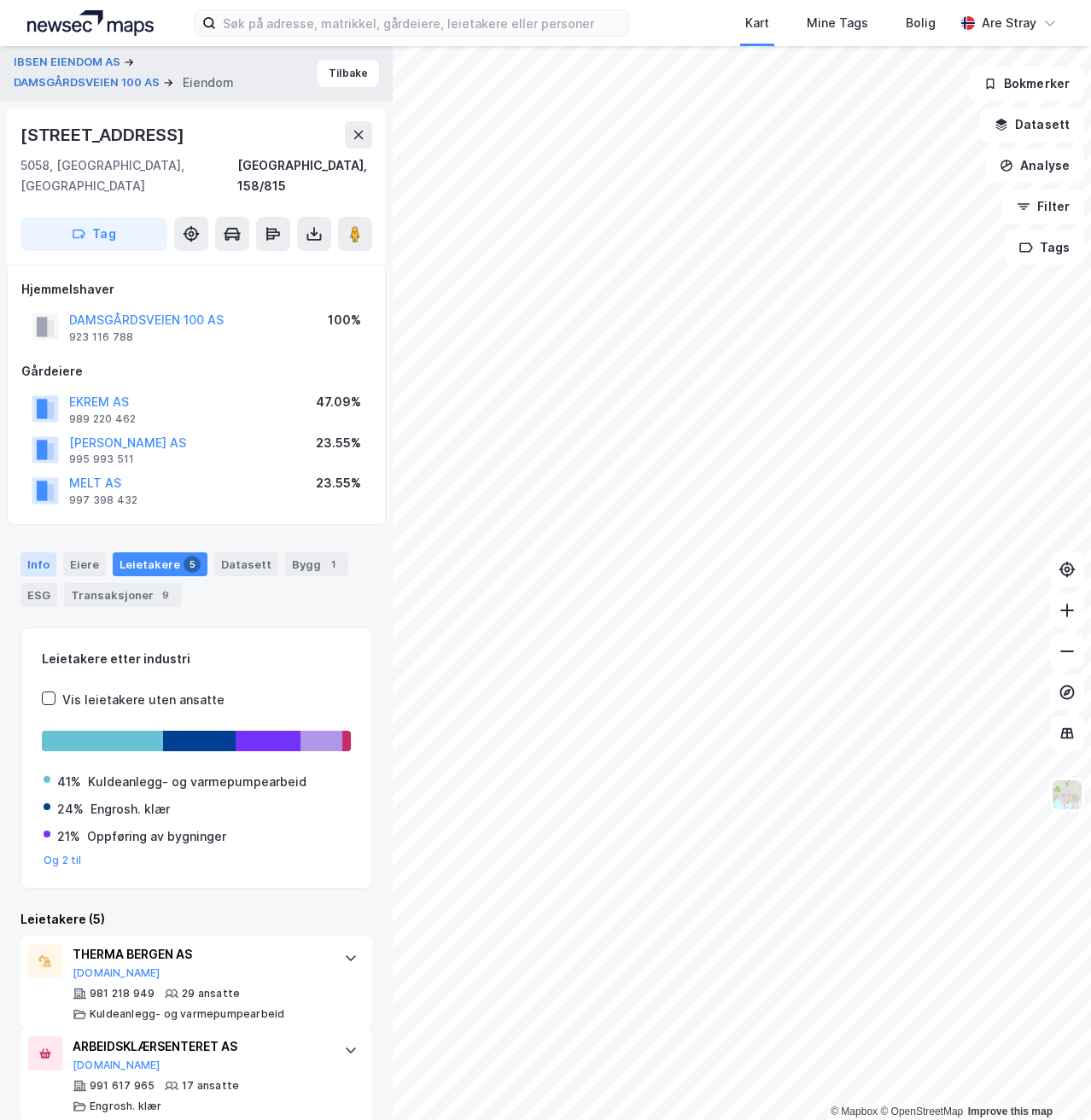
click at [30, 553] on div "Info" at bounding box center [39, 564] width 36 height 24
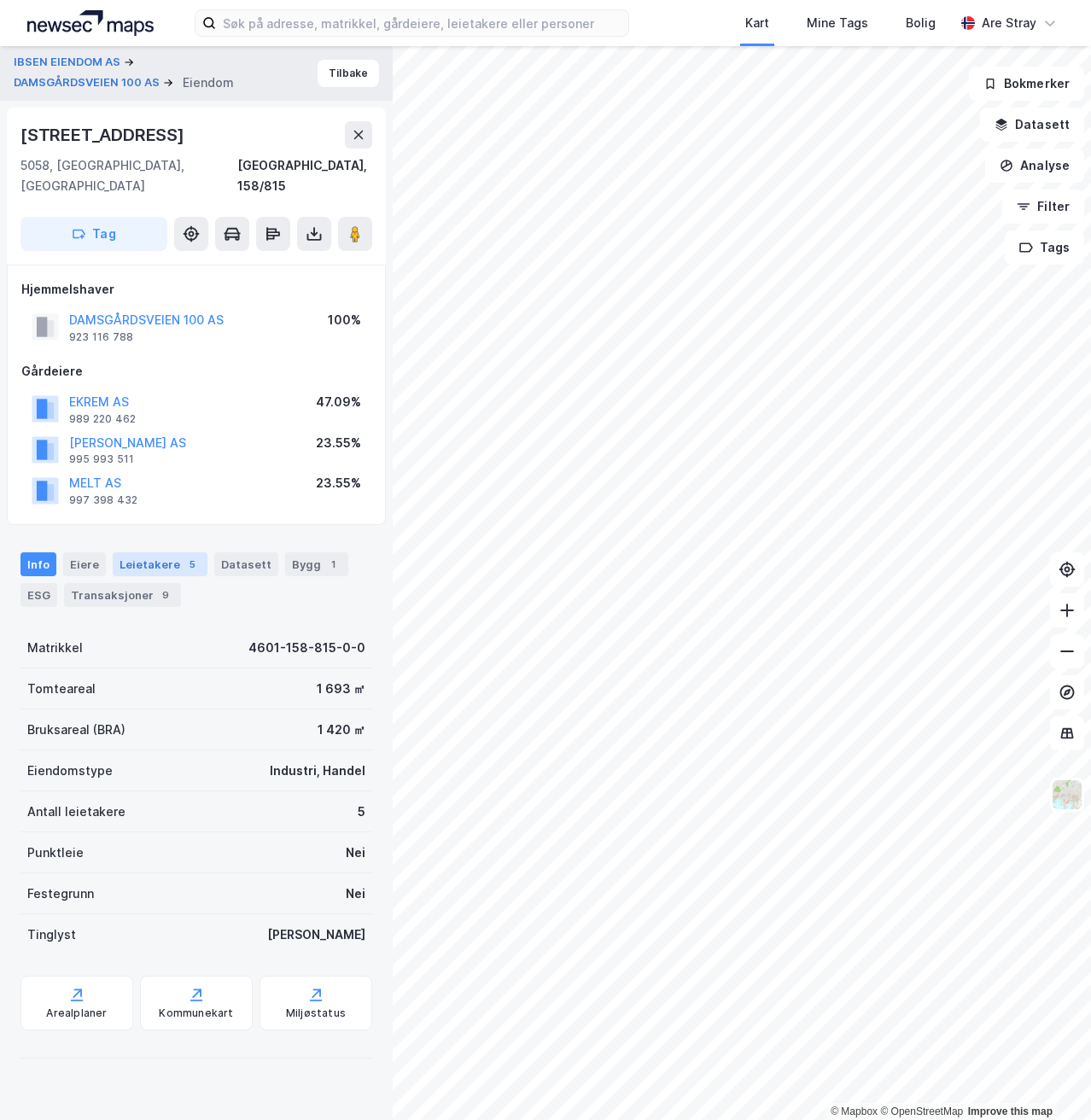
click at [132, 554] on div "Leietakere 5" at bounding box center [160, 564] width 95 height 24
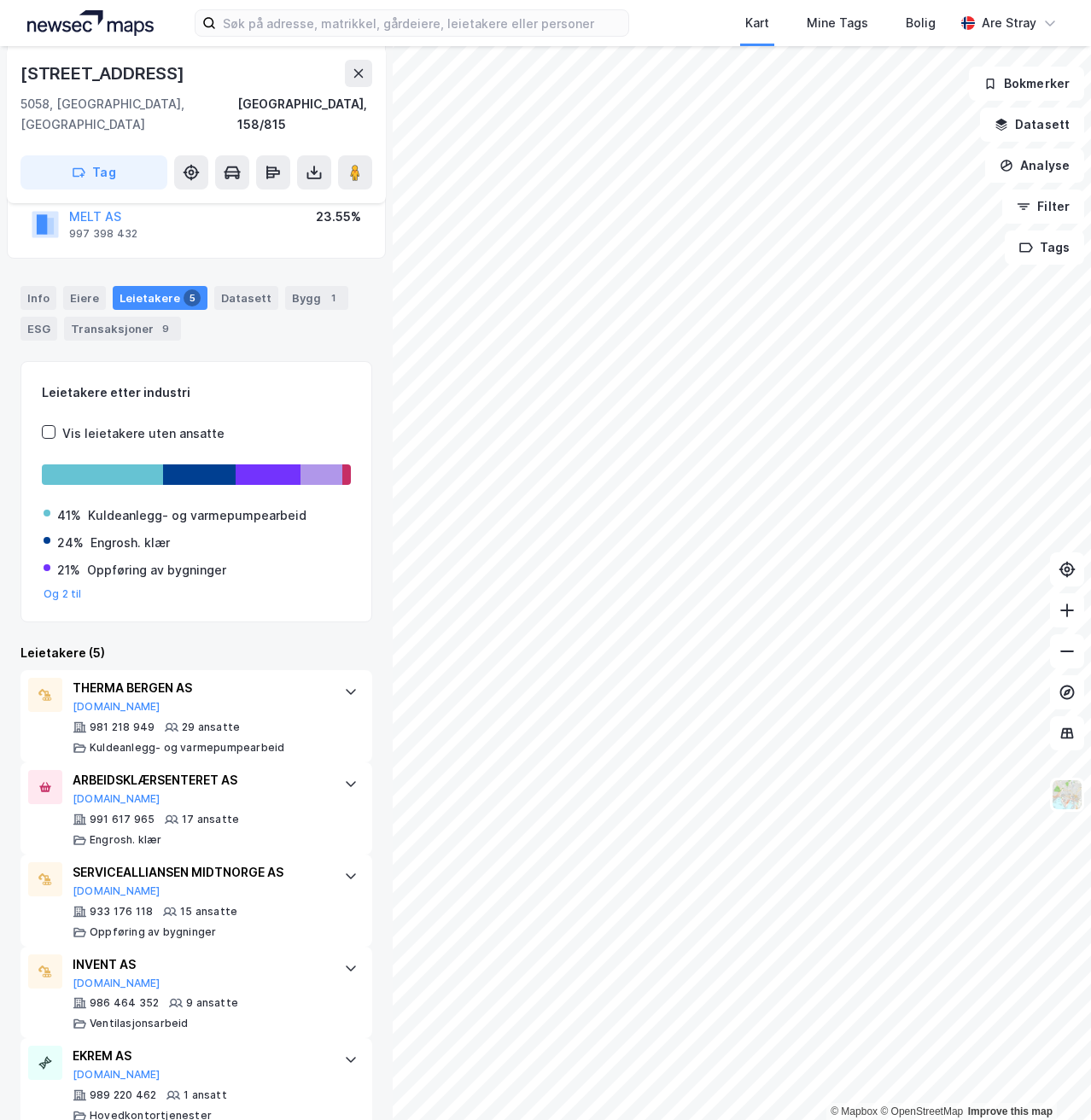
scroll to position [277, 0]
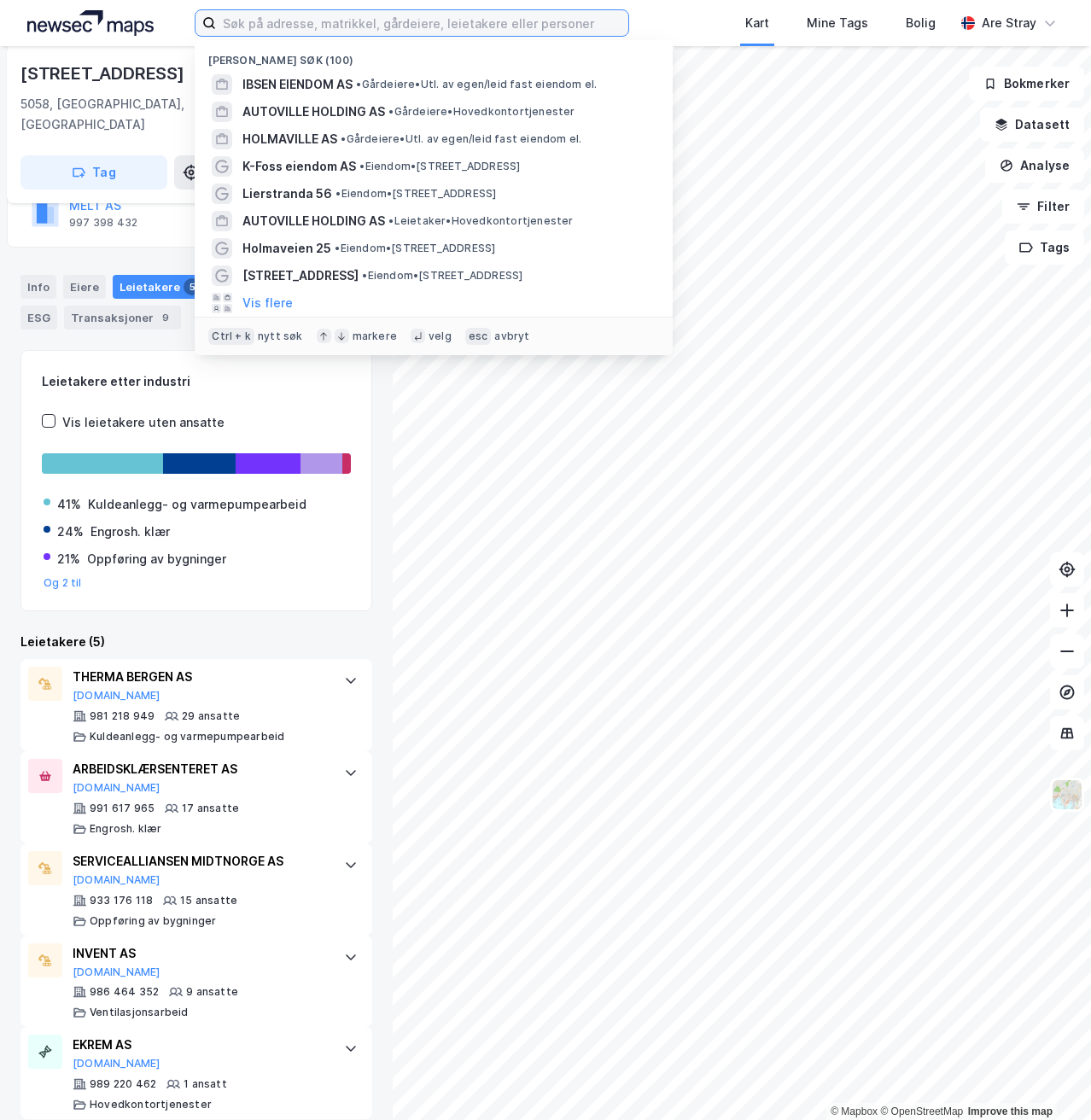
click at [314, 29] on input at bounding box center [422, 23] width 412 height 26
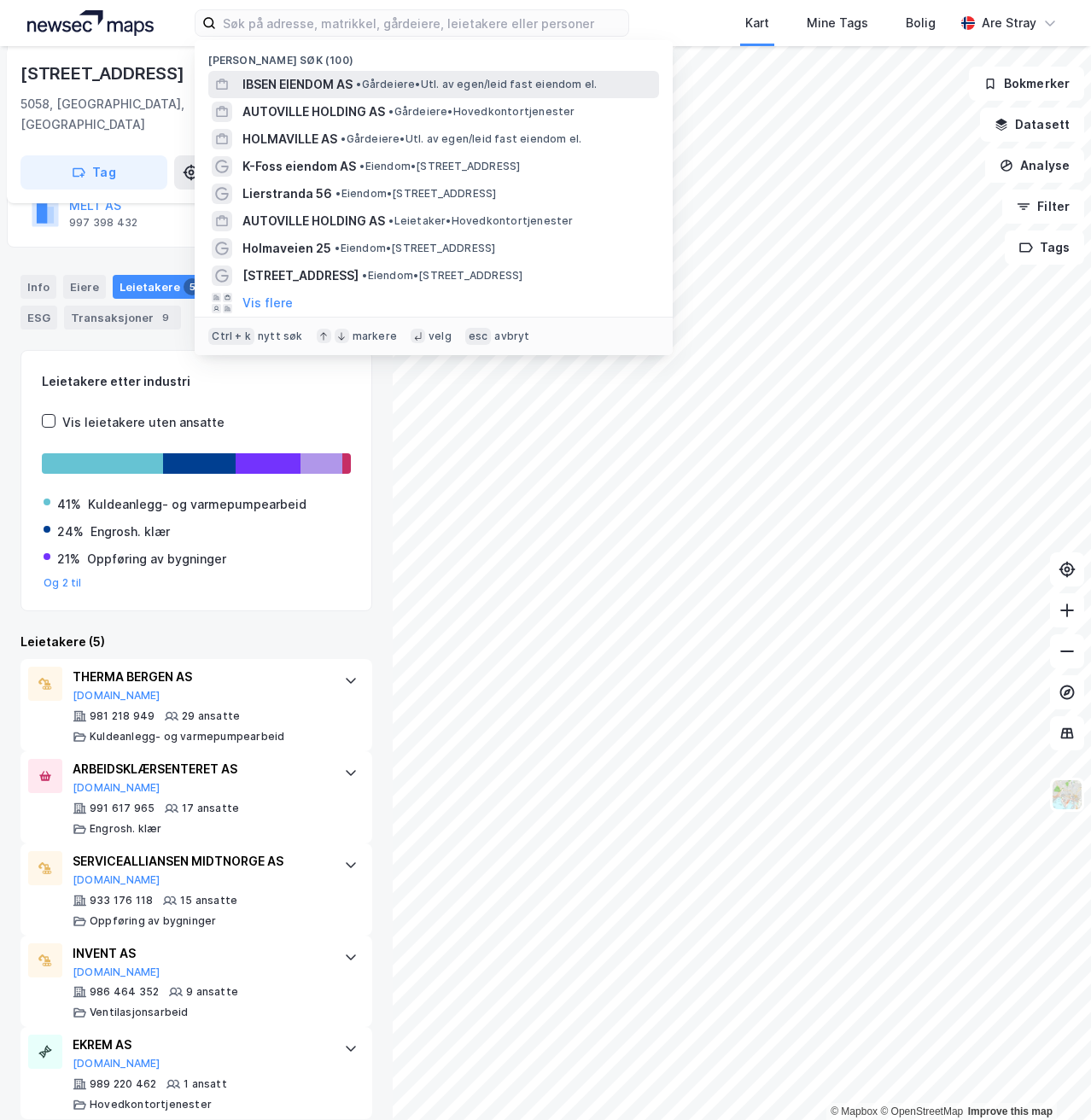
click at [297, 71] on div "[PERSON_NAME] EIENDOM AS • Gårdeiere • Utl. av egen/leid fast eiendom el." at bounding box center [433, 85] width 450 height 28
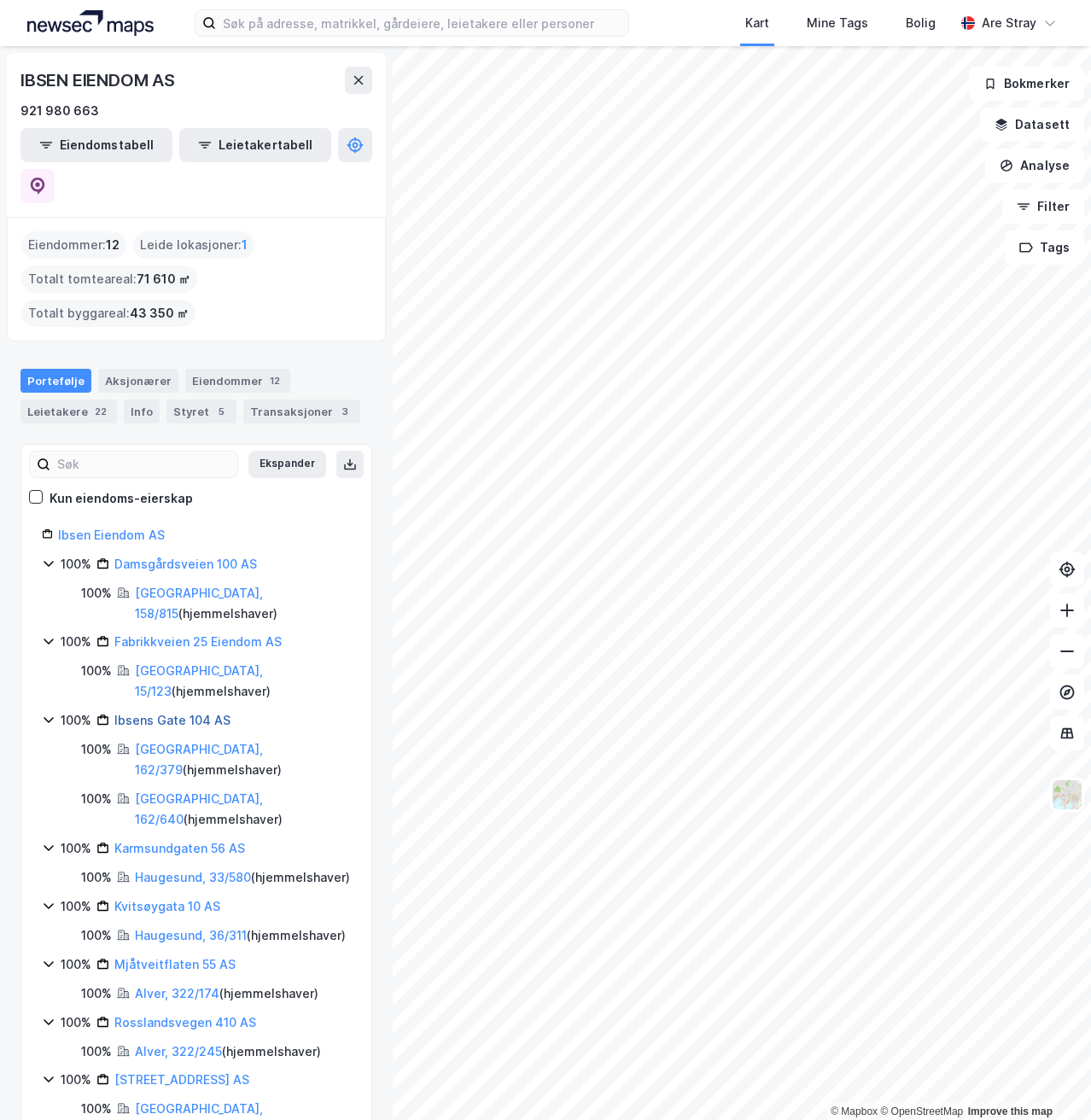
click at [175, 713] on link "Ibsens Gate 104 AS" at bounding box center [172, 720] width 116 height 15
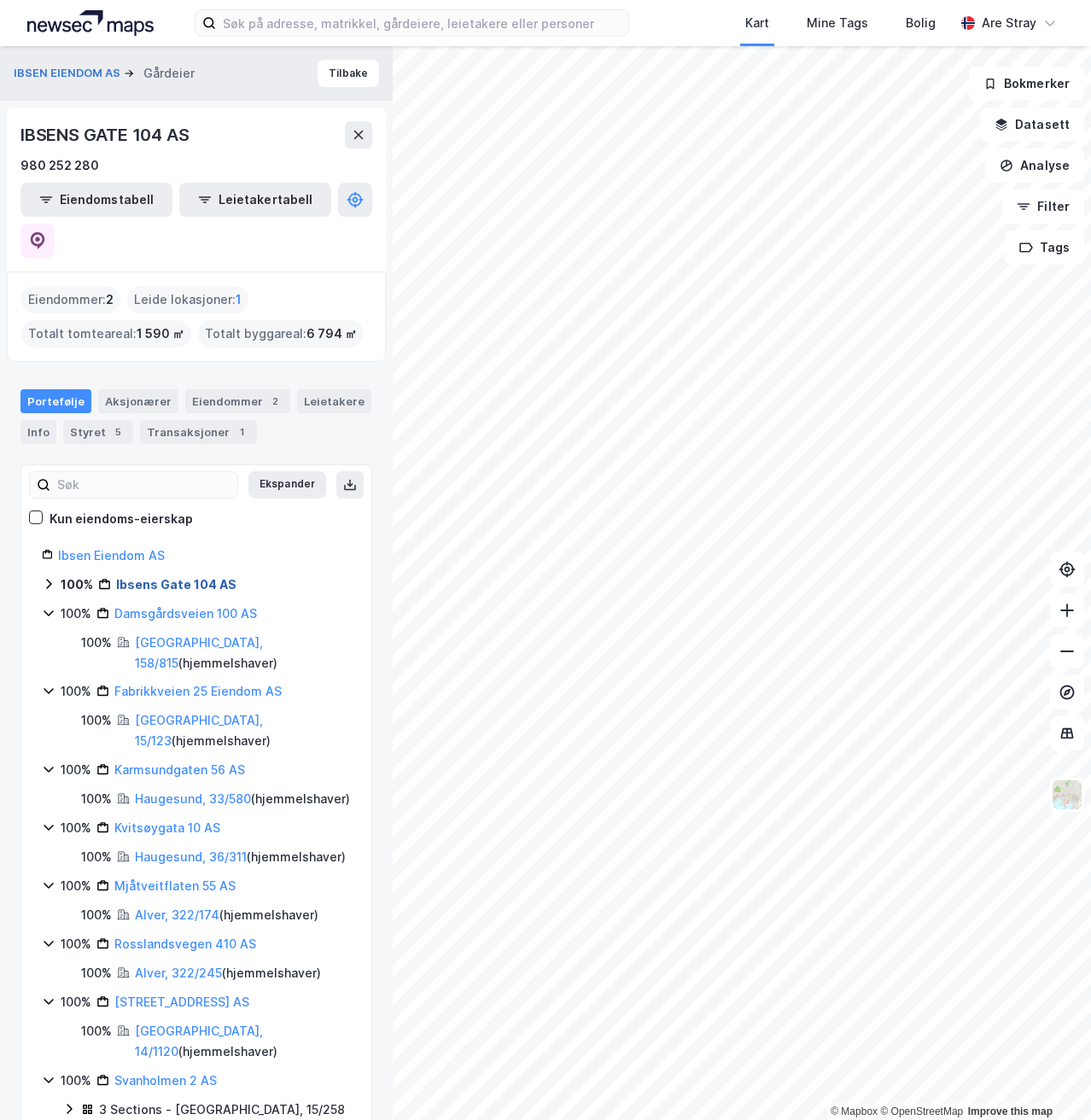
click at [158, 577] on link "Ibsens Gate 104 AS" at bounding box center [176, 584] width 121 height 15
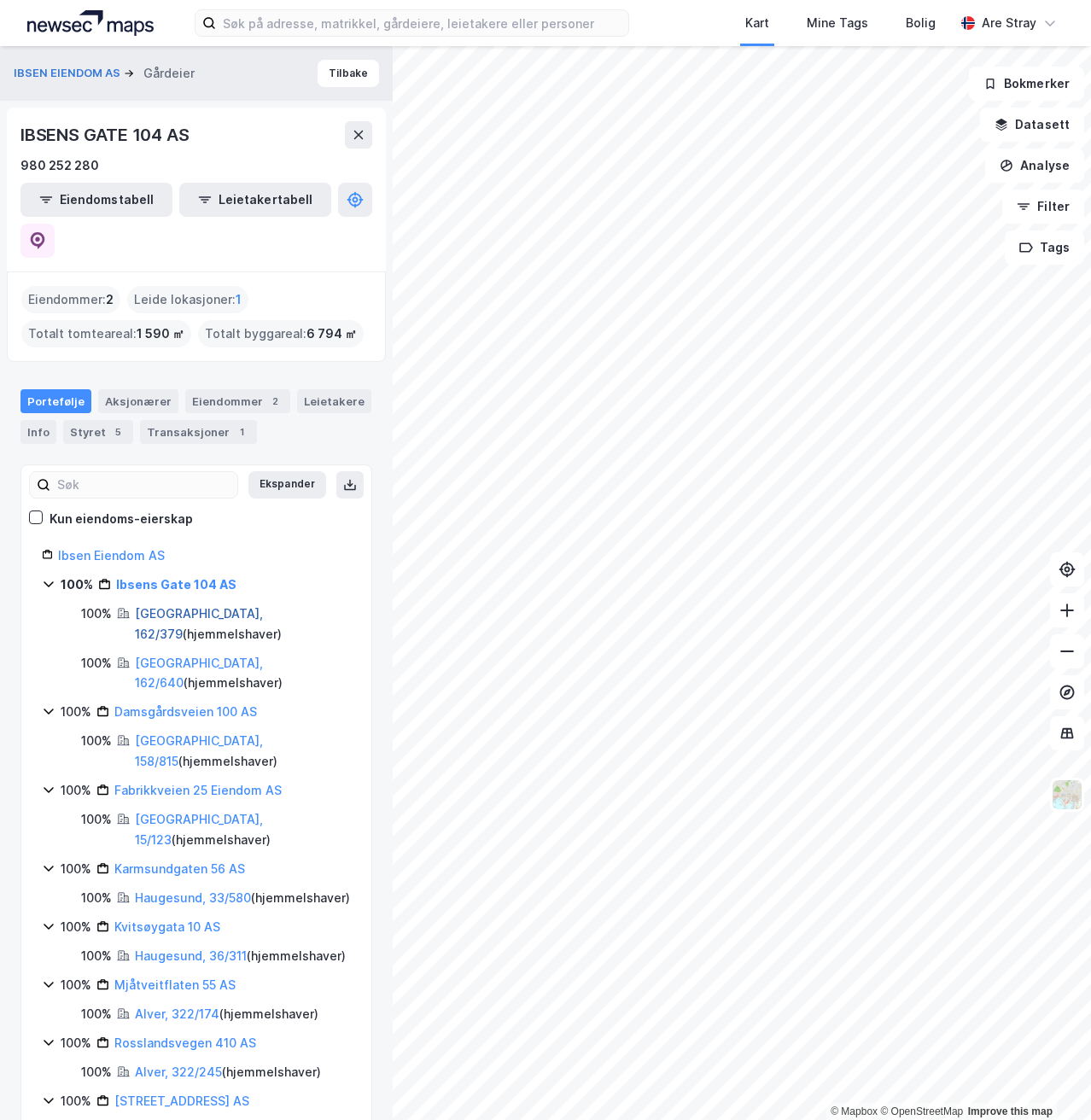
click at [154, 606] on link "[GEOGRAPHIC_DATA], 162/379" at bounding box center [198, 623] width 128 height 35
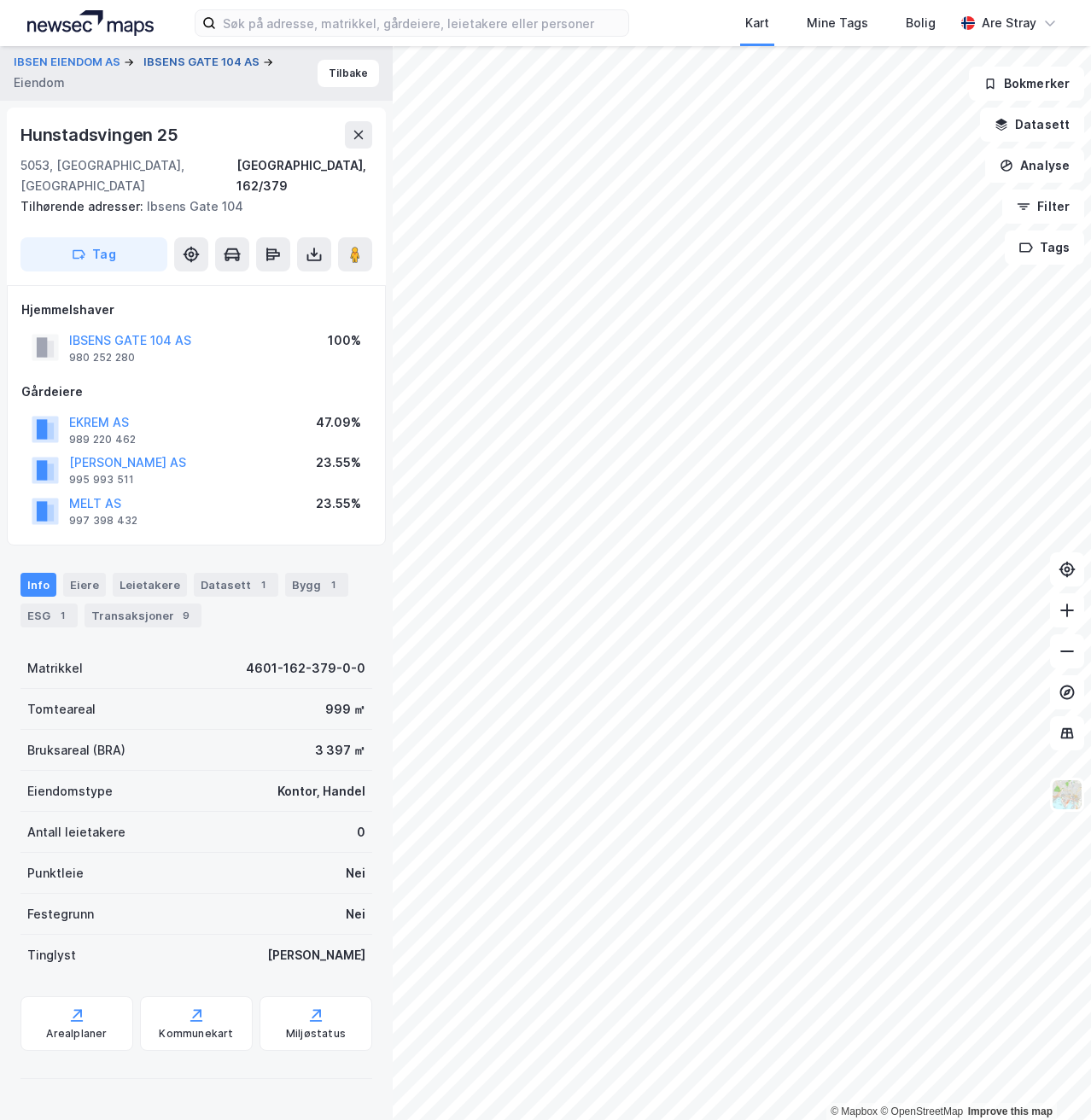
click at [151, 65] on button "IBSENS GATE 104 AS" at bounding box center [203, 61] width 120 height 17
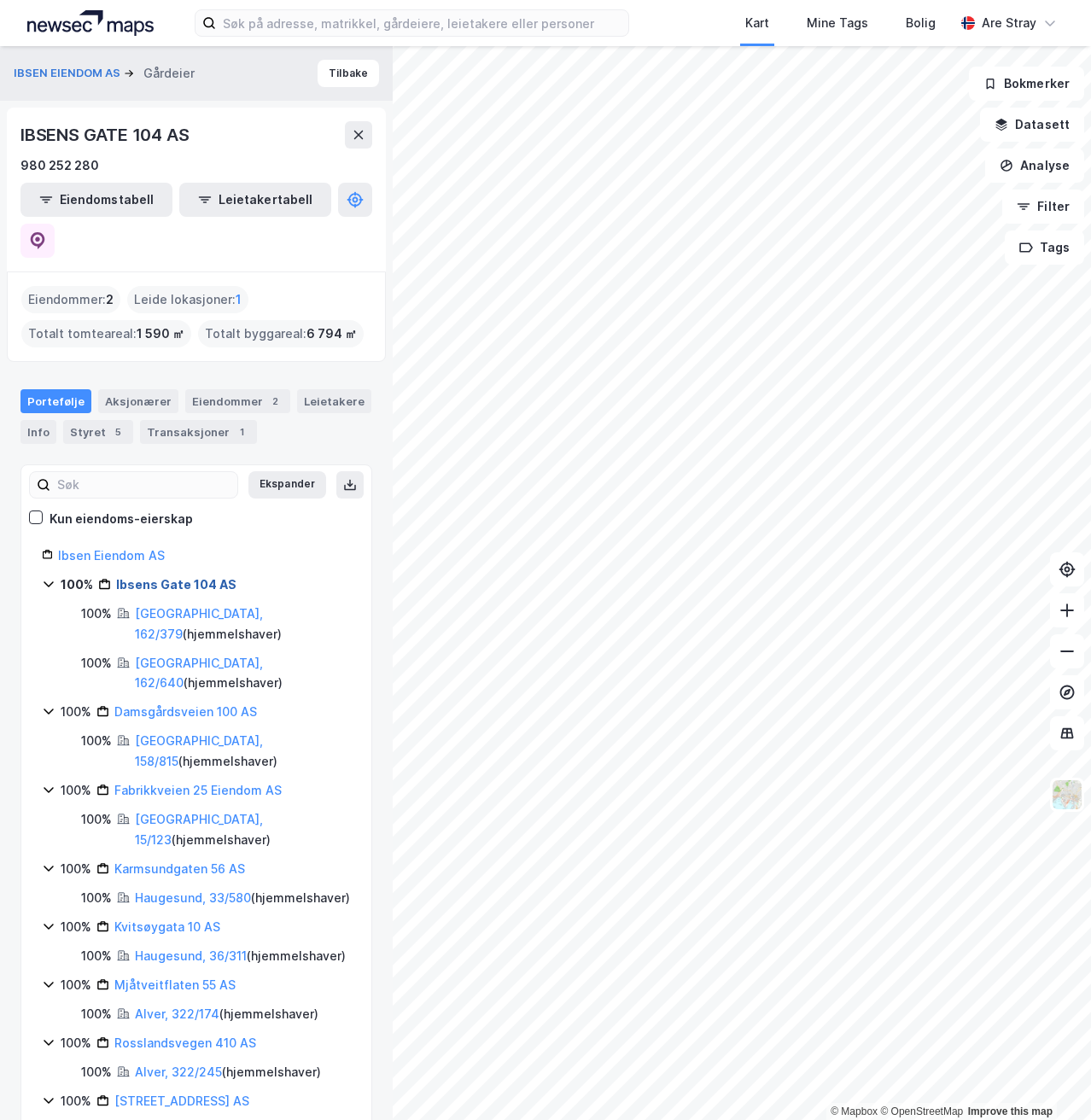
click at [175, 577] on link "Ibsens Gate 104 AS" at bounding box center [176, 584] width 121 height 15
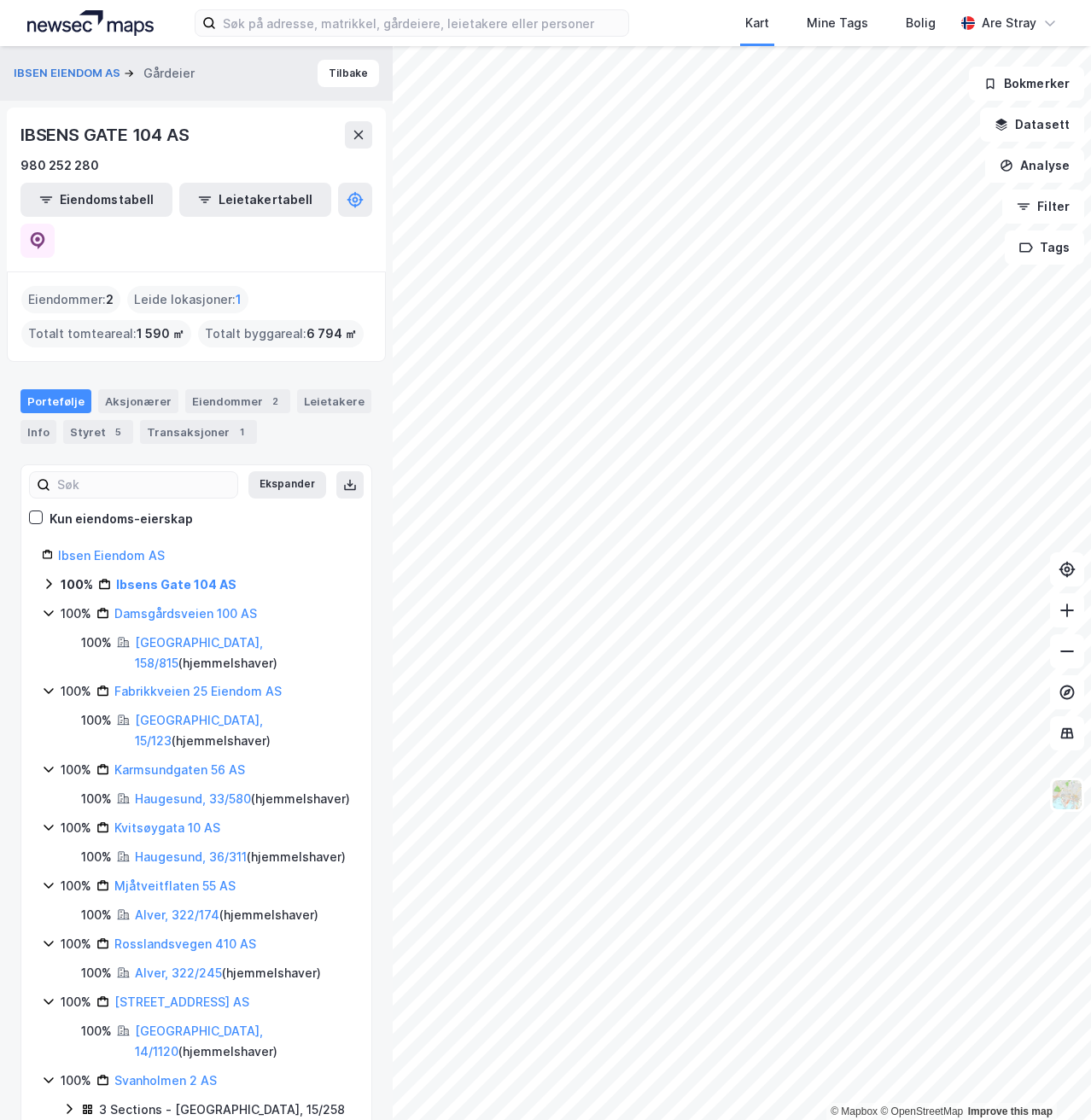
click at [162, 574] on div "Ibsens Gate 104 AS" at bounding box center [176, 584] width 121 height 21
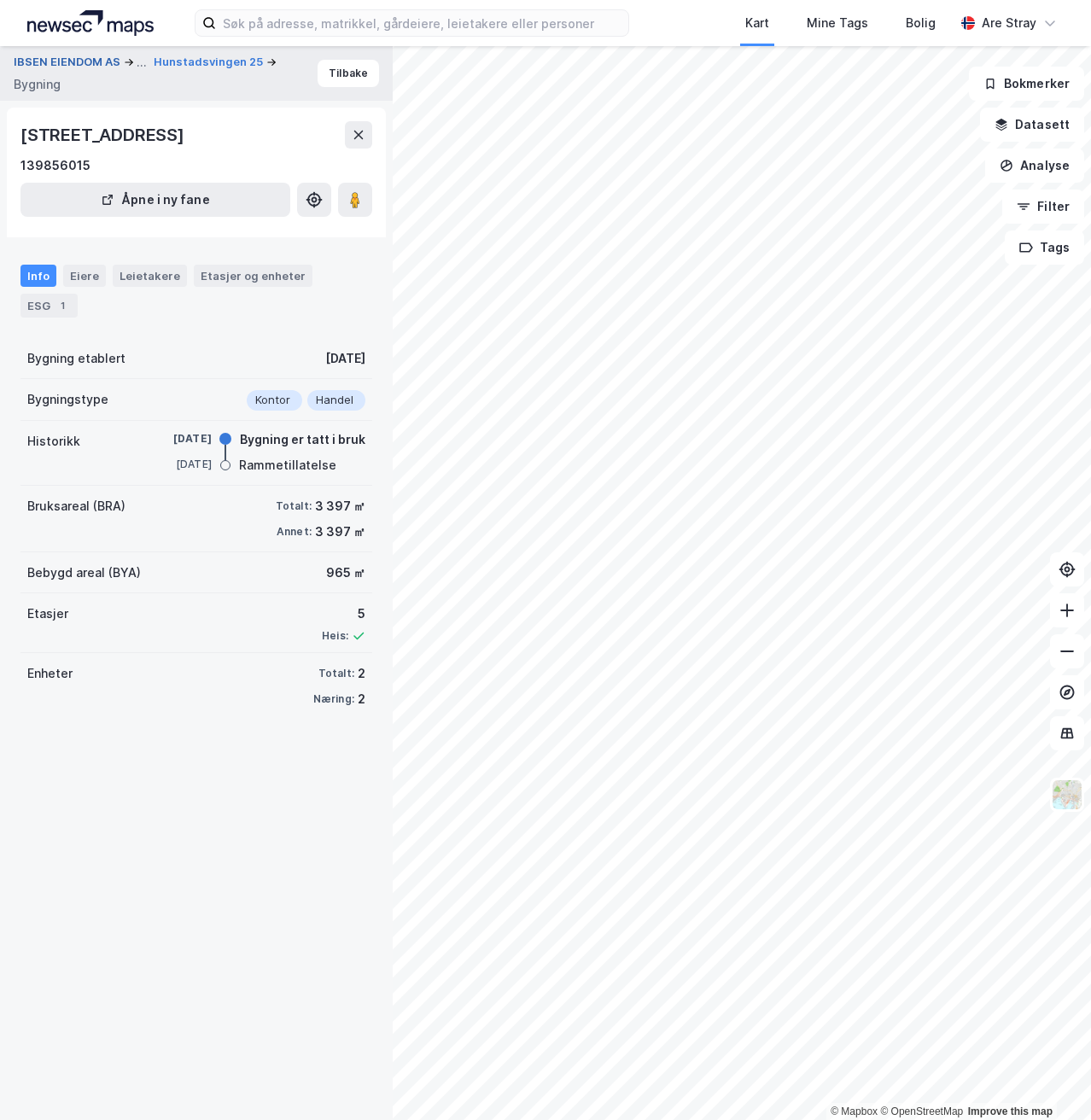
click at [70, 54] on button "IBSEN EIENDOM AS" at bounding box center [68, 62] width 110 height 21
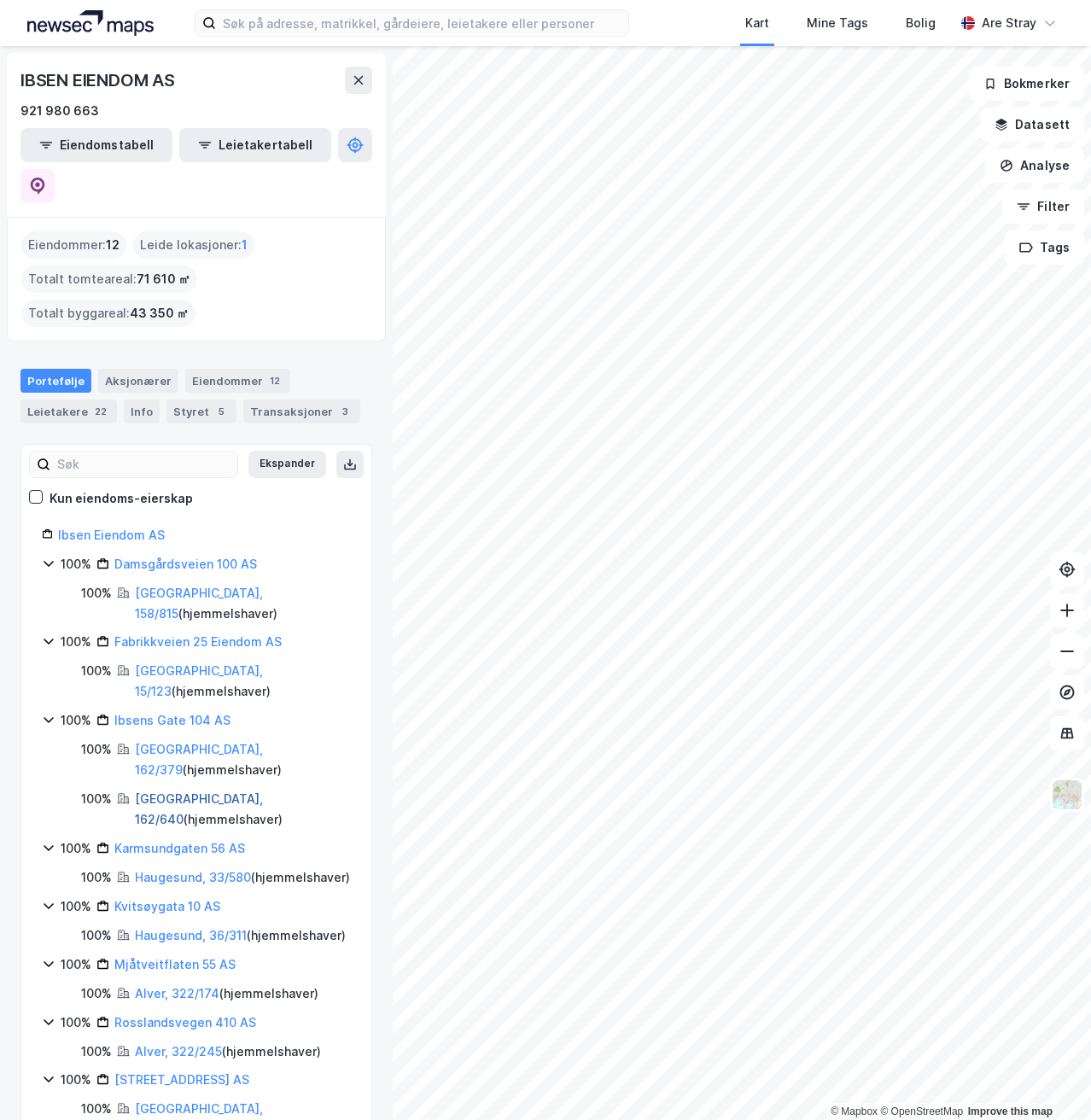
click at [171, 791] on link "[GEOGRAPHIC_DATA], 162/640" at bounding box center [198, 808] width 128 height 35
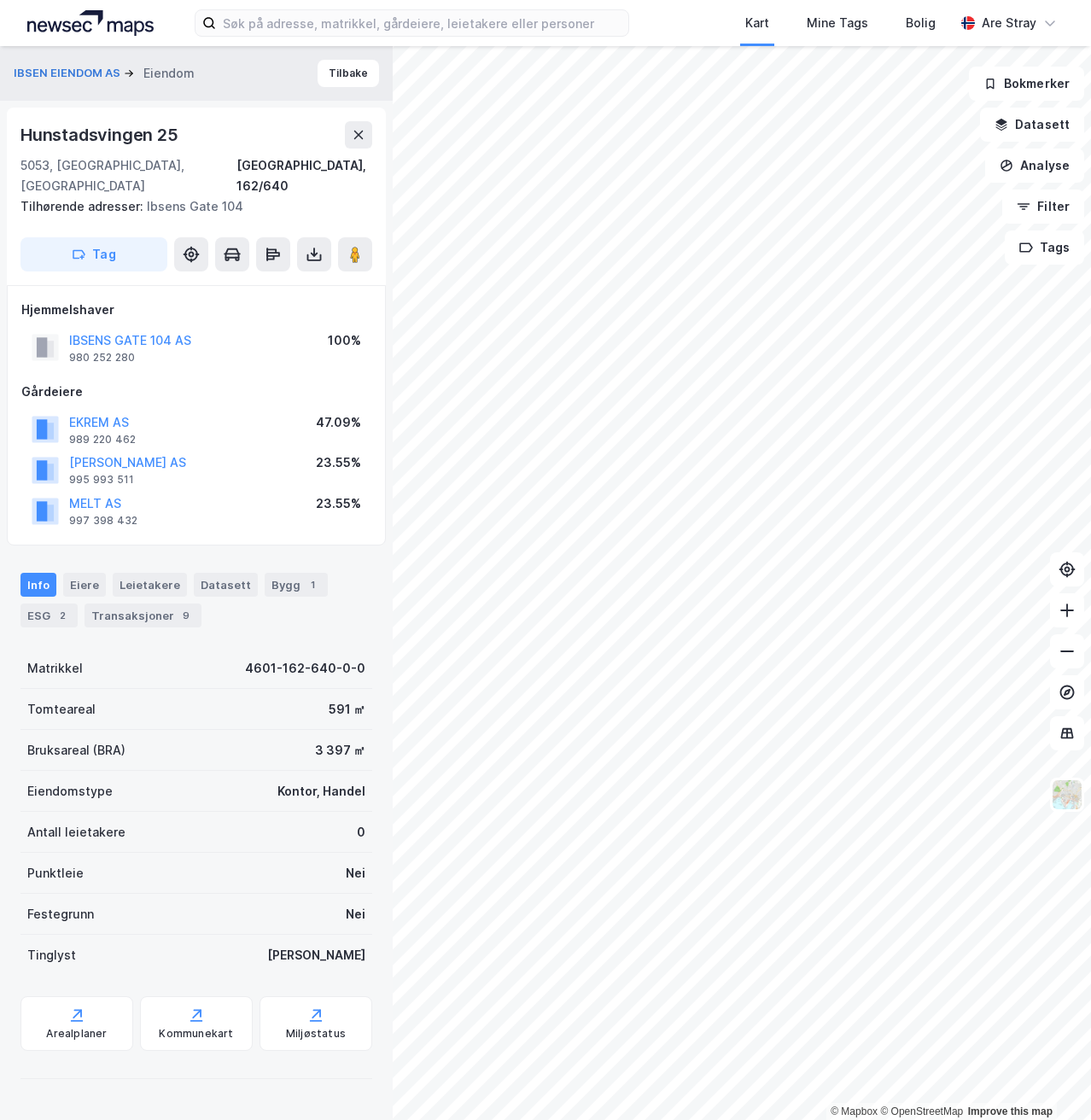
click at [124, 72] on icon at bounding box center [129, 73] width 10 height 10
click at [103, 72] on button "IBSEN EIENDOM AS" at bounding box center [68, 73] width 110 height 17
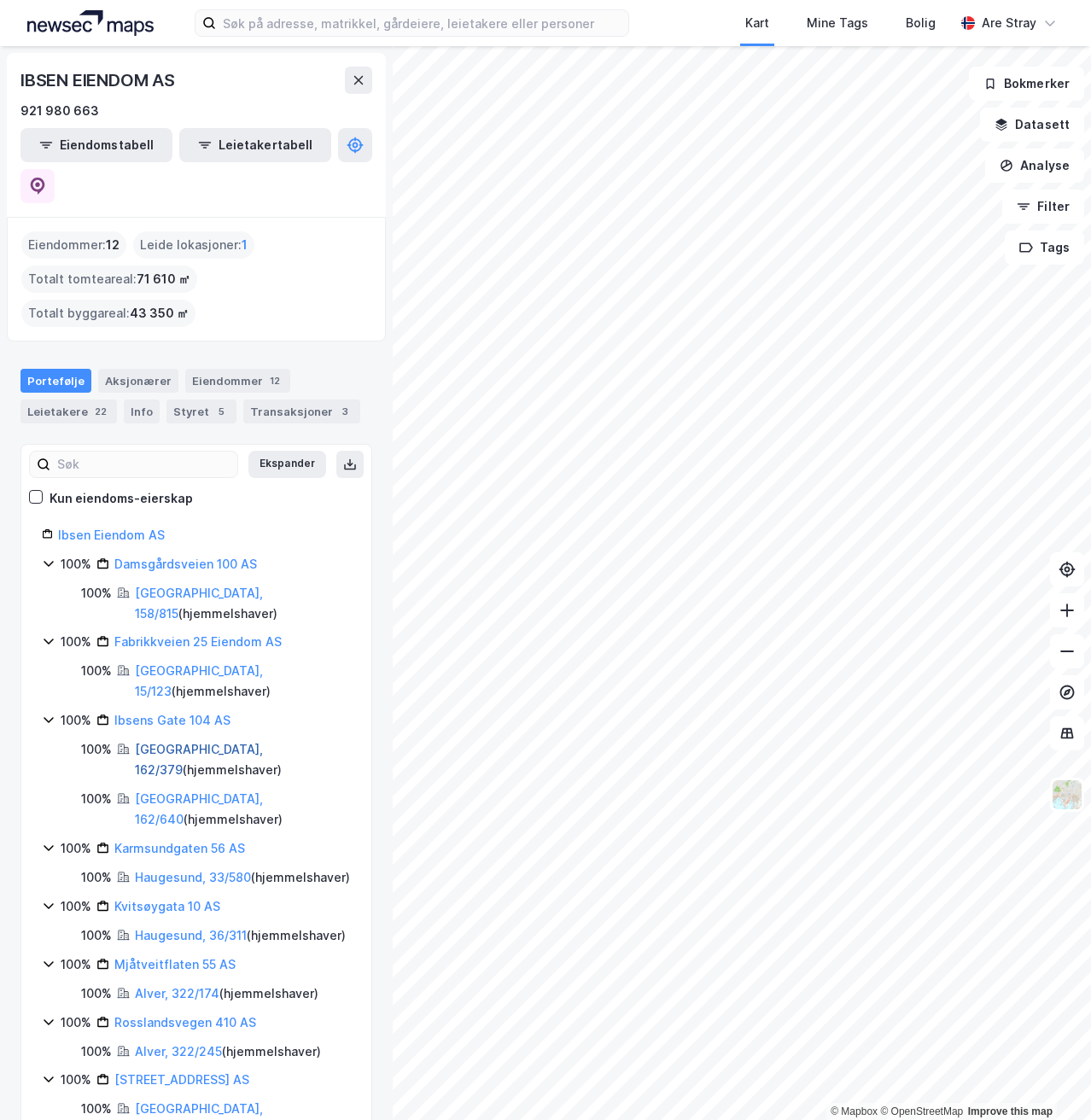
click at [174, 742] on link "[GEOGRAPHIC_DATA], 162/379" at bounding box center [198, 759] width 128 height 35
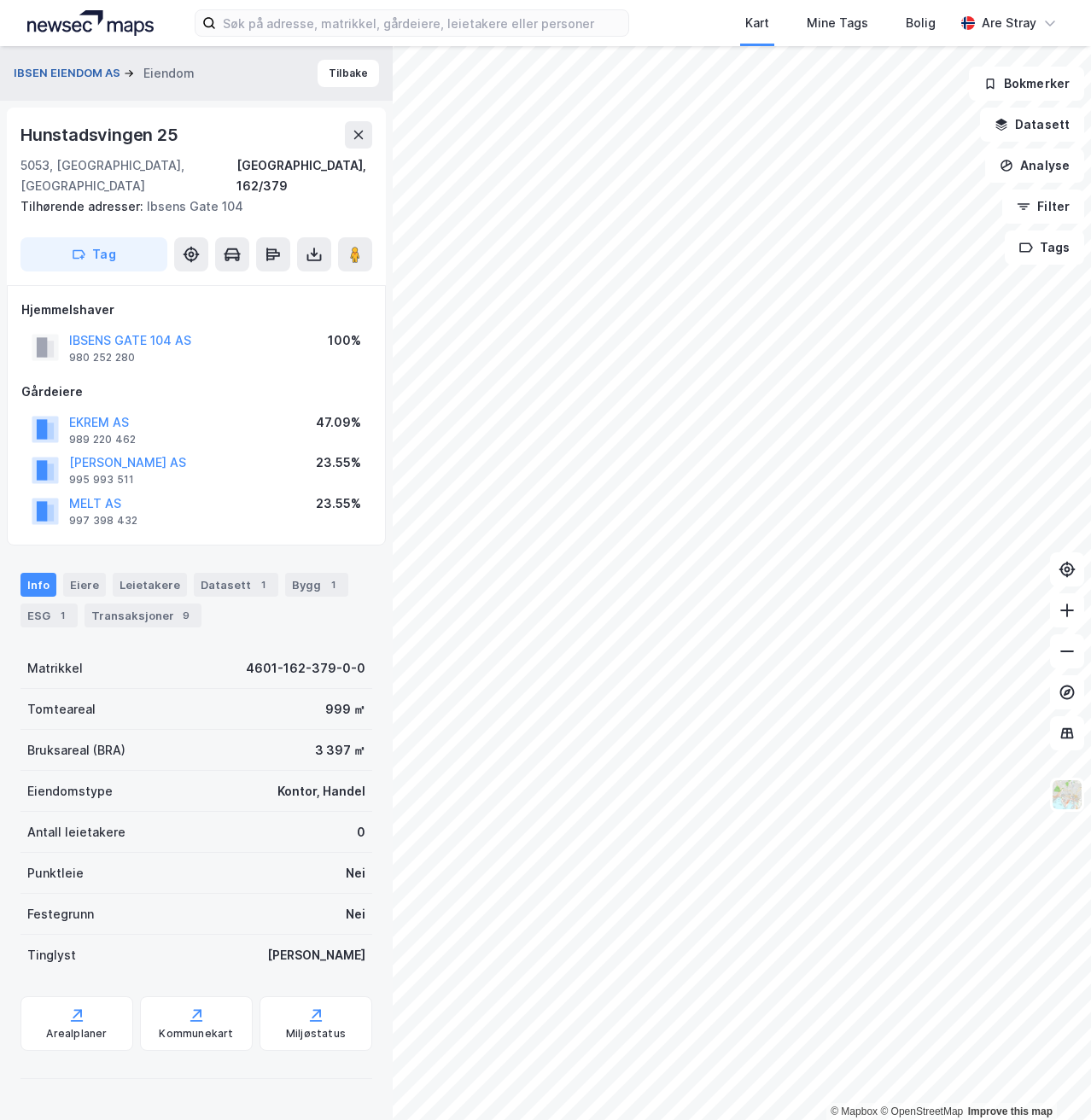
click at [84, 68] on button "IBSEN EIENDOM AS" at bounding box center [68, 73] width 110 height 17
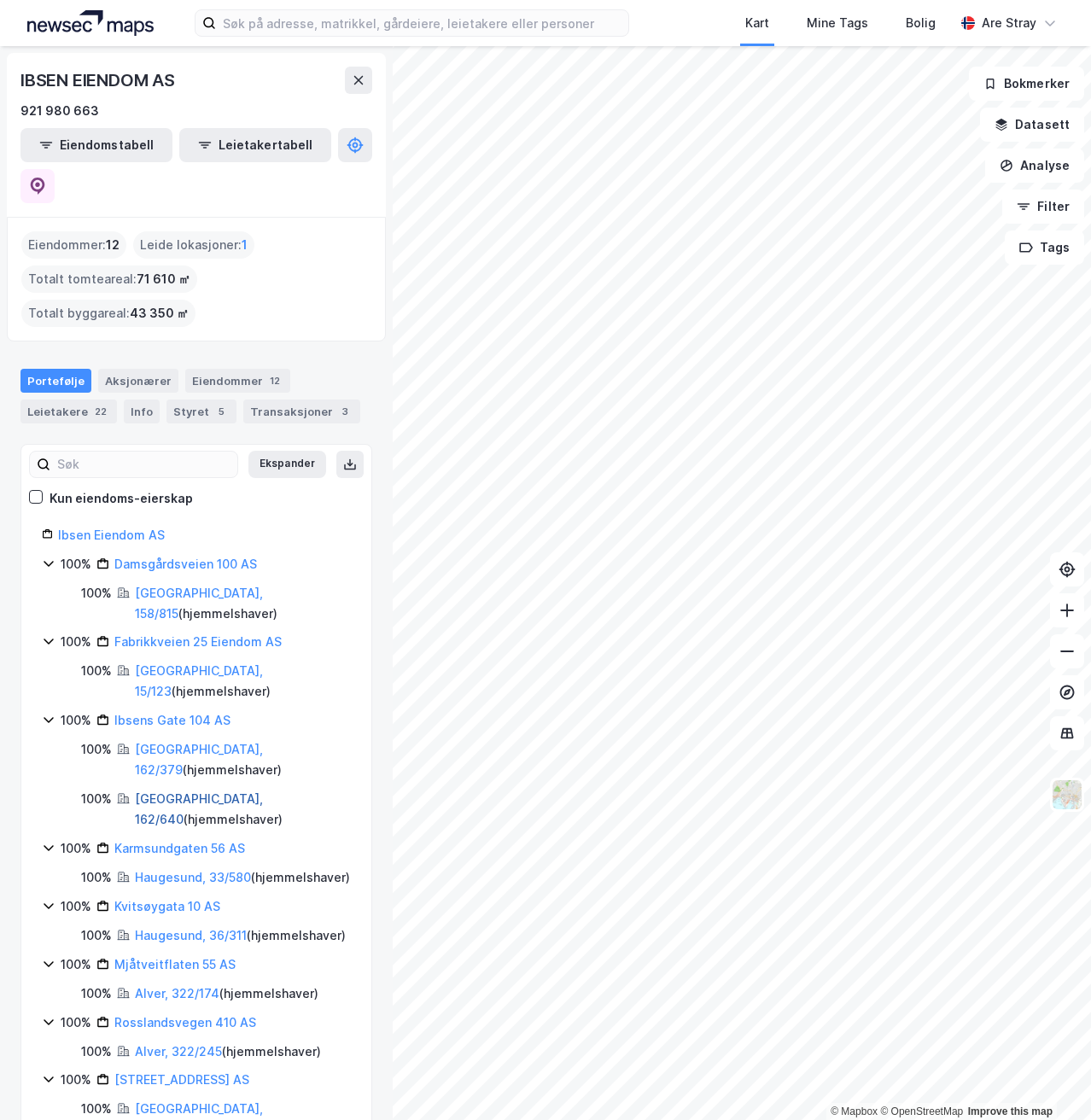
click at [159, 791] on link "[GEOGRAPHIC_DATA], 162/640" at bounding box center [198, 808] width 128 height 35
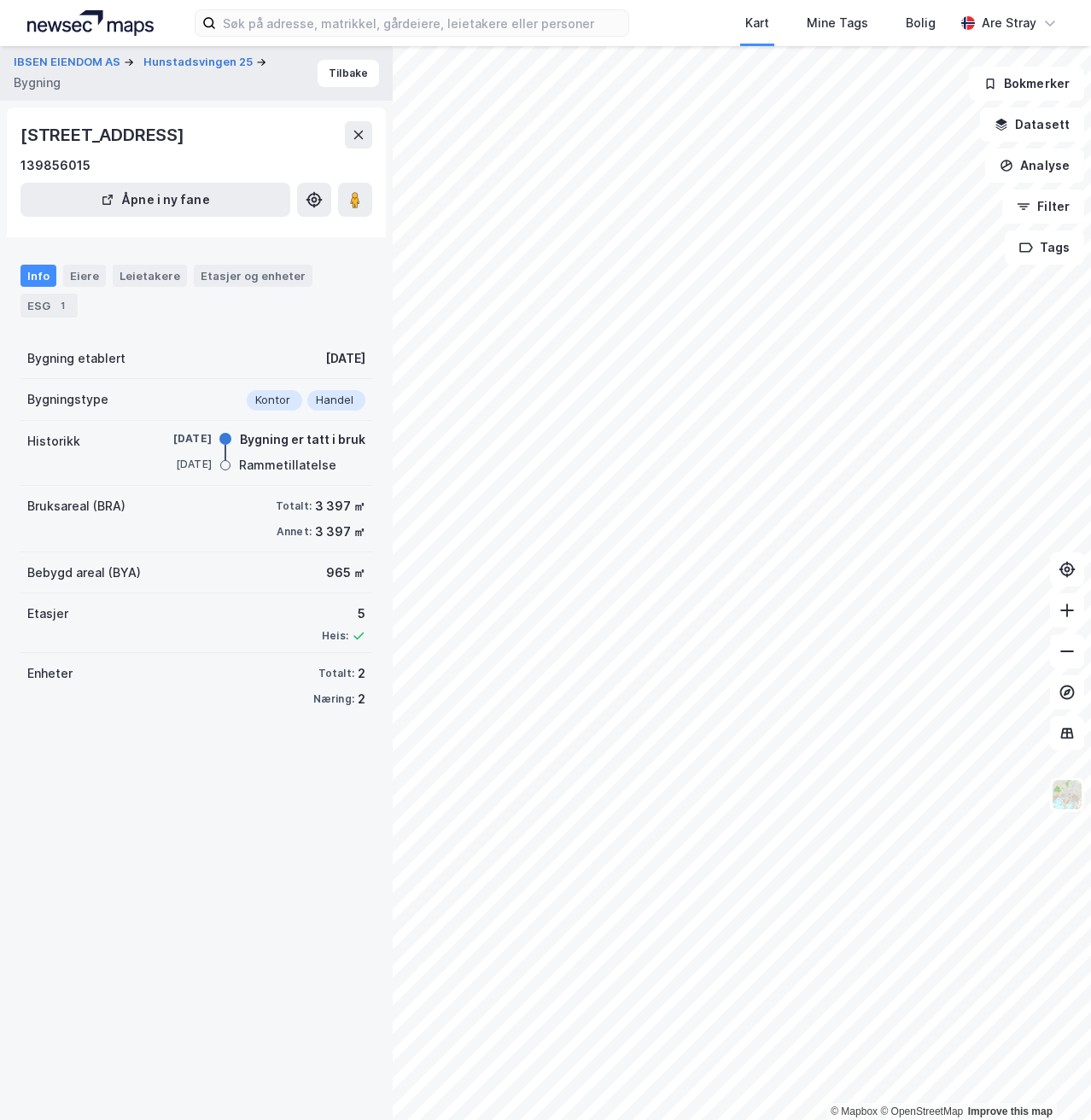
click at [101, 51] on div "IBSEN EIENDOM AS Hunstadsvingen 25 Bygning Tilbake" at bounding box center [196, 73] width 393 height 54
click at [95, 63] on button "IBSEN EIENDOM AS" at bounding box center [68, 61] width 110 height 17
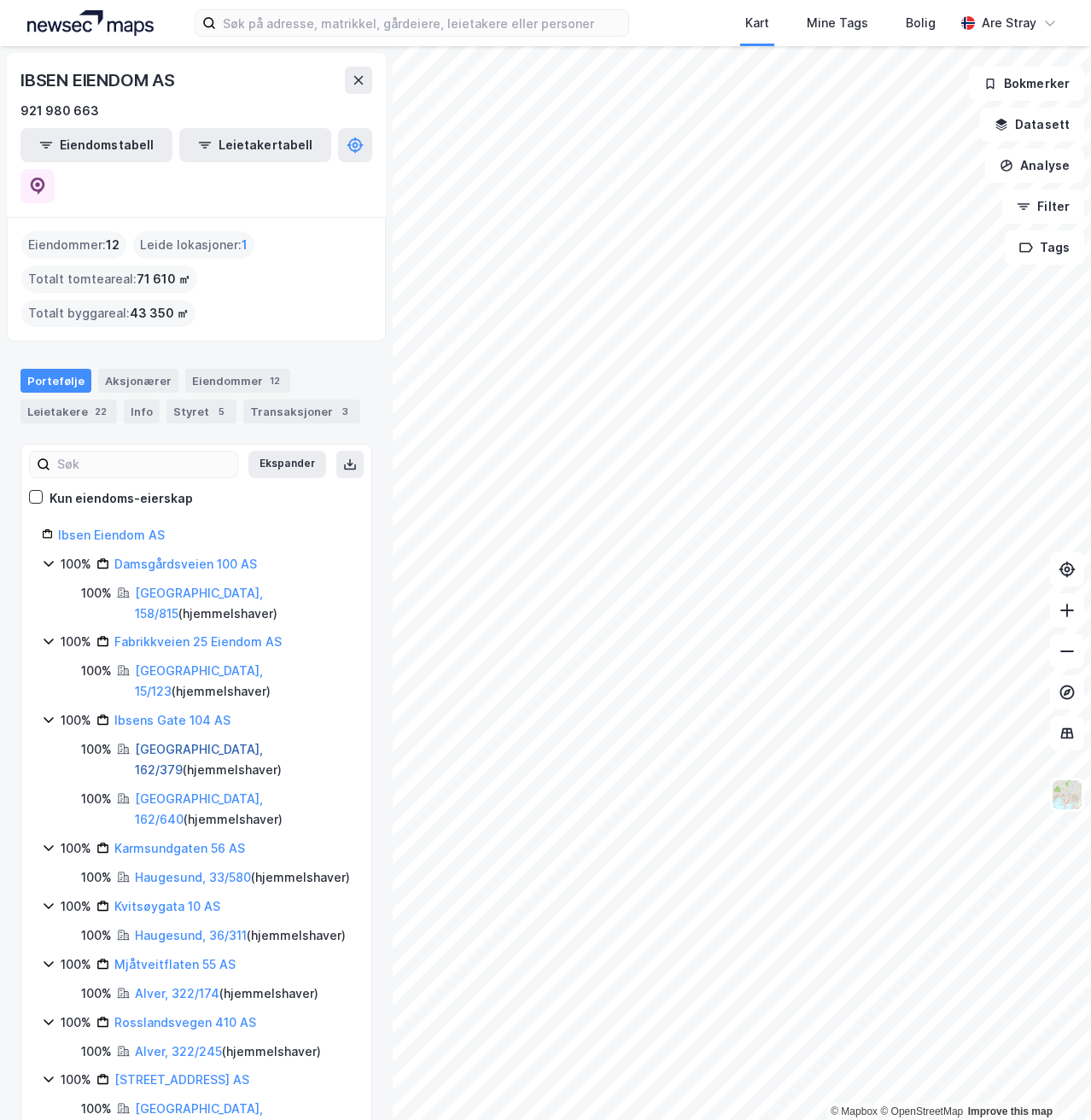
click at [157, 742] on link "[GEOGRAPHIC_DATA], 162/379" at bounding box center [198, 759] width 128 height 35
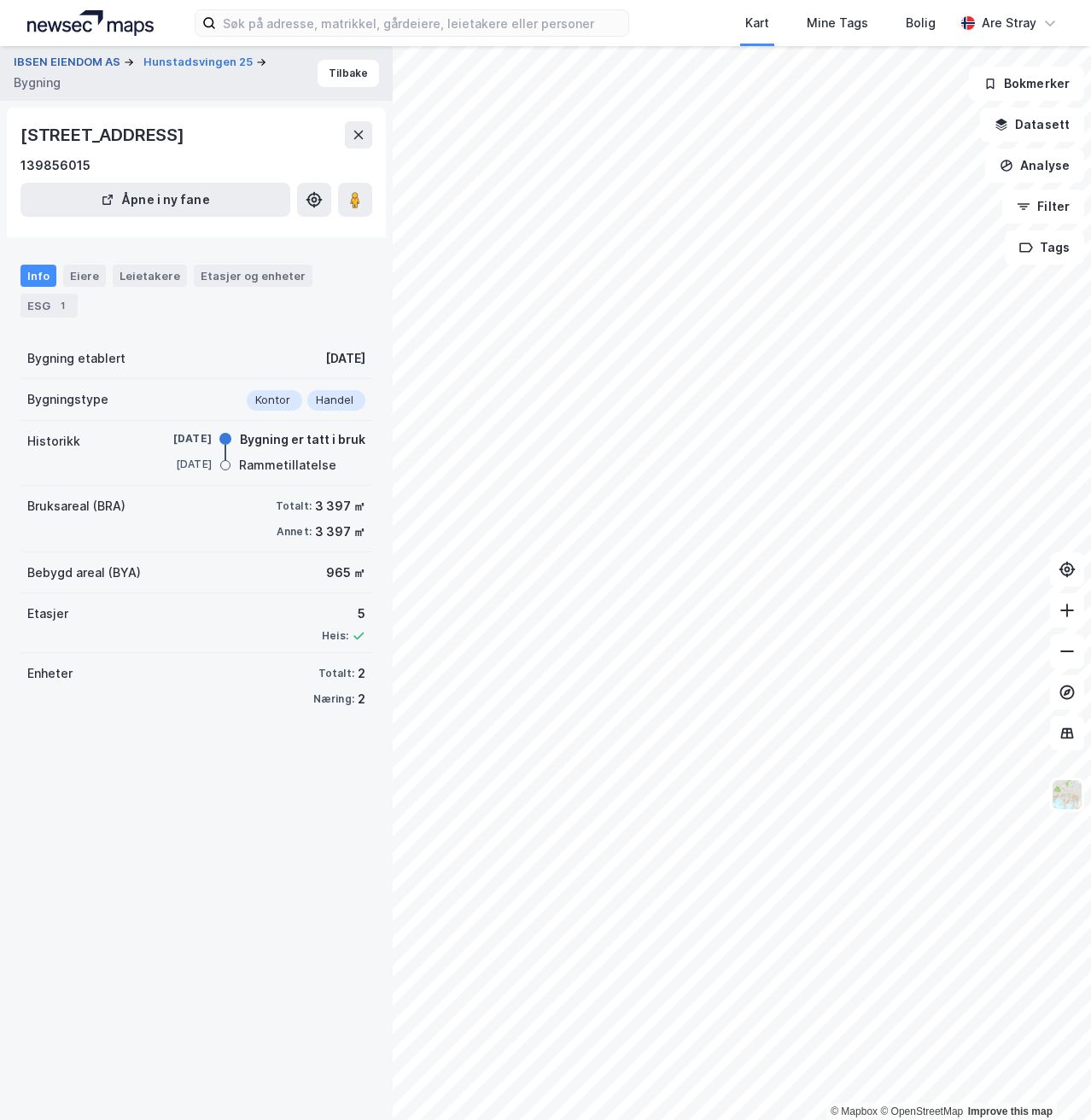
click at [85, 67] on button "IBSEN EIENDOM AS" at bounding box center [68, 61] width 110 height 17
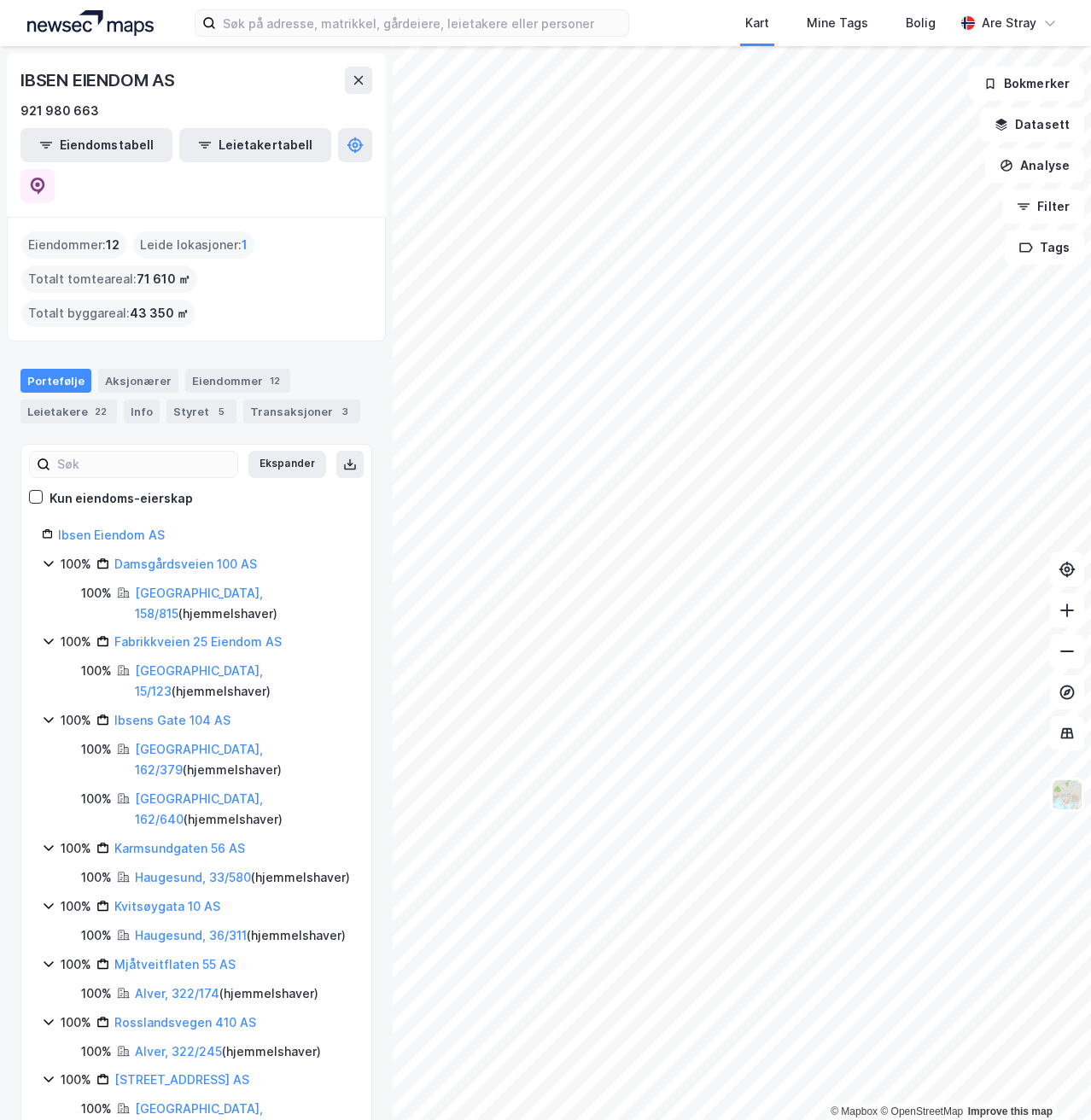
click at [197, 789] on div "Bergen, 162/640 ( hjemmelshaver )" at bounding box center [243, 809] width 216 height 41
click at [210, 791] on link "[GEOGRAPHIC_DATA], 162/640" at bounding box center [198, 808] width 128 height 35
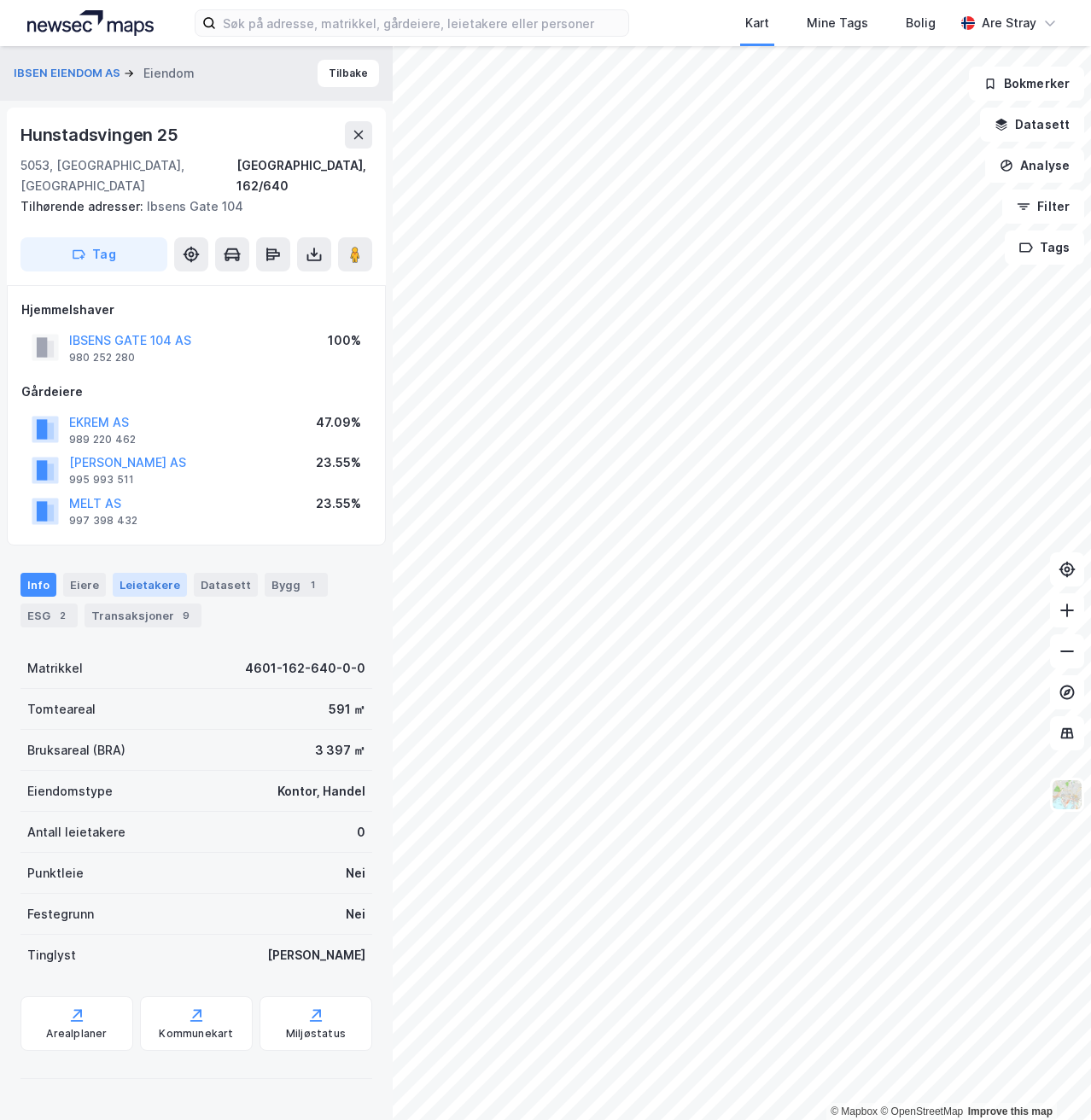
click at [157, 572] on div "Leietakere" at bounding box center [149, 584] width 74 height 24
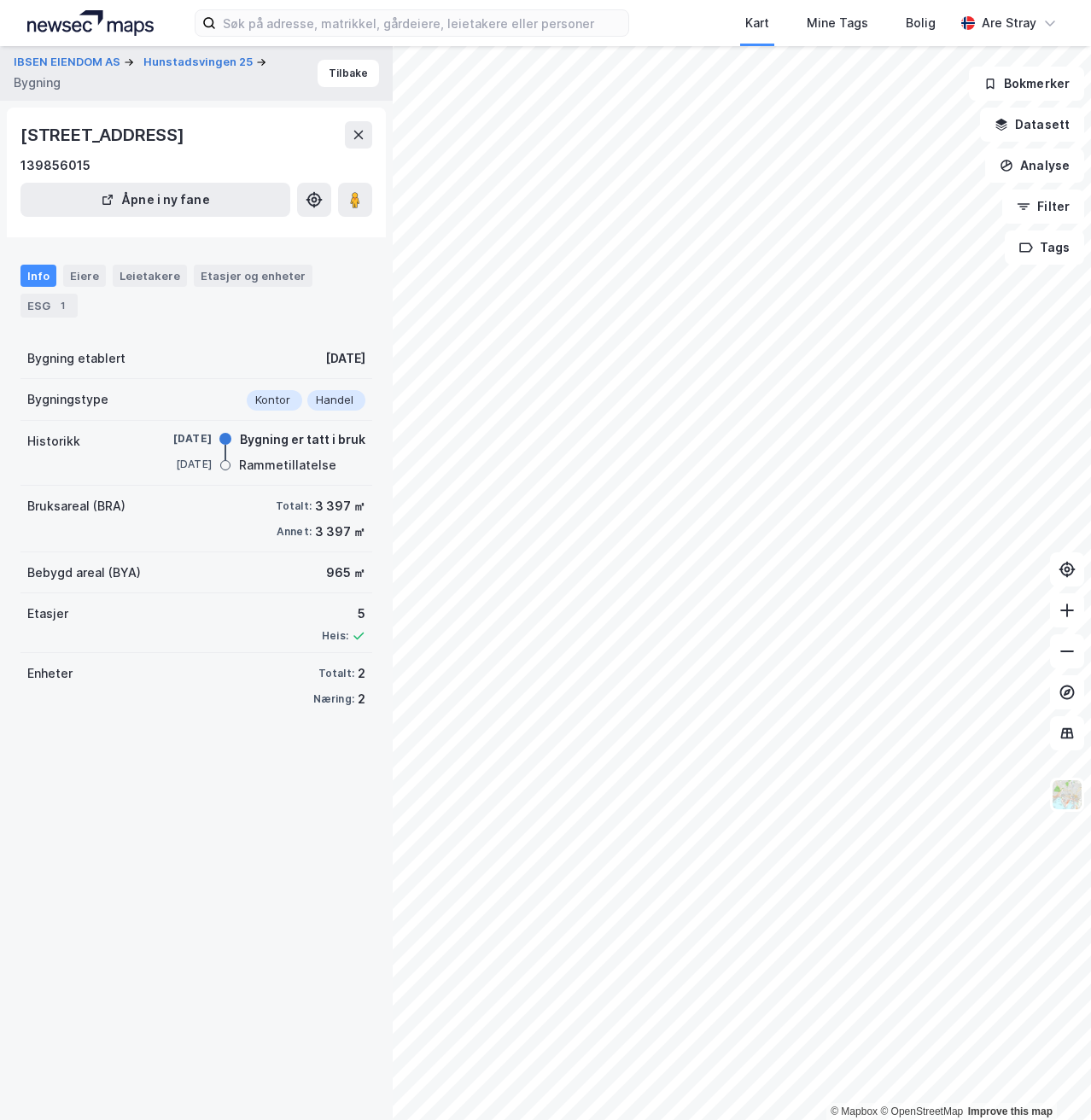
click at [56, 52] on div "IBSEN EIENDOM AS Hunstadsvingen 25 Bygning Tilbake" at bounding box center [196, 73] width 393 height 54
click at [52, 56] on button "IBSEN EIENDOM AS" at bounding box center [68, 61] width 110 height 17
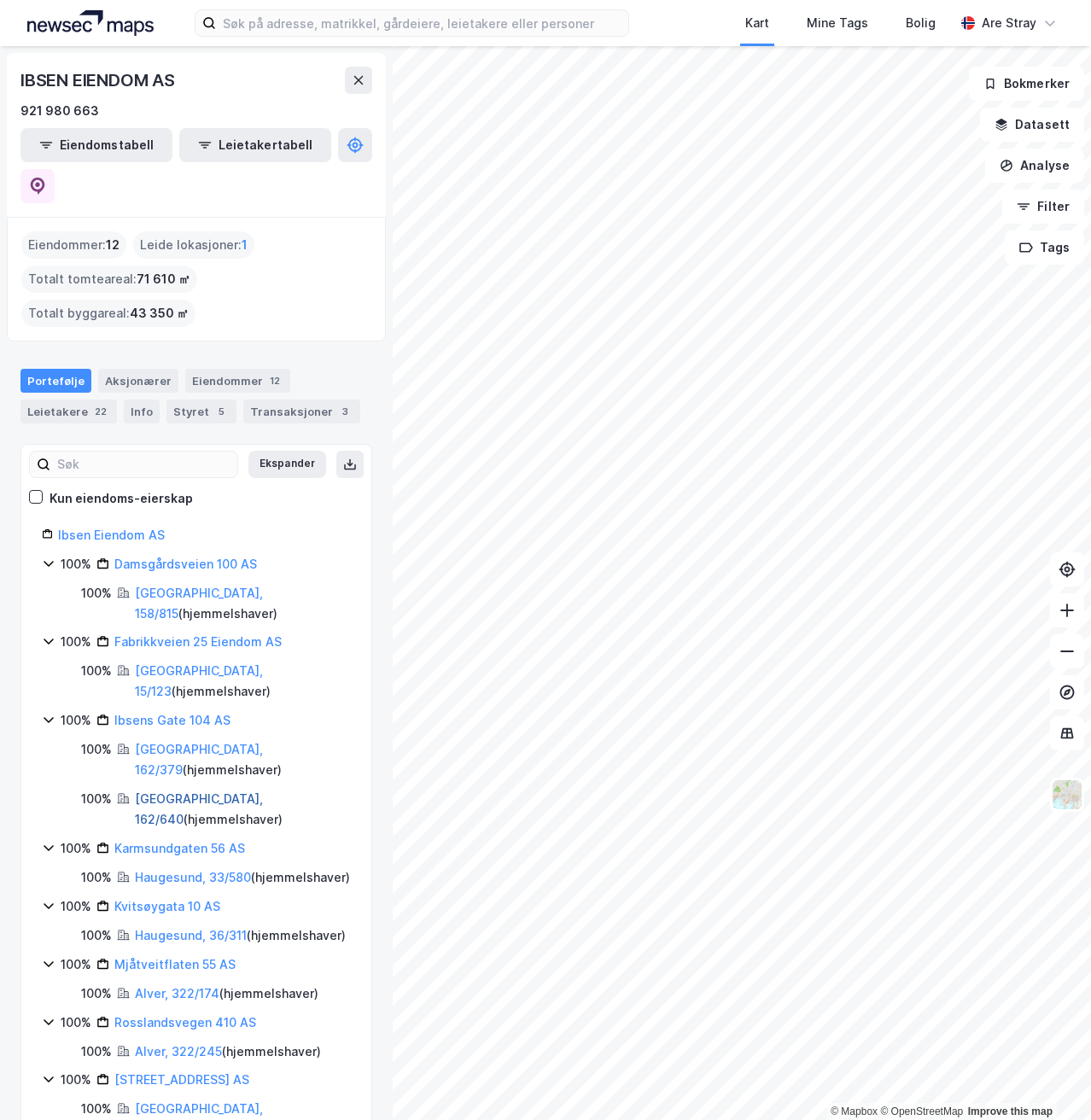
click at [185, 791] on link "[GEOGRAPHIC_DATA], 162/640" at bounding box center [198, 808] width 128 height 35
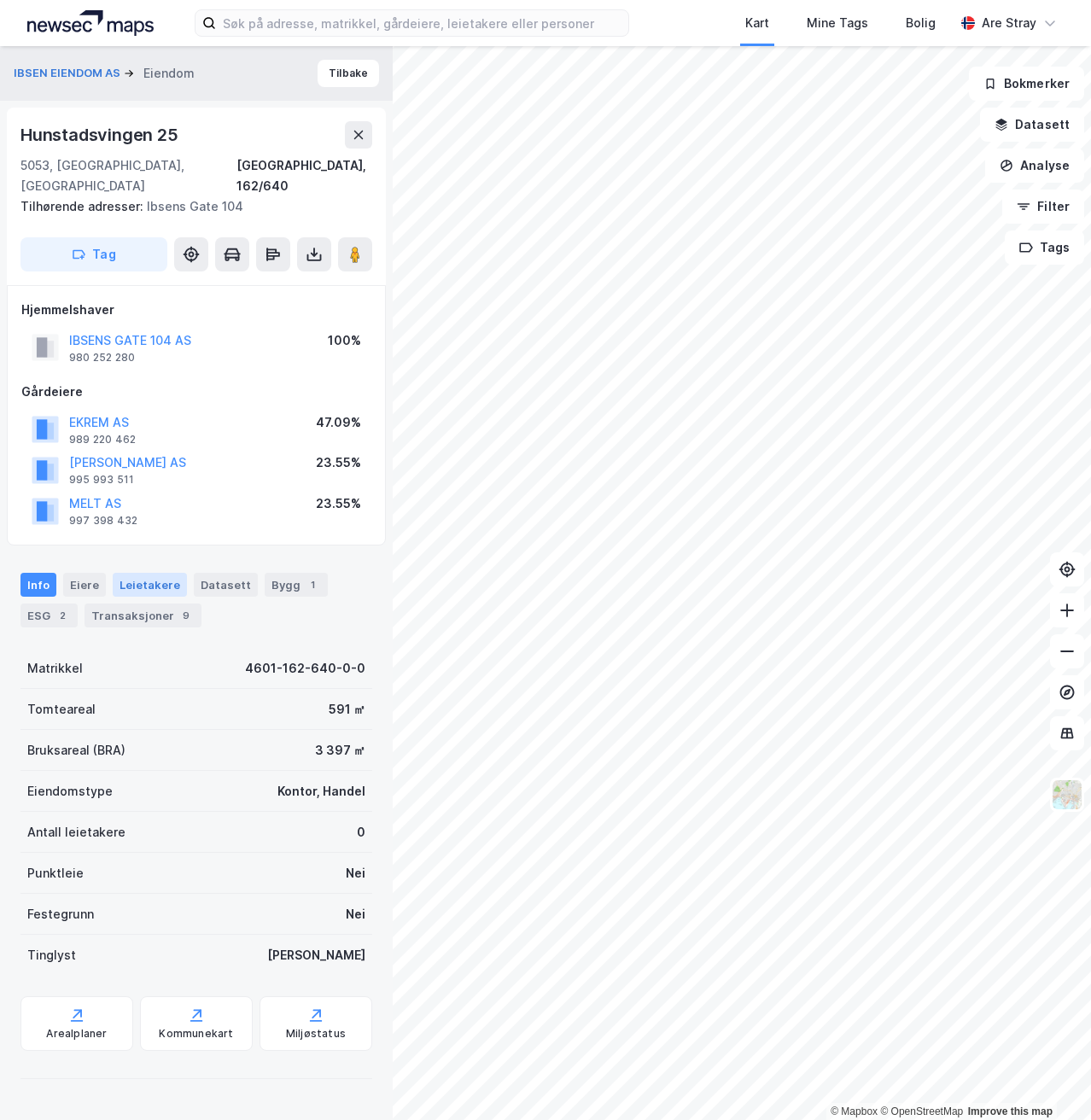
click at [131, 572] on div "Leietakere" at bounding box center [149, 584] width 74 height 24
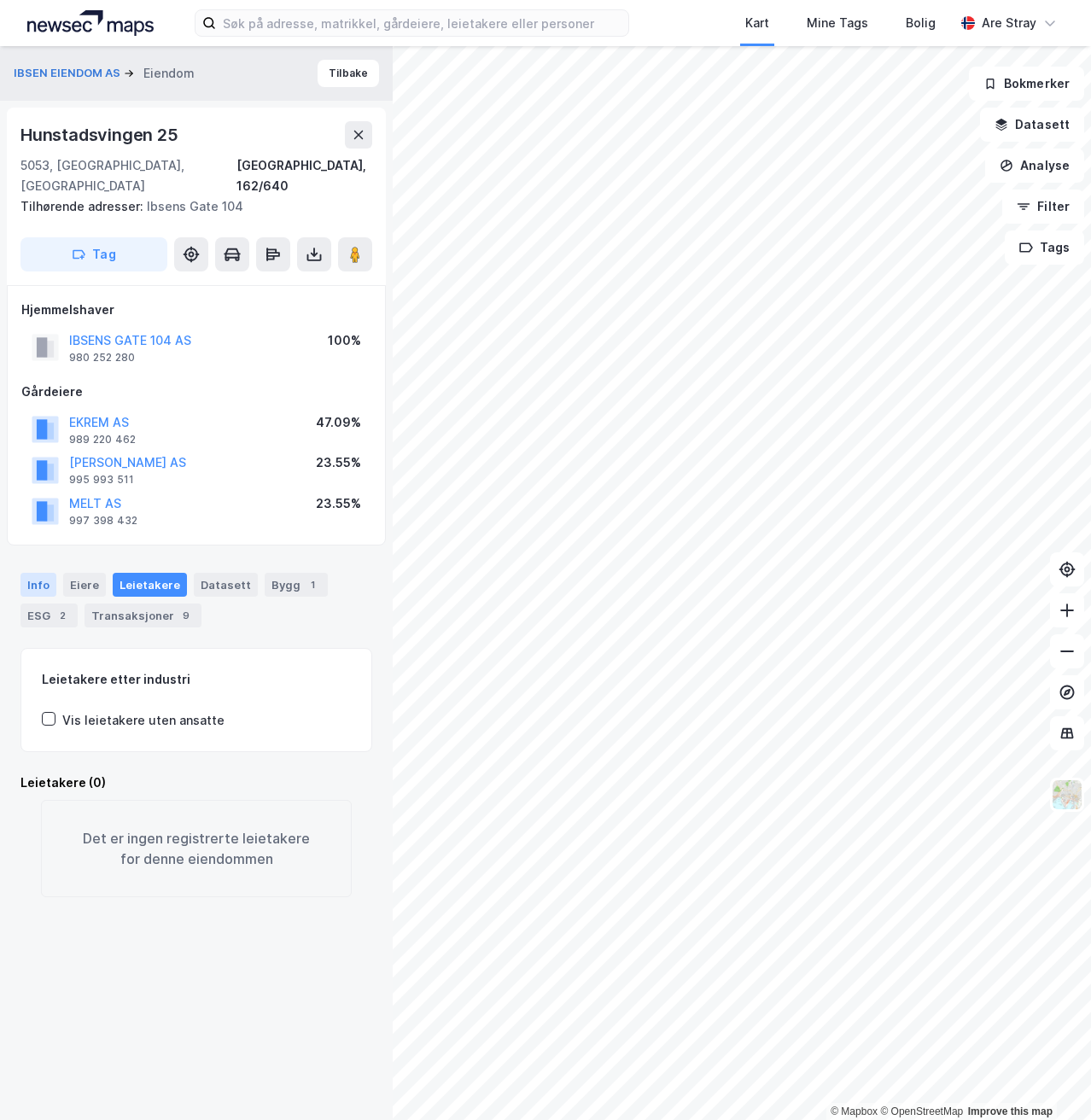
click at [41, 572] on div "Info" at bounding box center [39, 584] width 36 height 24
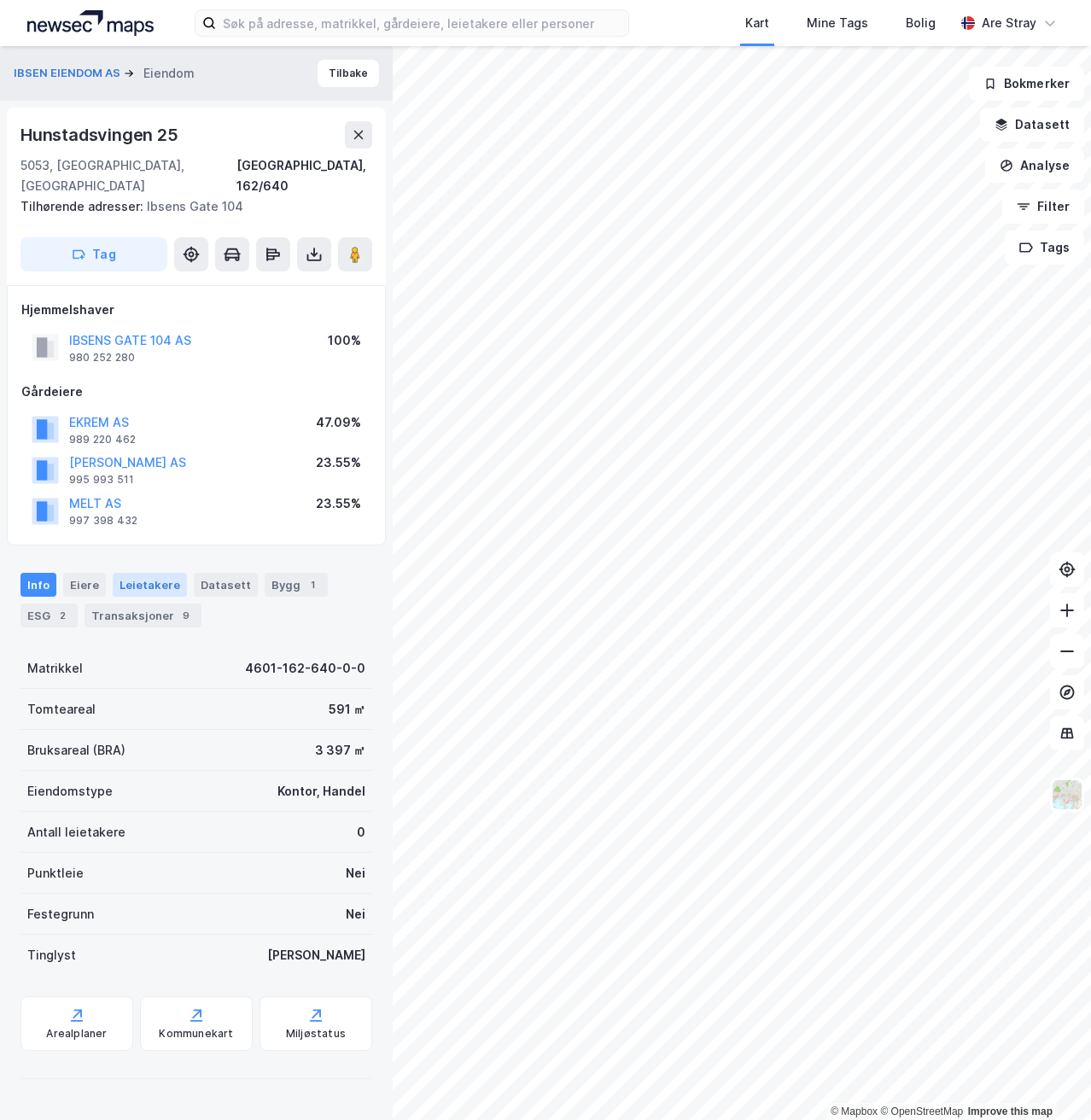
click at [147, 572] on div "Leietakere" at bounding box center [149, 584] width 74 height 24
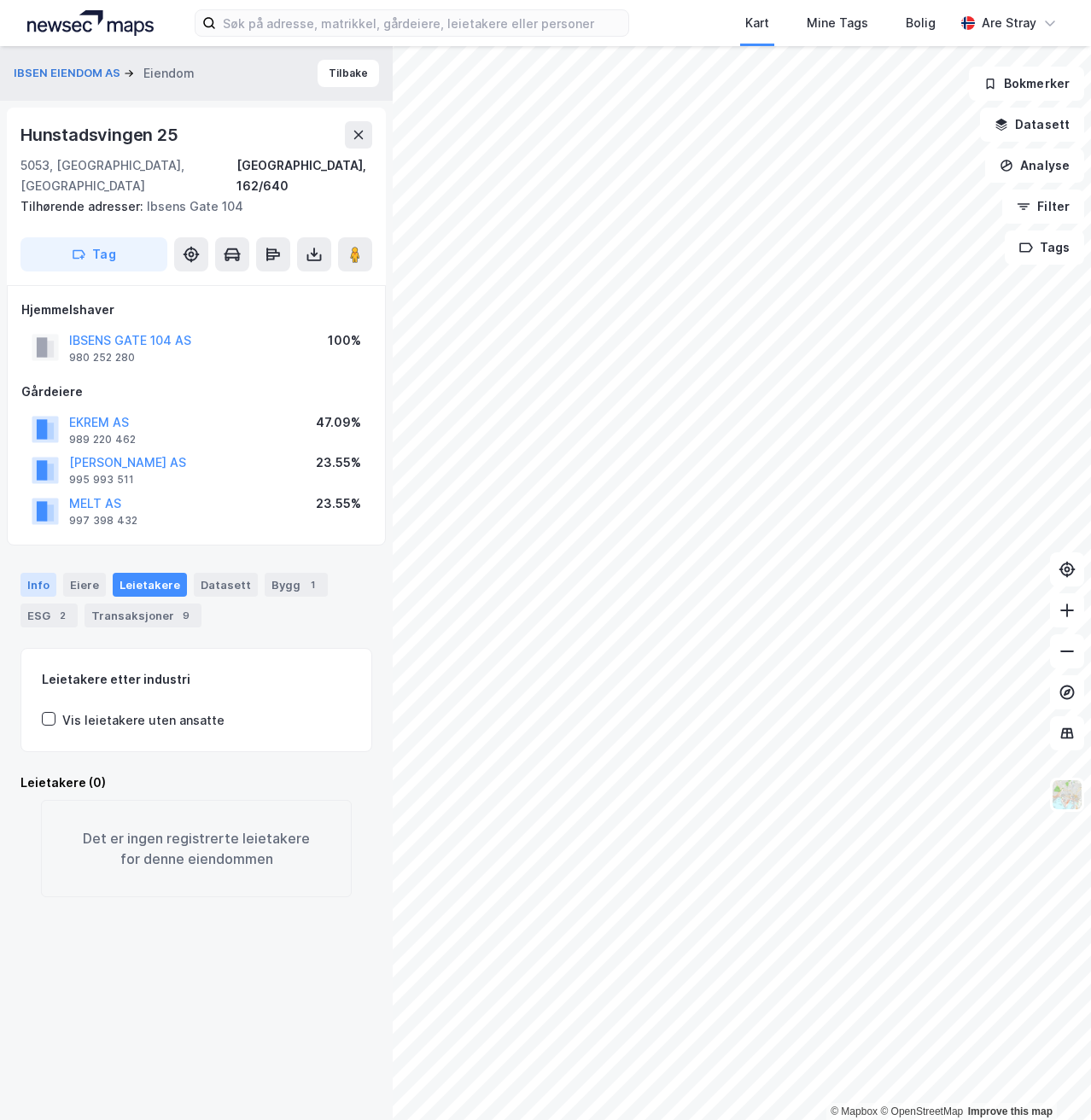
click at [41, 572] on div "Info" at bounding box center [39, 584] width 36 height 24
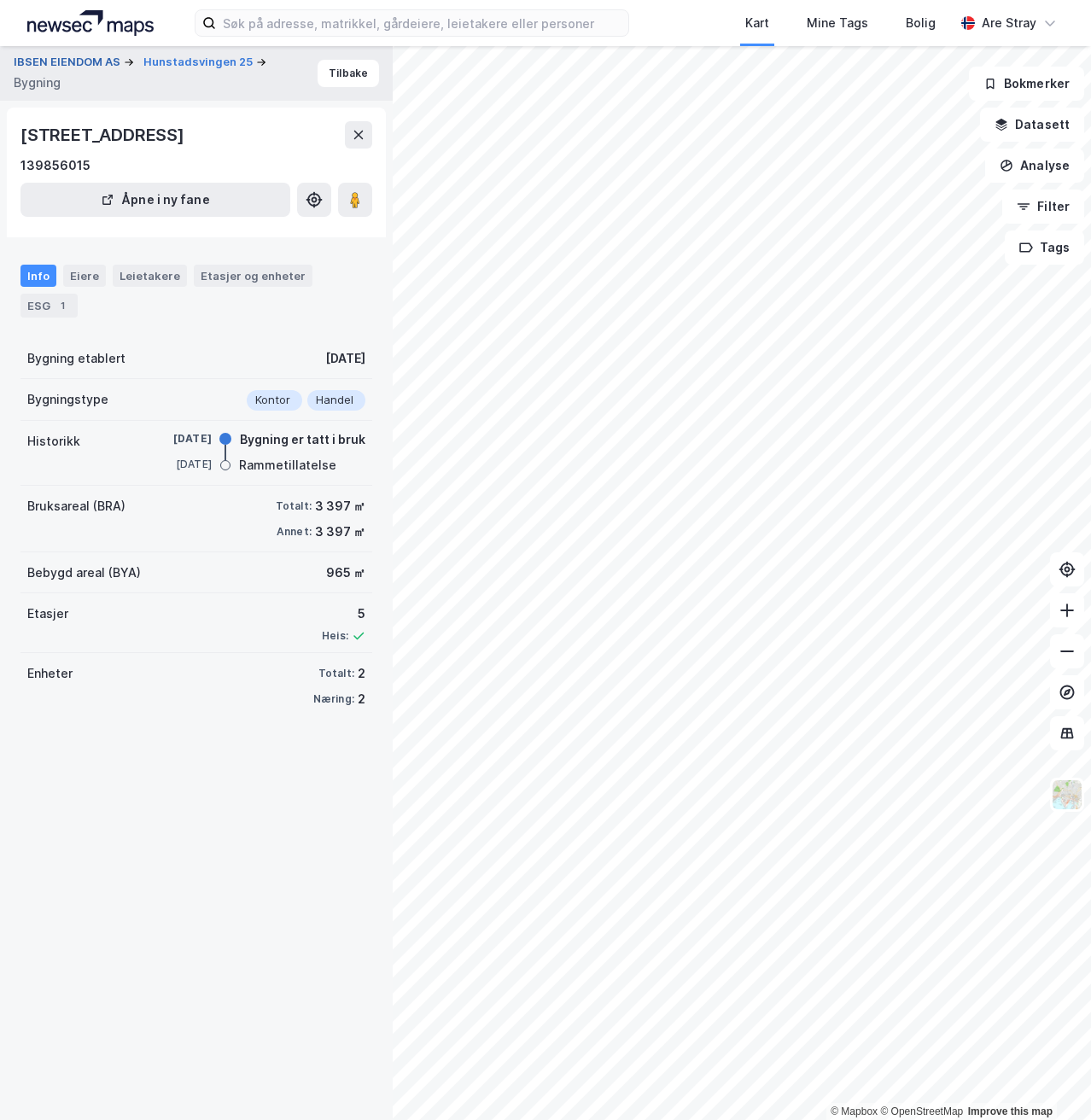
click at [59, 65] on button "IBSEN EIENDOM AS" at bounding box center [68, 61] width 110 height 17
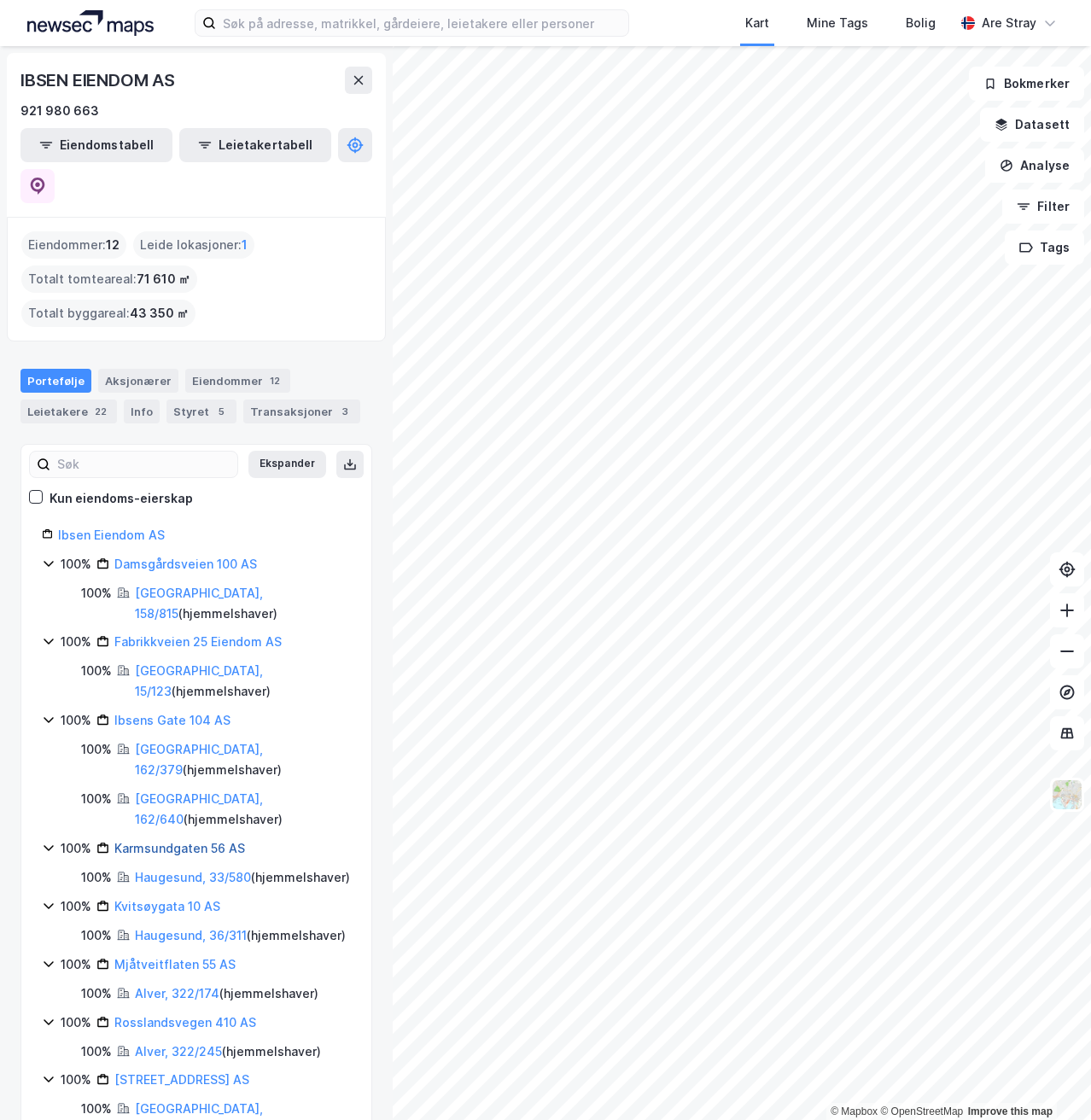
click at [159, 841] on link "Karmsundgaten 56 AS" at bounding box center [180, 848] width 131 height 15
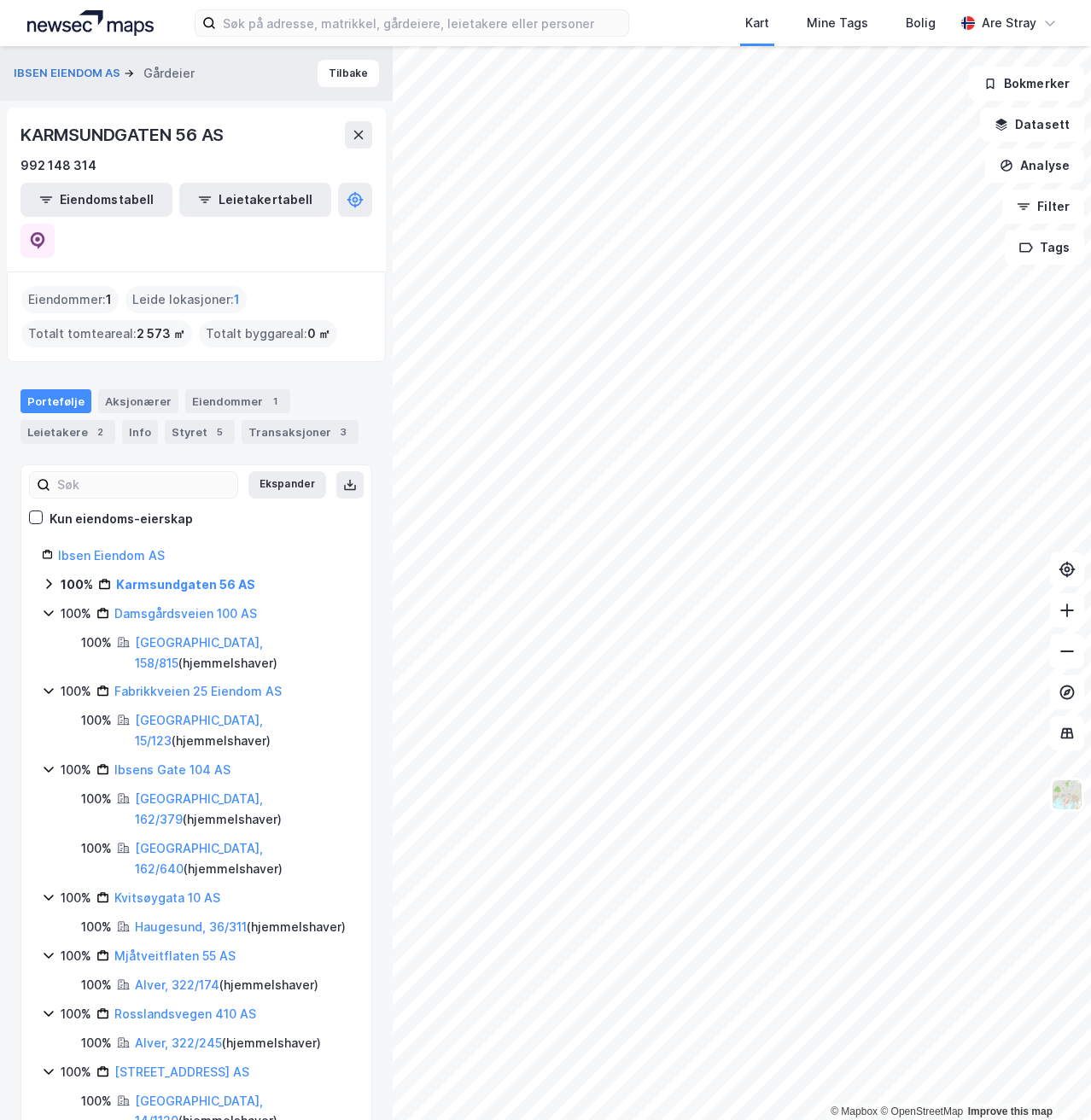
click at [61, 66] on button "IBSEN EIENDOM AS" at bounding box center [68, 73] width 110 height 17
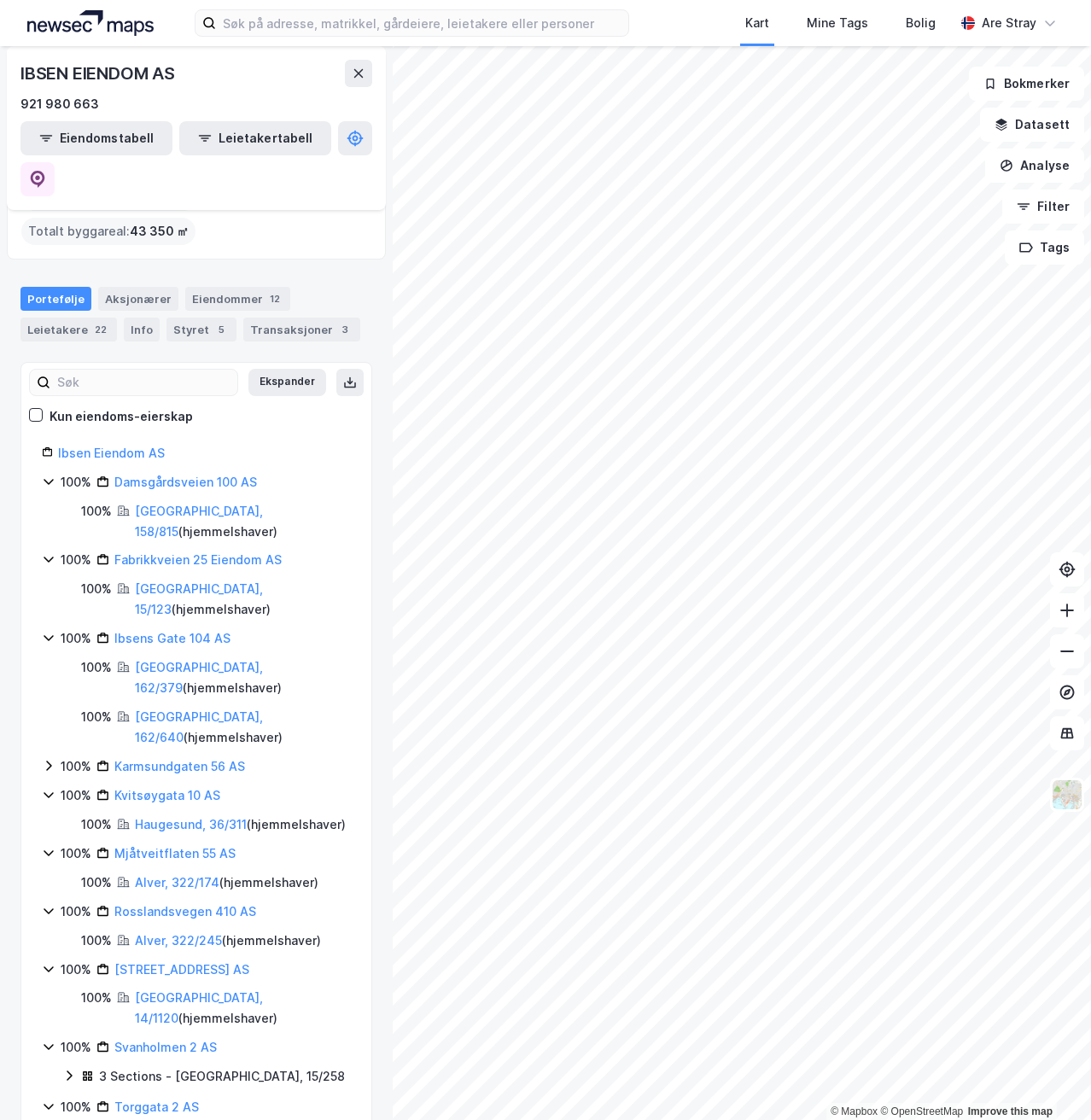
scroll to position [83, 0]
click at [173, 902] on link "Rosslandsvegen 410 AS" at bounding box center [185, 909] width 142 height 15
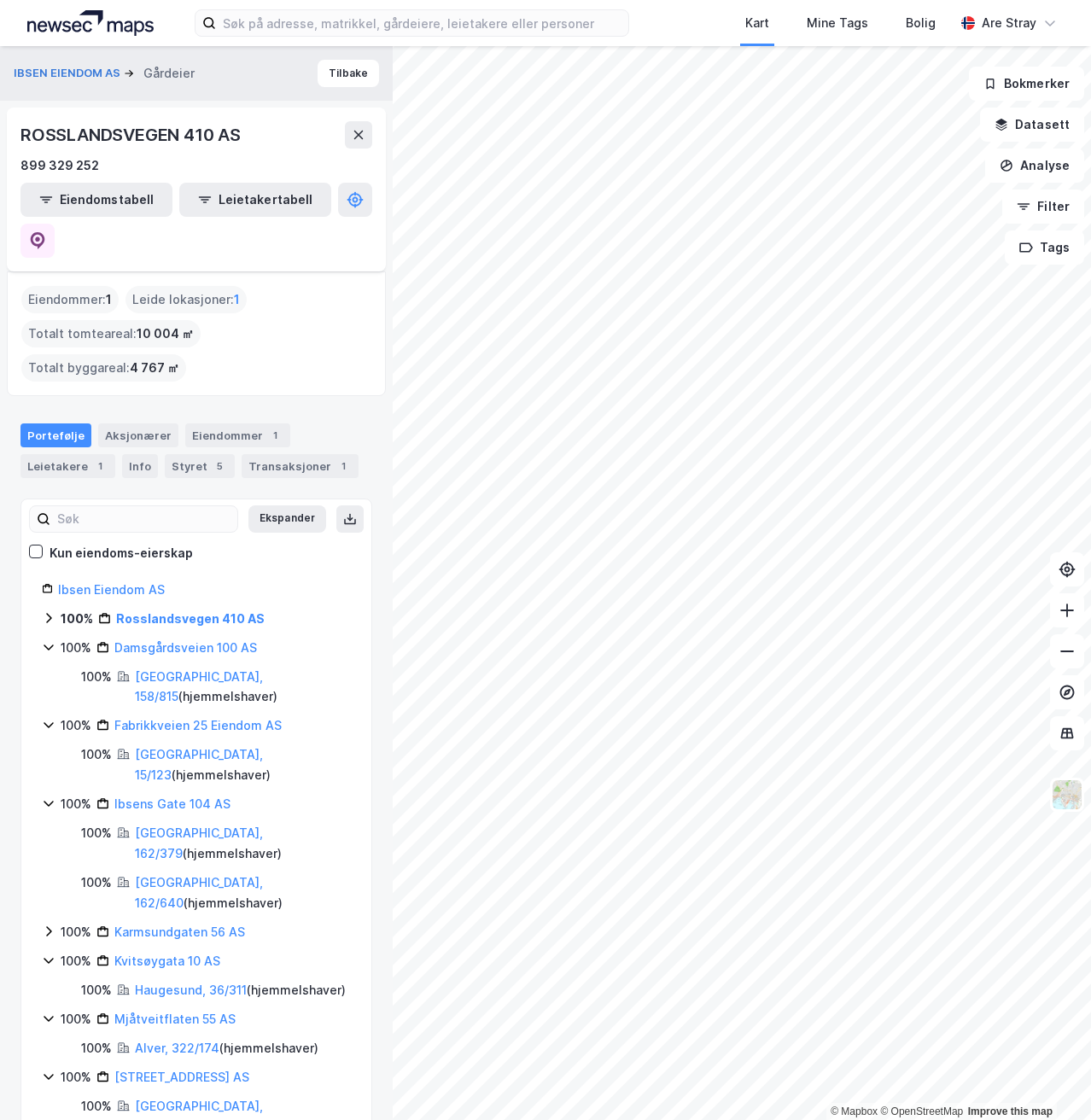
click at [45, 611] on icon at bounding box center [49, 618] width 14 height 14
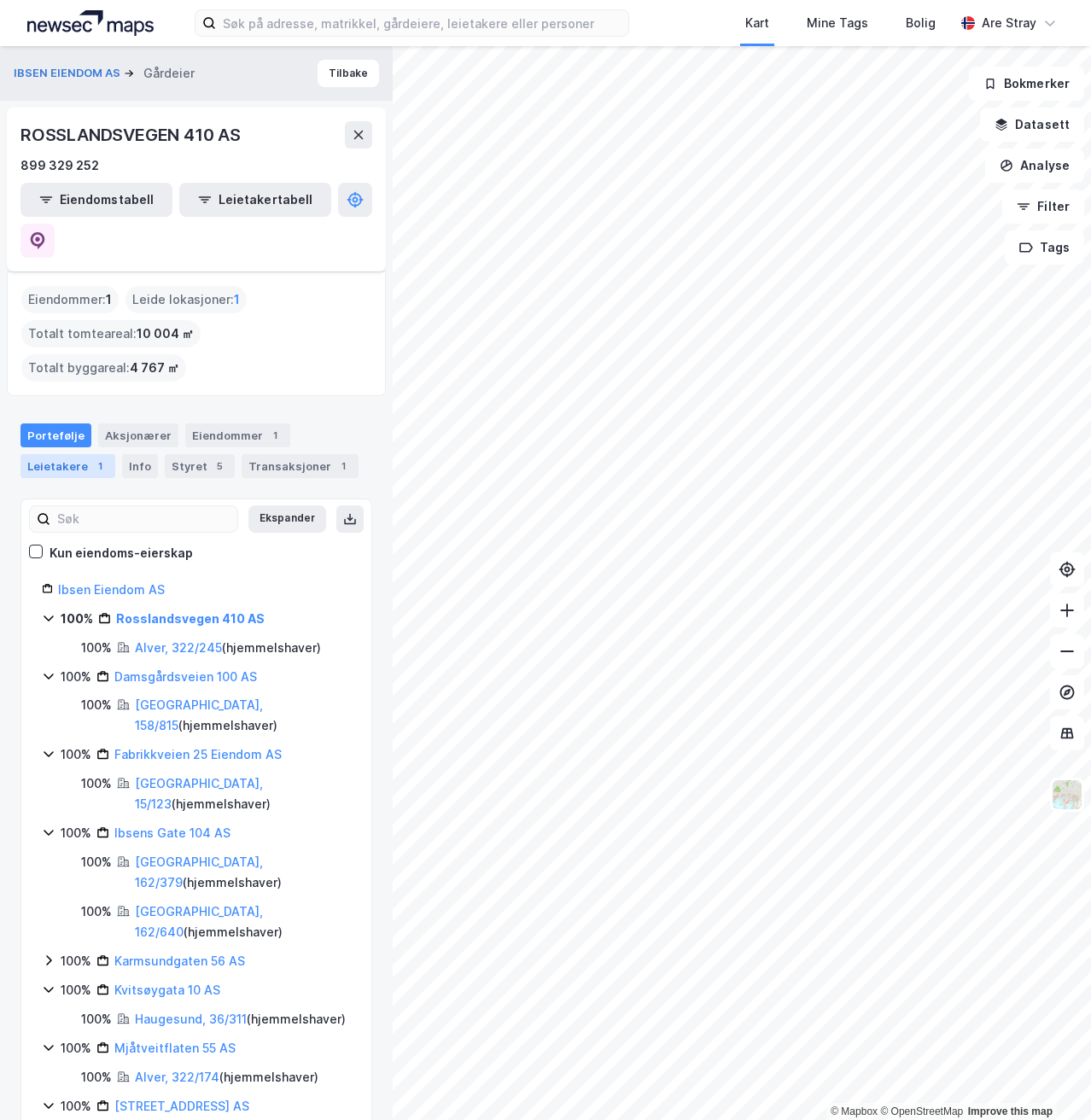
click at [78, 455] on div "Leietakere 1" at bounding box center [68, 466] width 95 height 24
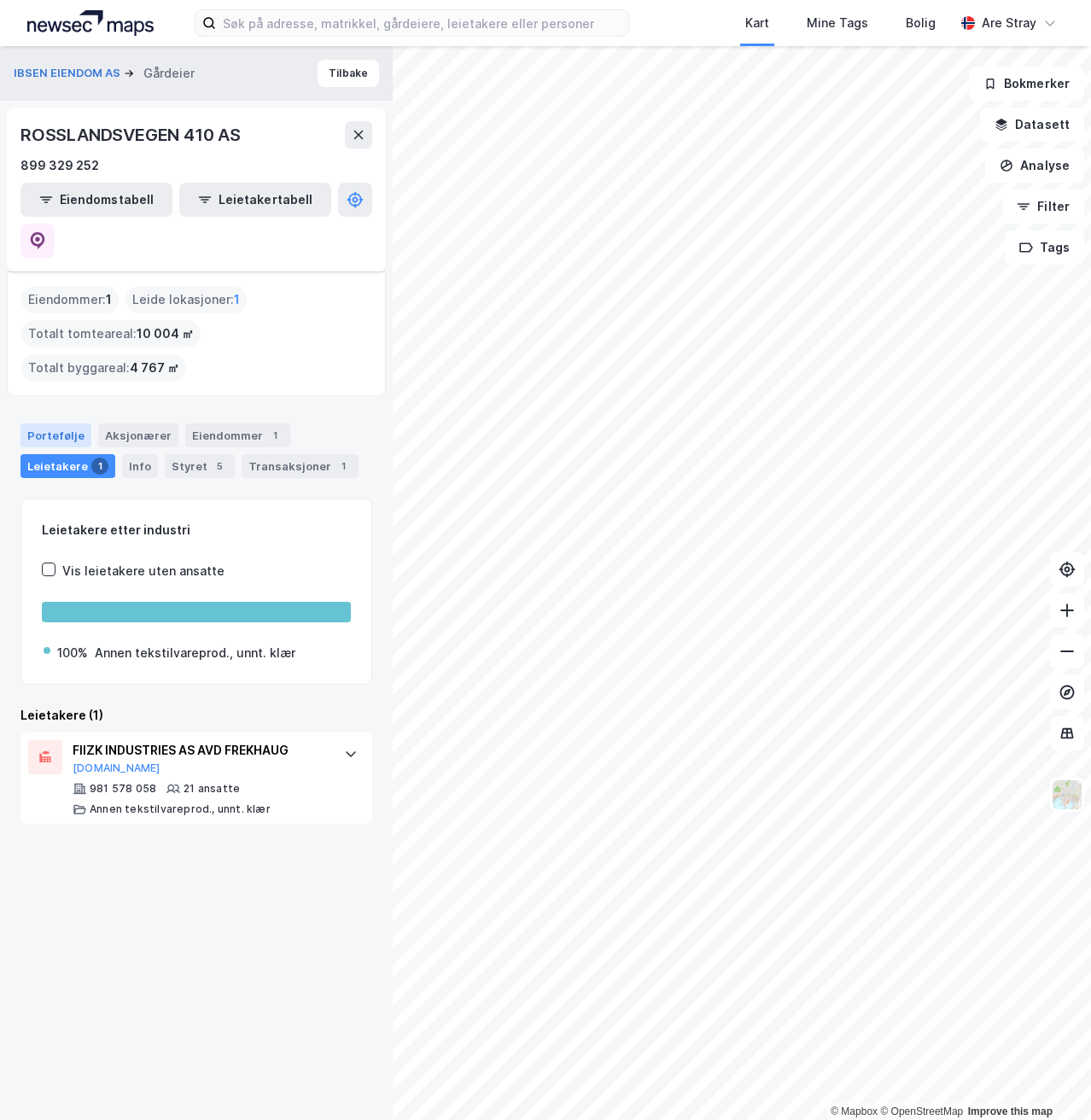
click at [65, 424] on div "Portefølje" at bounding box center [56, 436] width 71 height 24
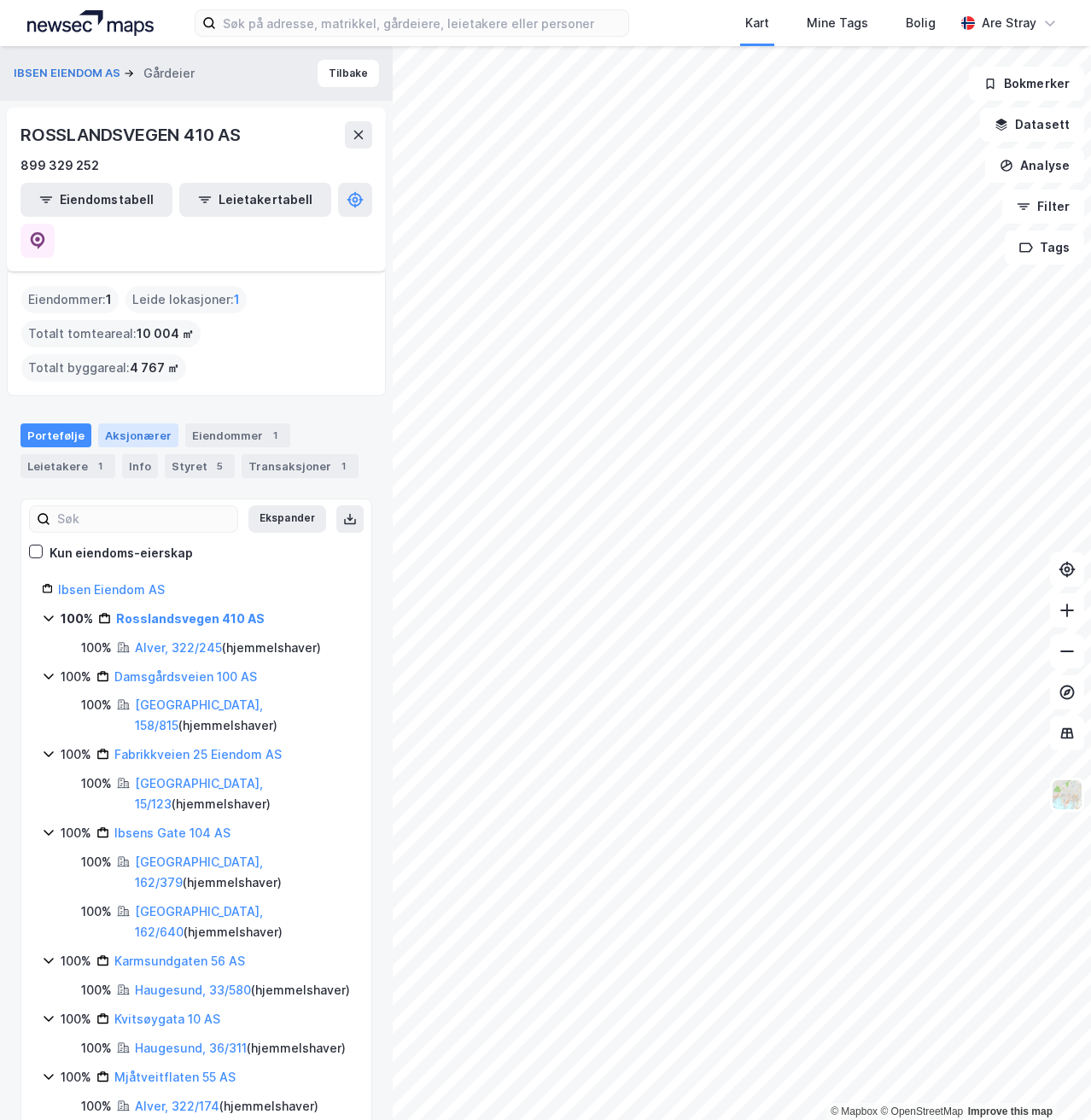
click at [158, 424] on div "Aksjonærer" at bounding box center [138, 436] width 80 height 24
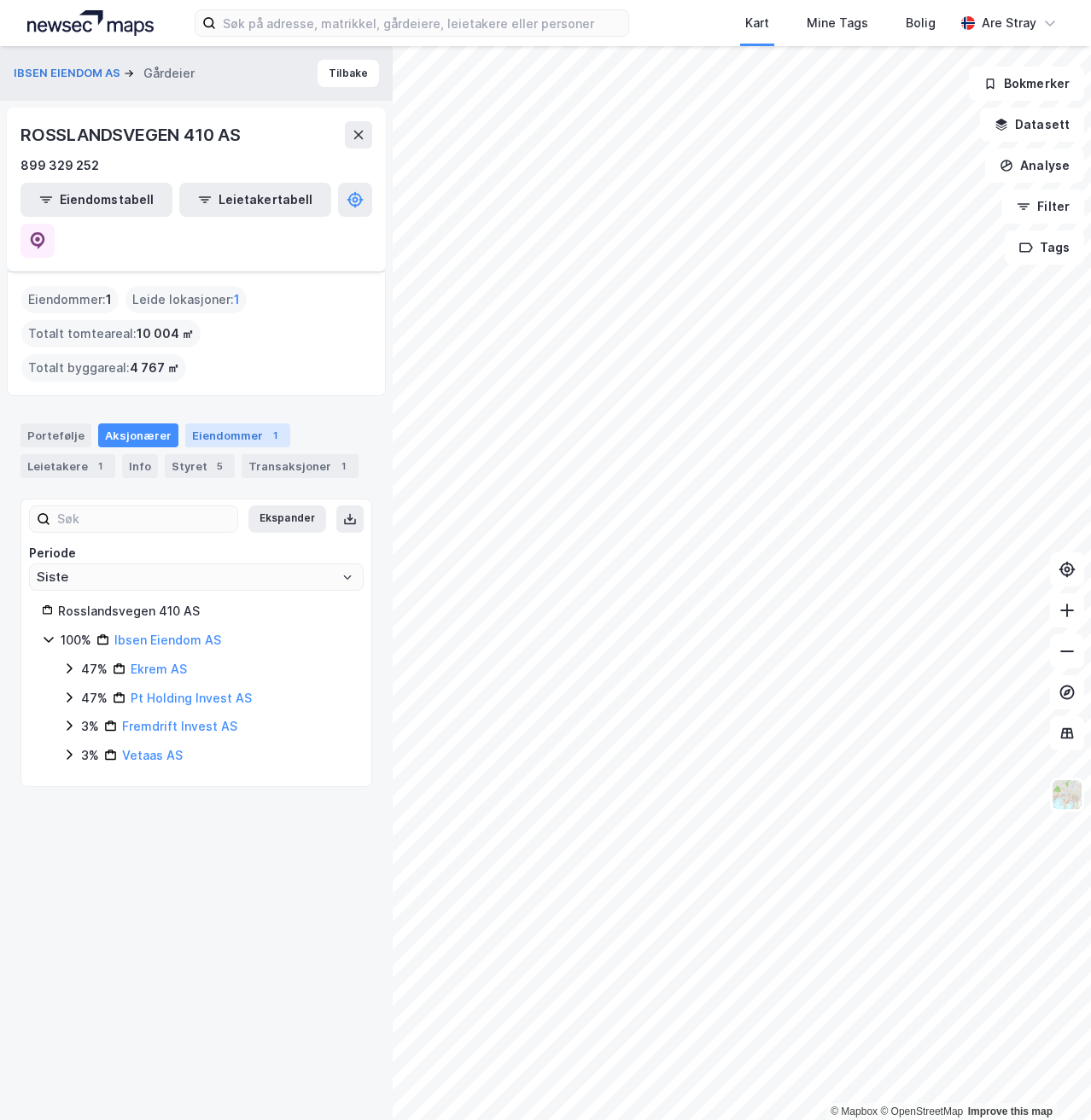
click at [201, 424] on div "Eiendommer 1" at bounding box center [238, 436] width 105 height 24
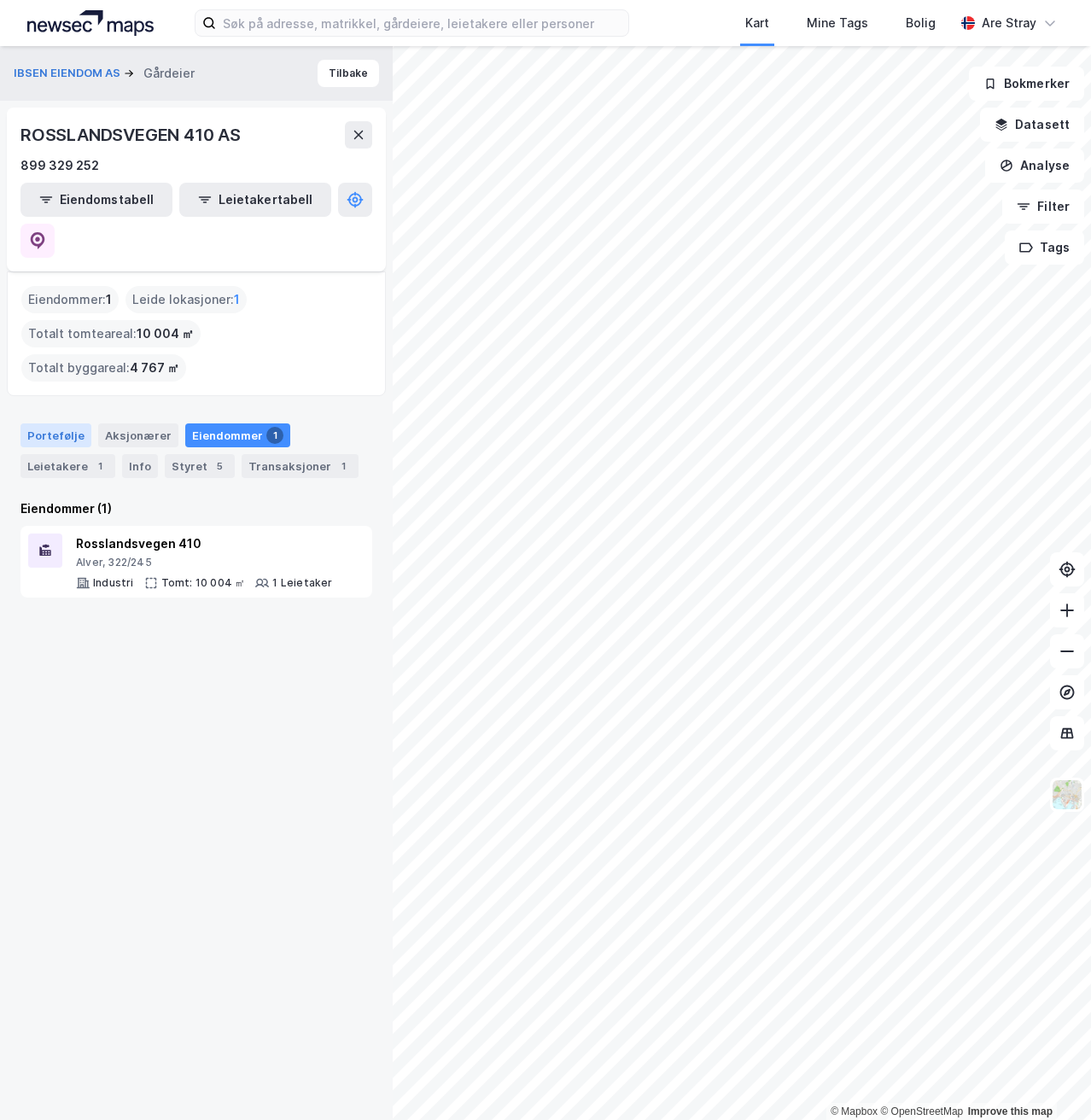
click at [56, 424] on div "Portefølje" at bounding box center [56, 436] width 71 height 24
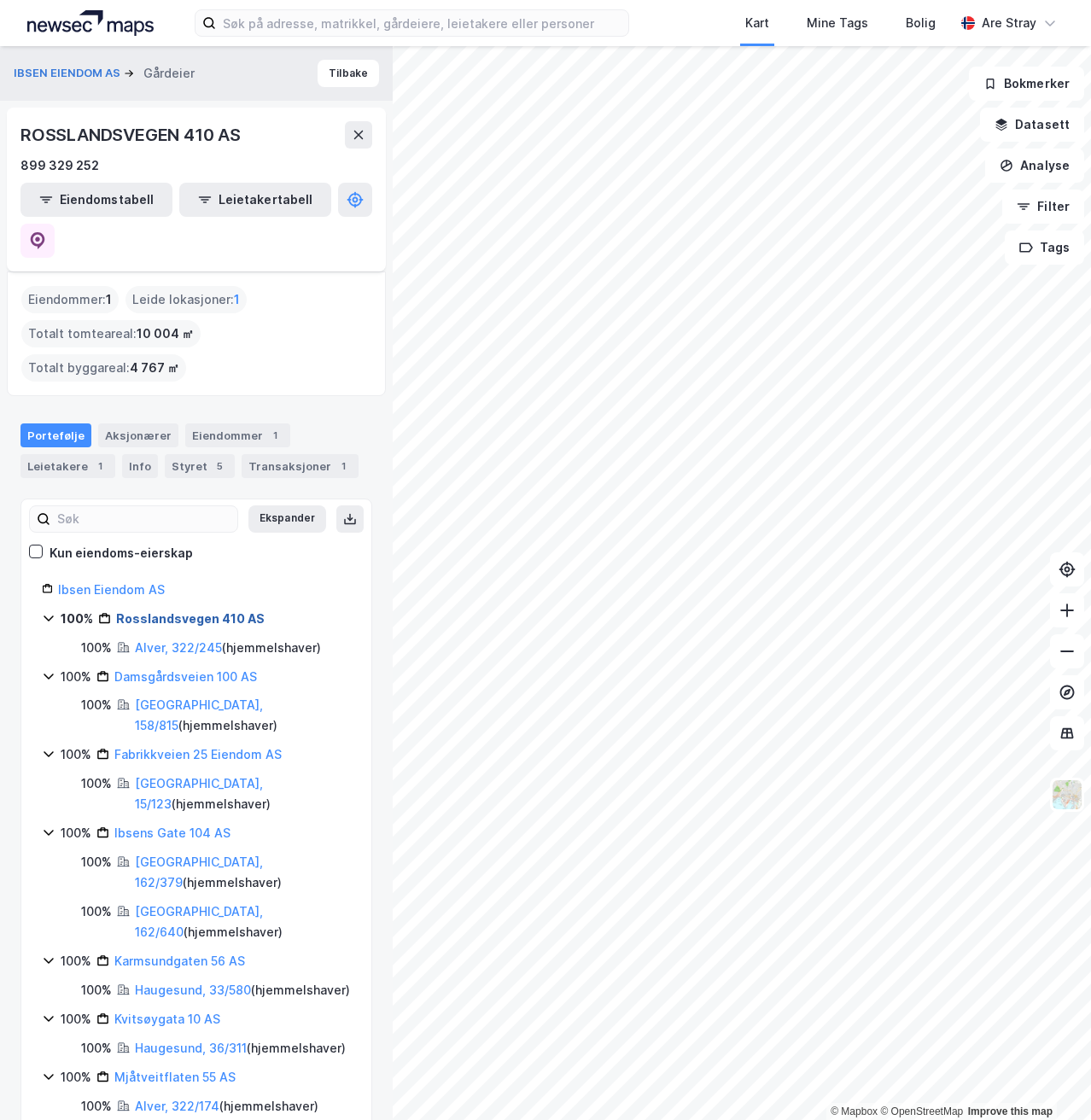
click at [149, 611] on link "Rosslandsvegen 410 AS" at bounding box center [190, 618] width 149 height 15
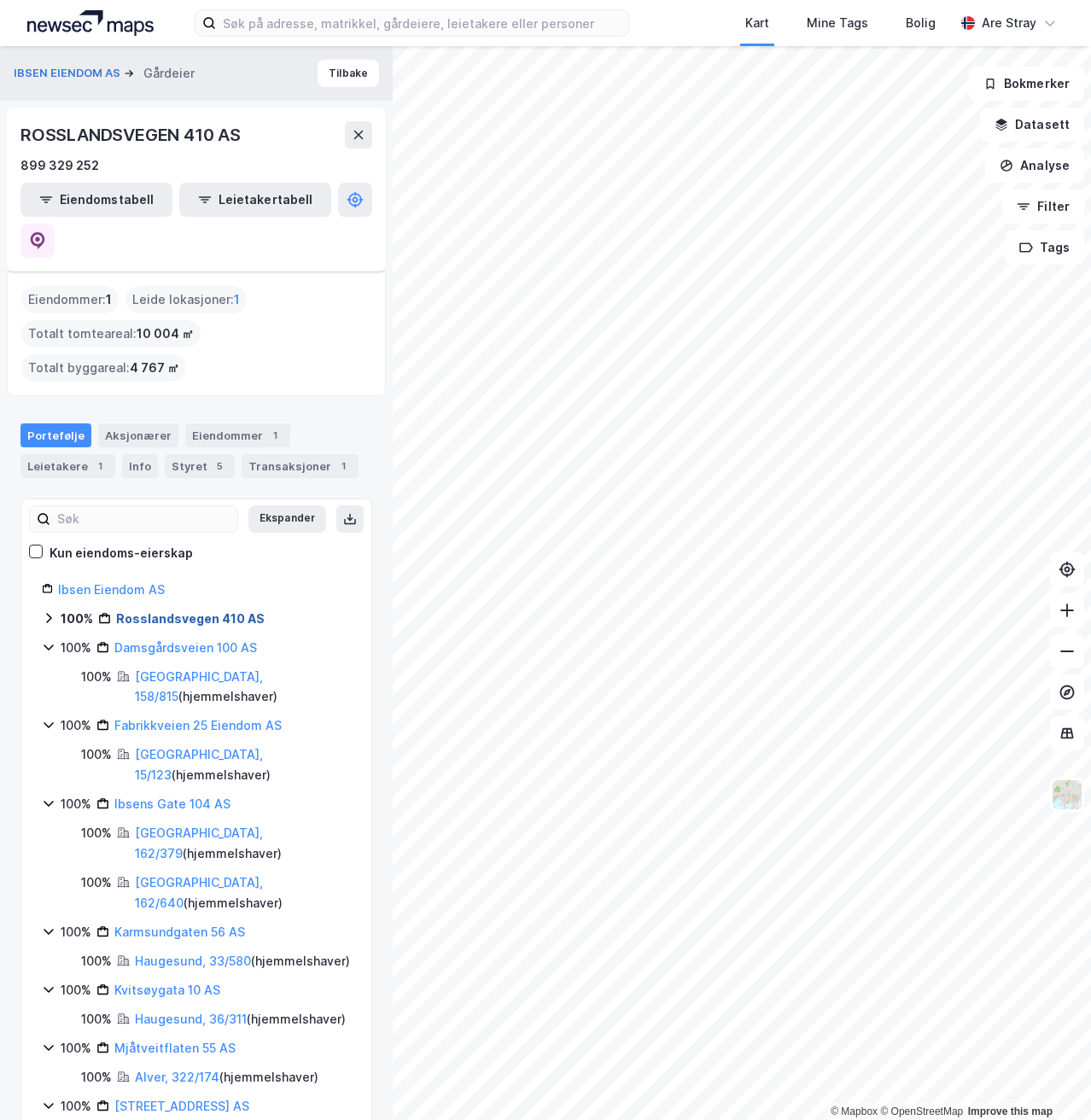
click at [149, 611] on link "Rosslandsvegen 410 AS" at bounding box center [190, 618] width 149 height 15
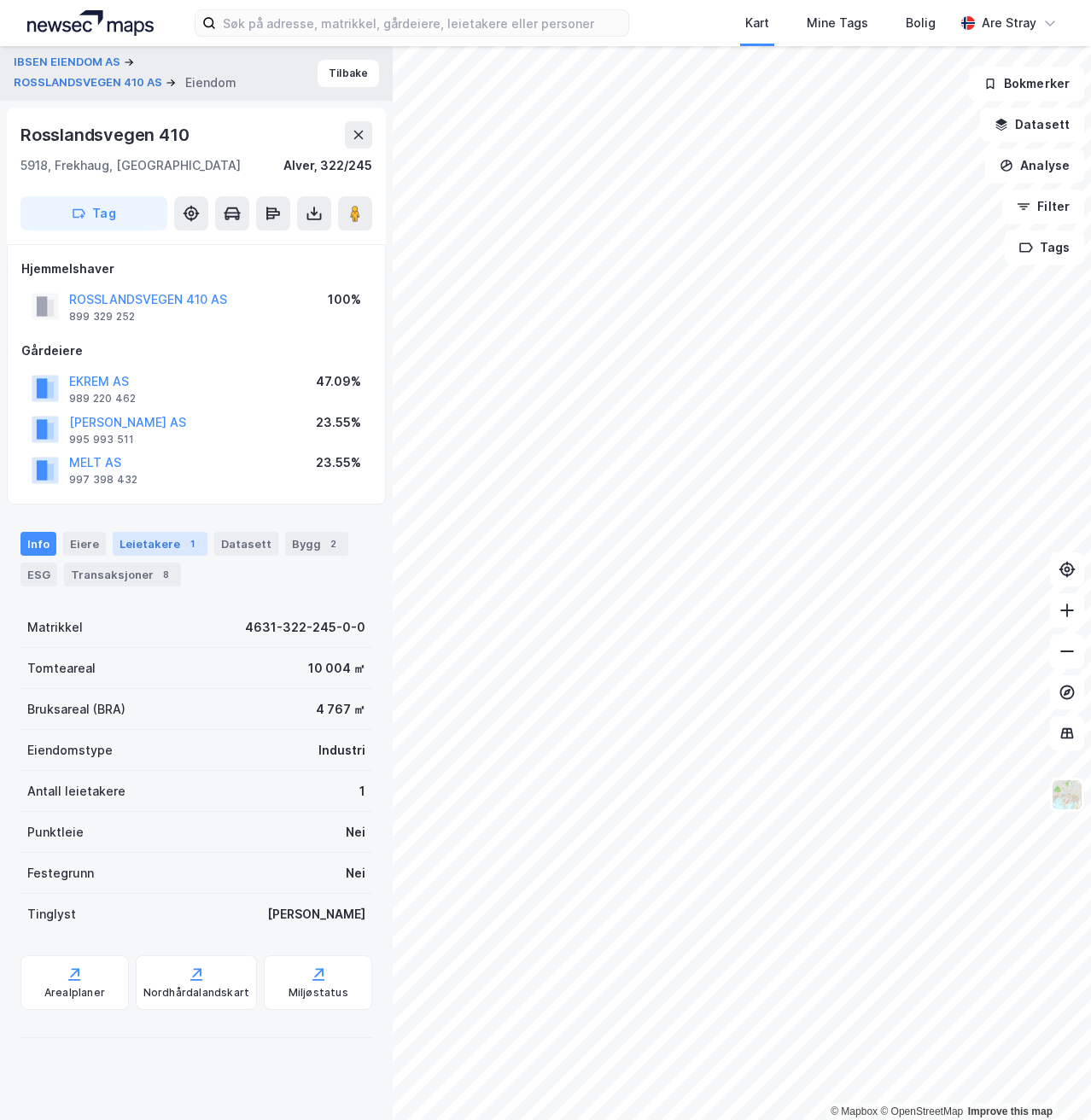
click at [157, 541] on div "Leietakere 1" at bounding box center [160, 544] width 95 height 24
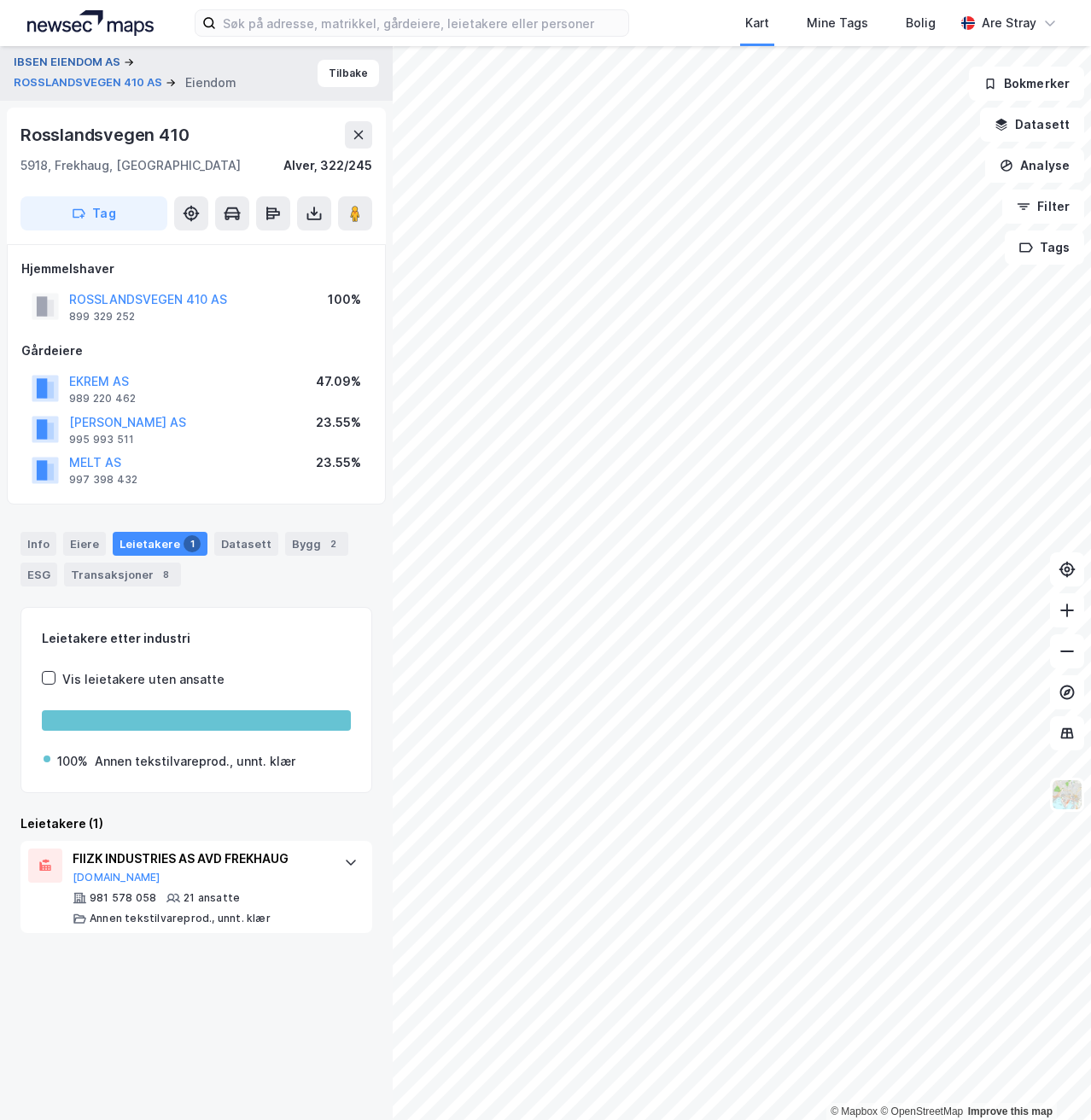
click at [95, 54] on button "IBSEN EIENDOM AS" at bounding box center [68, 61] width 110 height 17
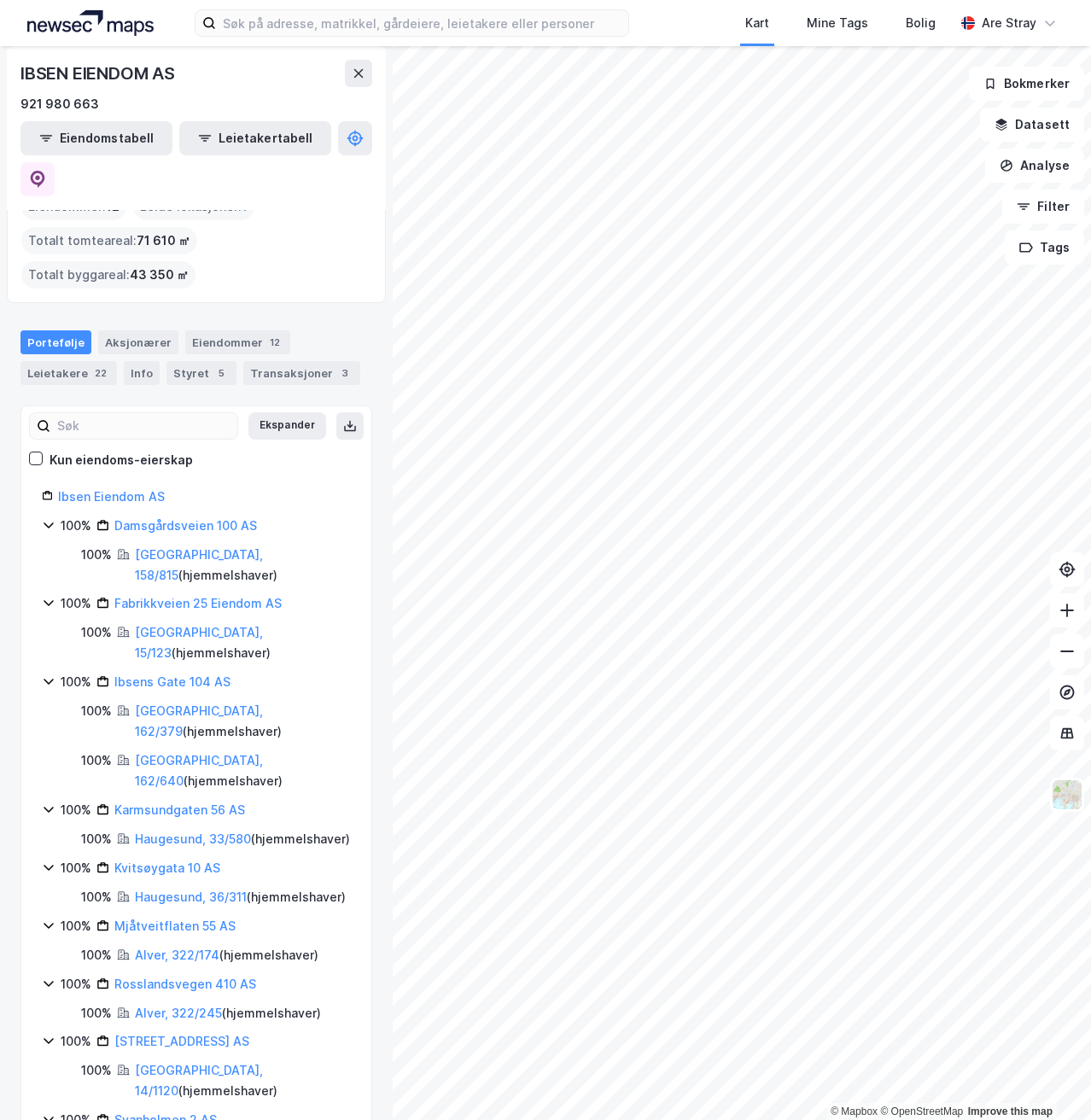
scroll to position [133, 0]
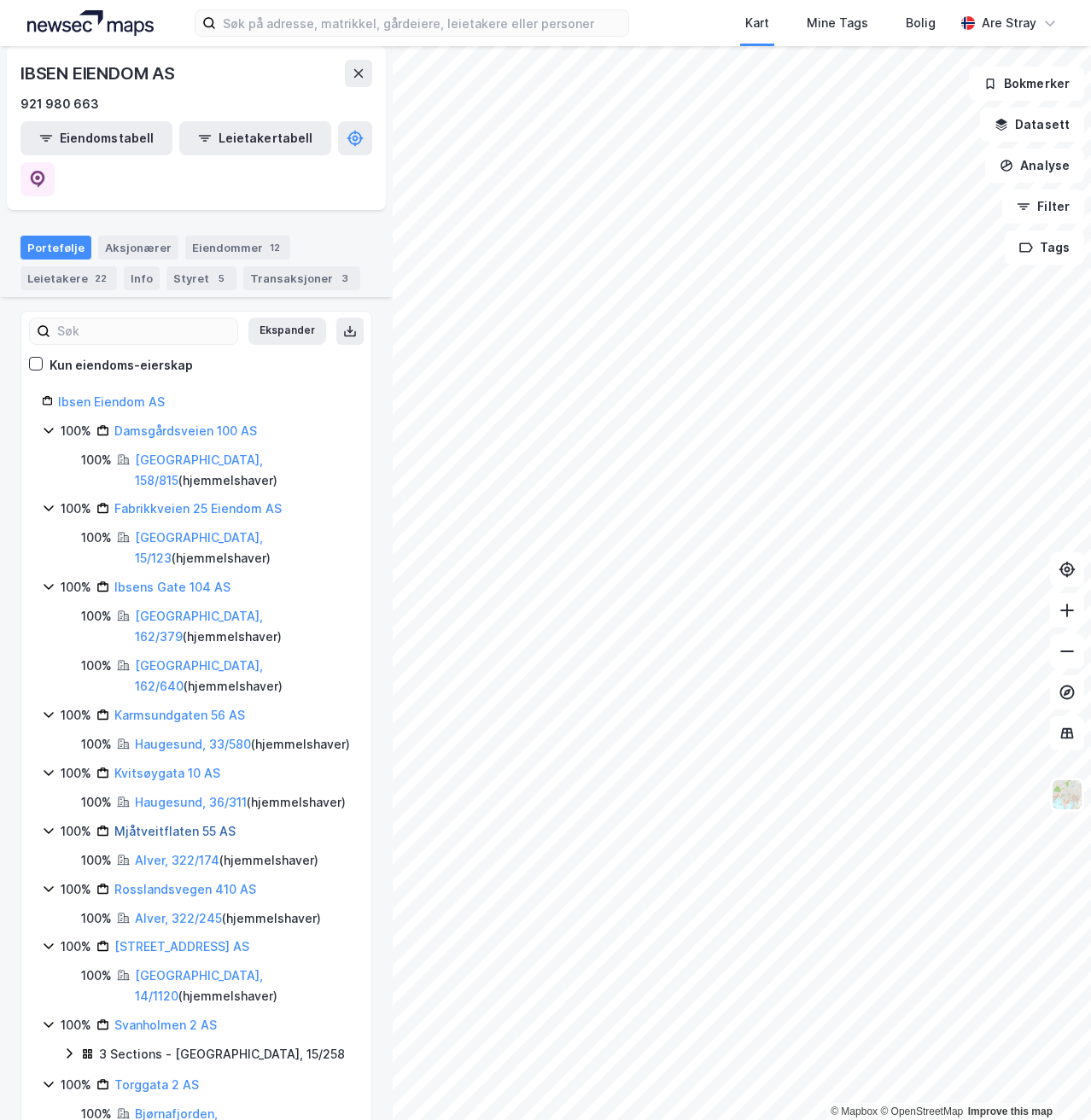
click at [175, 824] on link "Mjåtveitflaten 55 AS" at bounding box center [175, 831] width 121 height 15
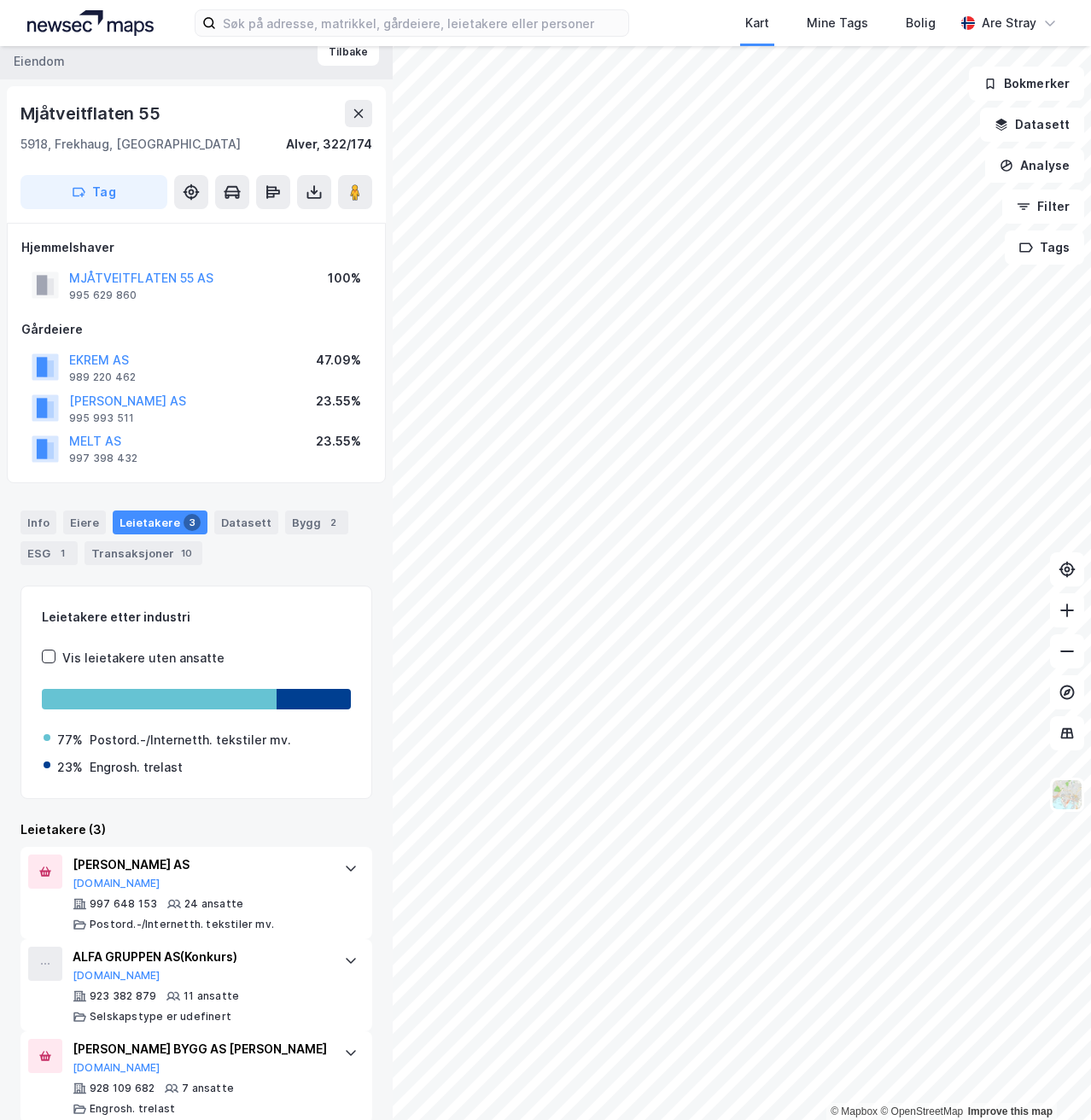
scroll to position [46, 0]
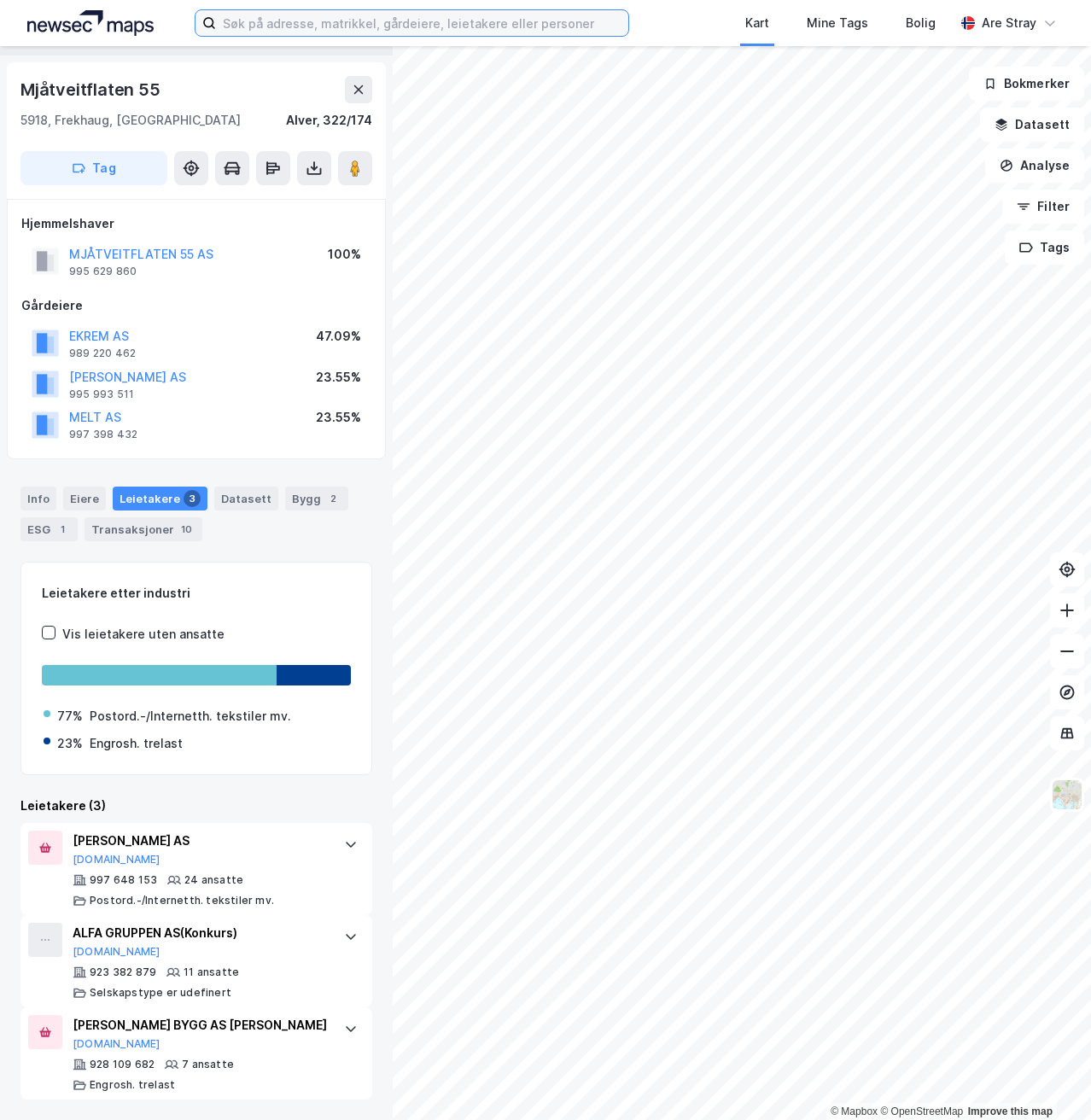
click at [271, 32] on input at bounding box center [422, 23] width 412 height 26
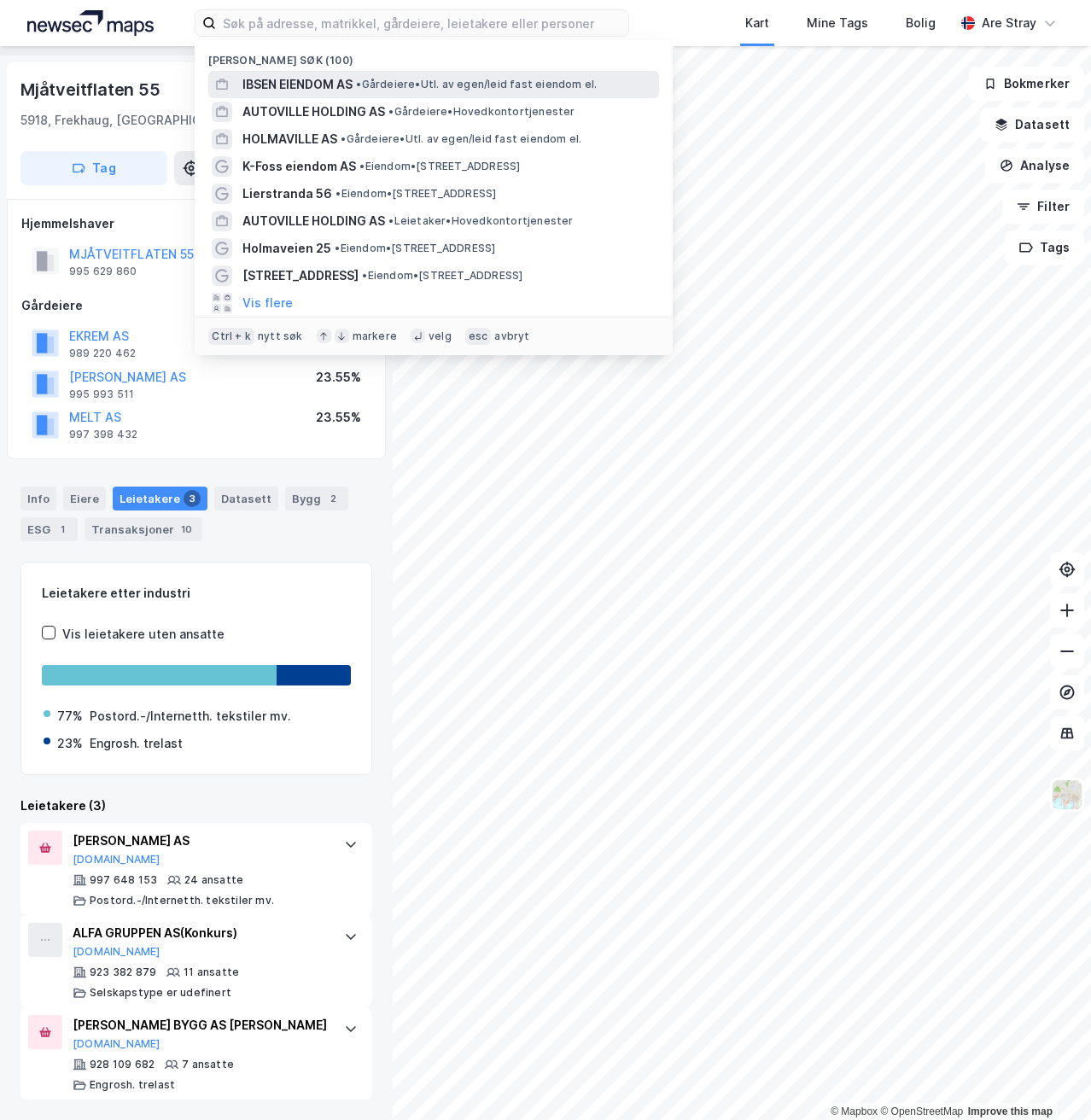
click at [259, 82] on span "IBSEN EIENDOM AS" at bounding box center [297, 84] width 110 height 21
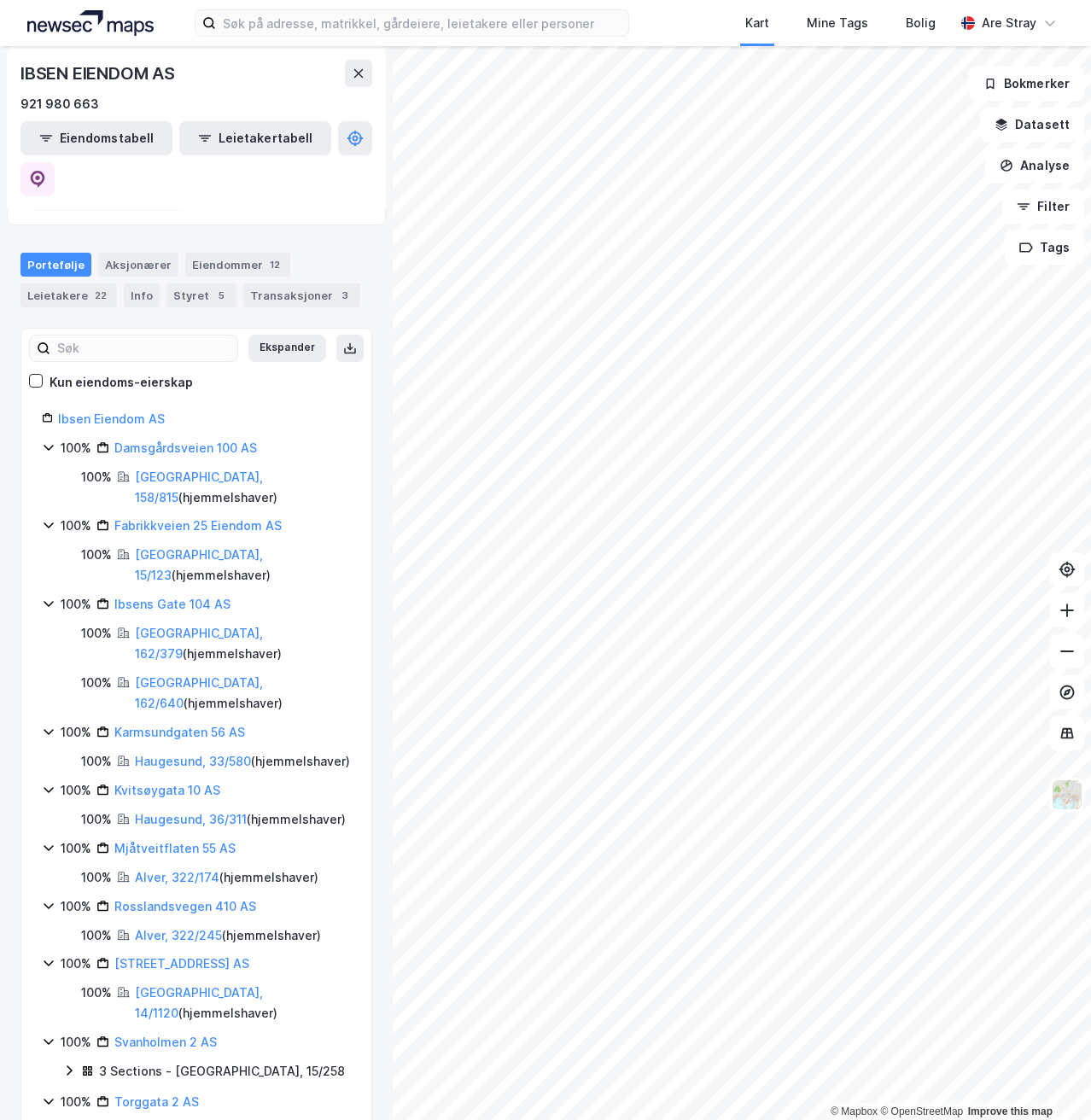
scroll to position [133, 0]
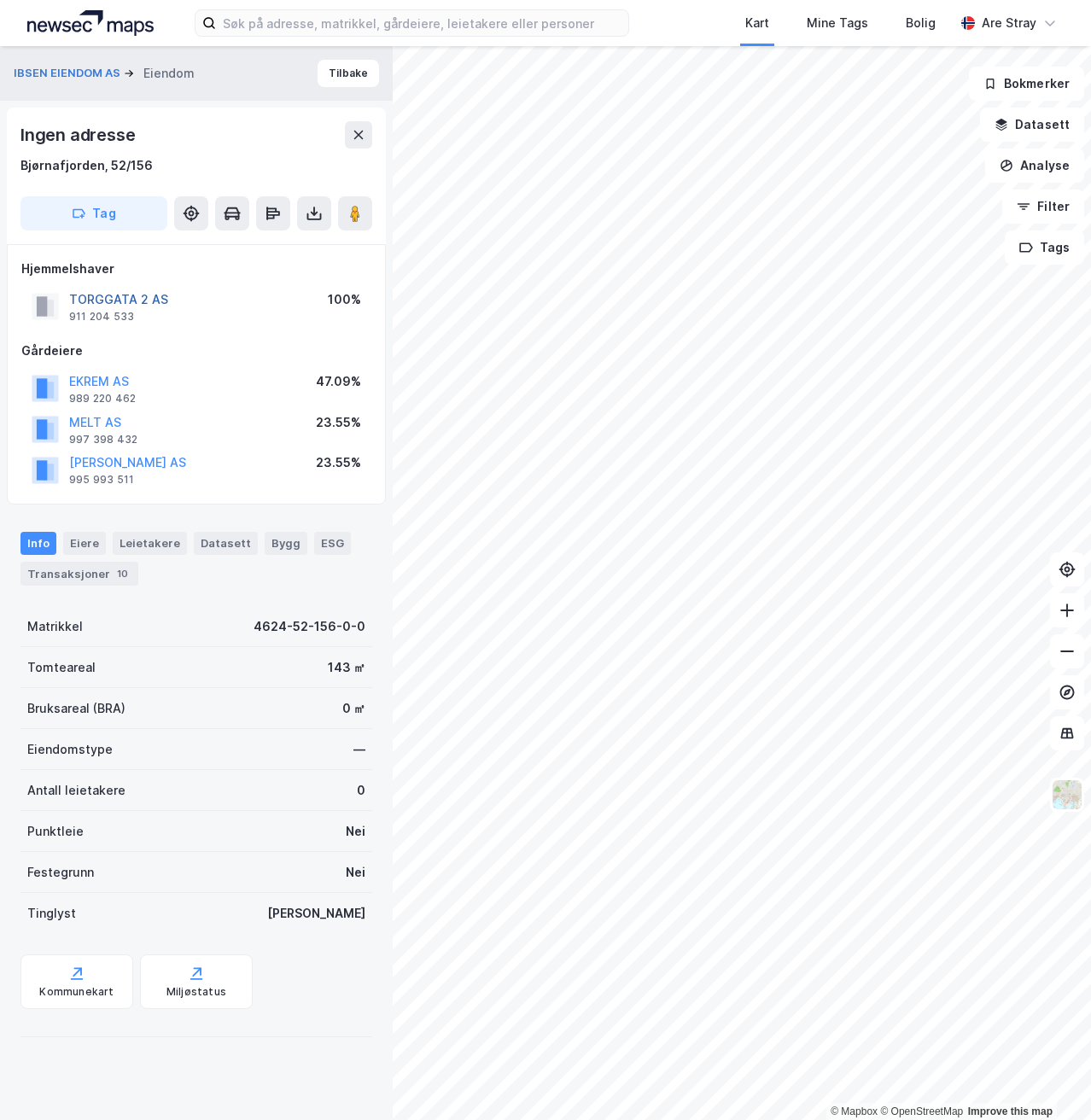
click at [0, 0] on button "TORGGATA 2 AS" at bounding box center [0, 0] width 0 height 0
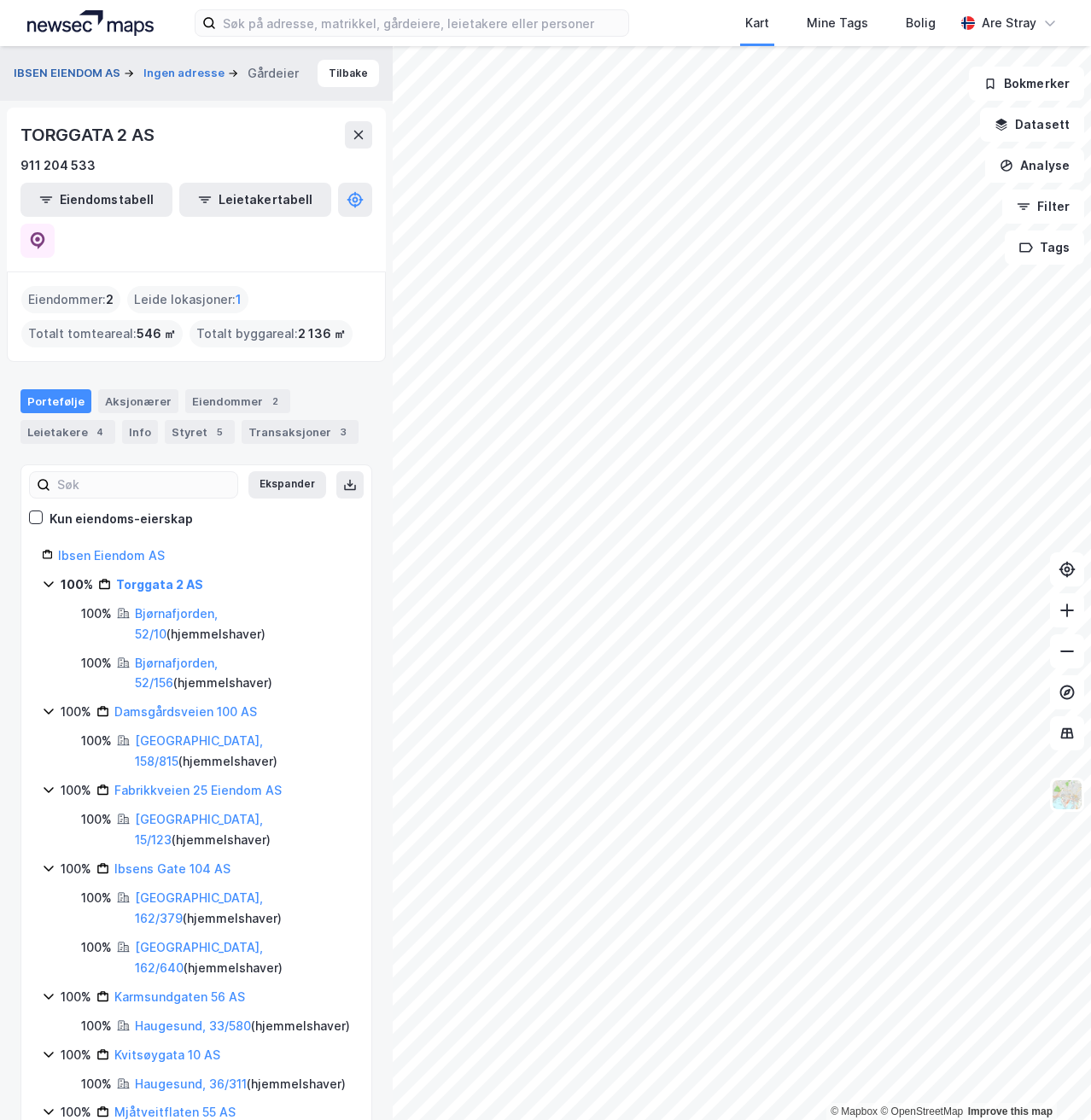
click at [66, 70] on button "IBSEN EIENDOM AS" at bounding box center [68, 73] width 110 height 17
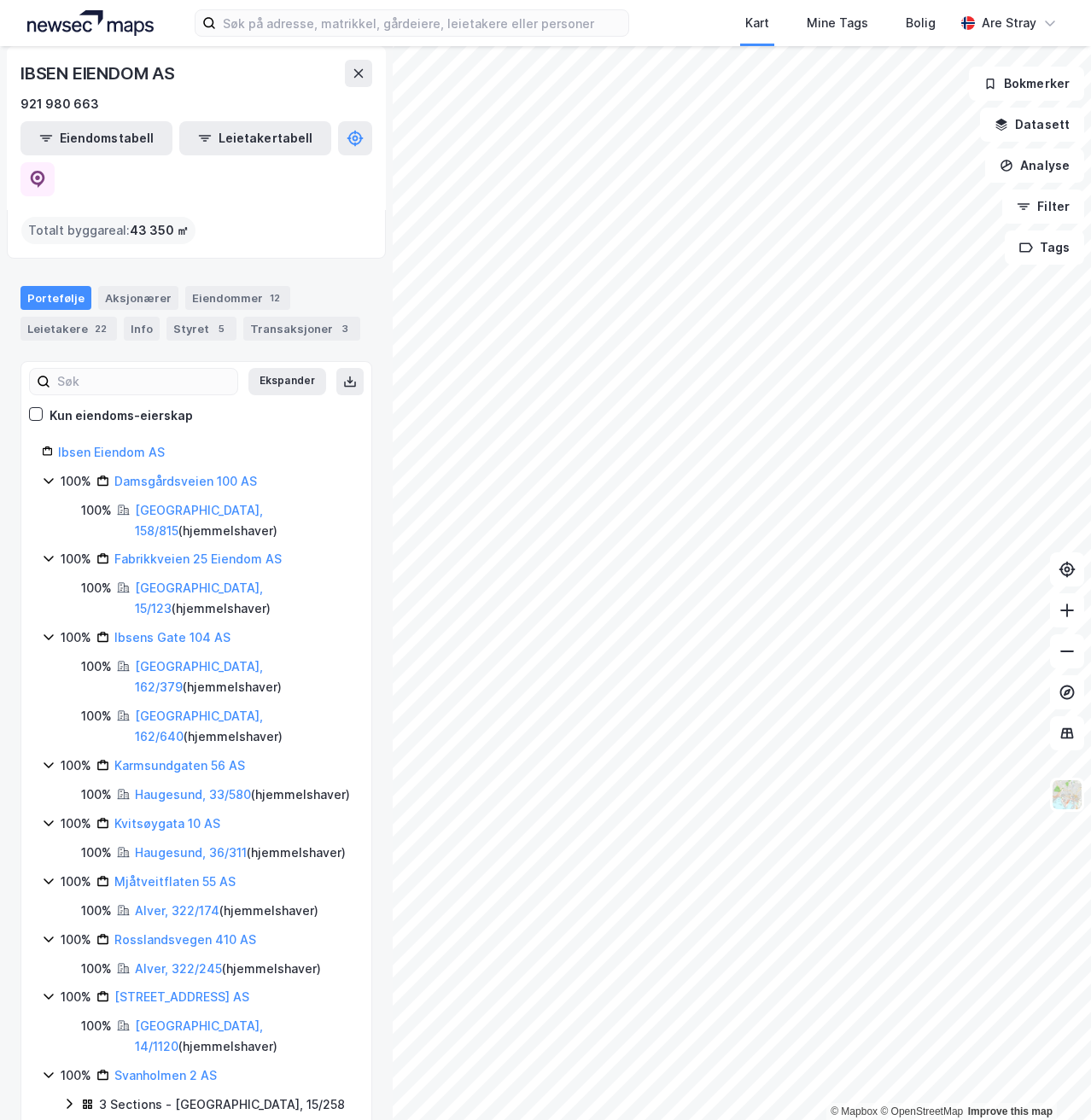
scroll to position [85, 0]
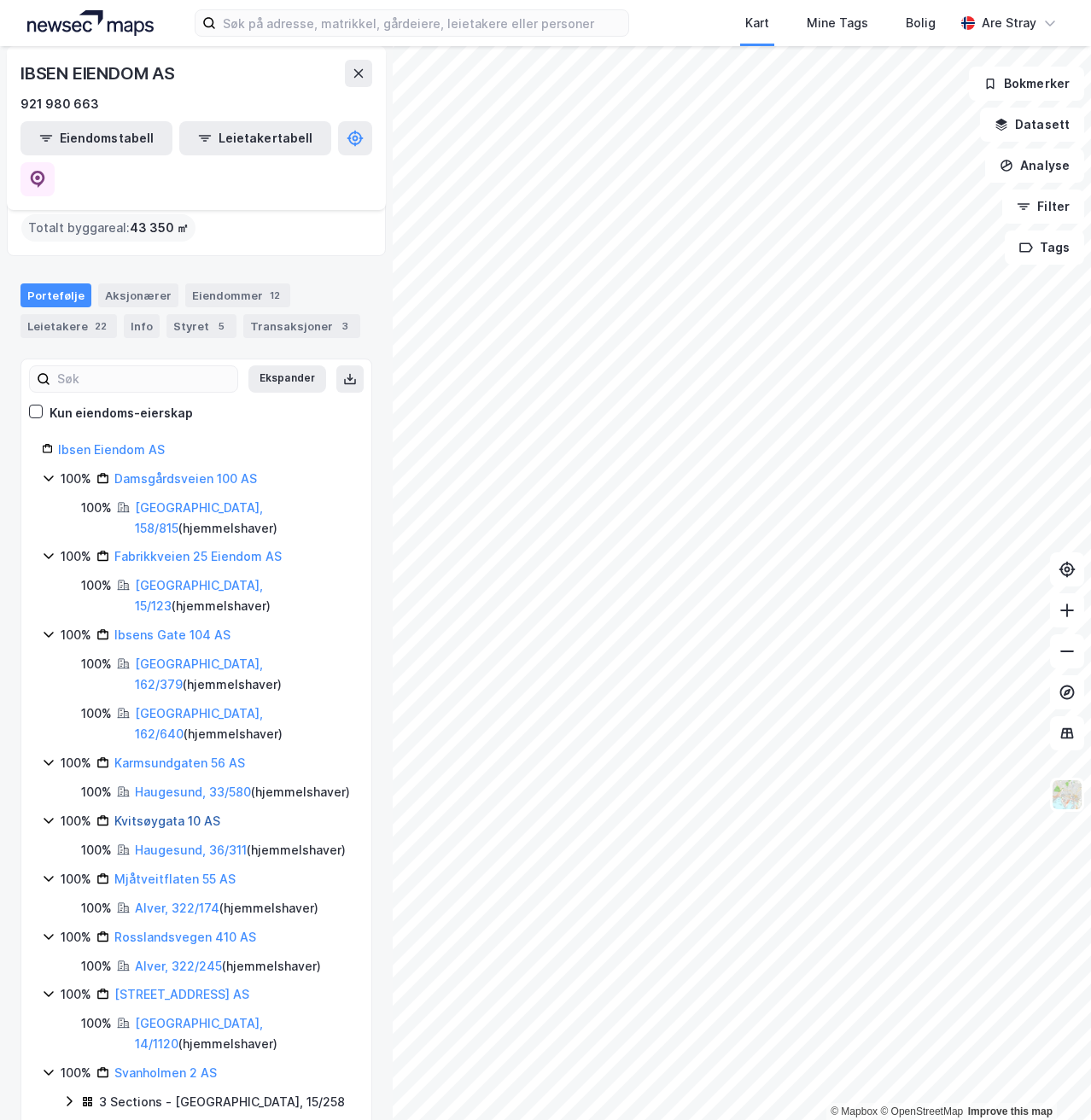
click at [172, 814] on link "Kvitsøygata 10 AS" at bounding box center [167, 821] width 106 height 15
